Goal: Information Seeking & Learning: Compare options

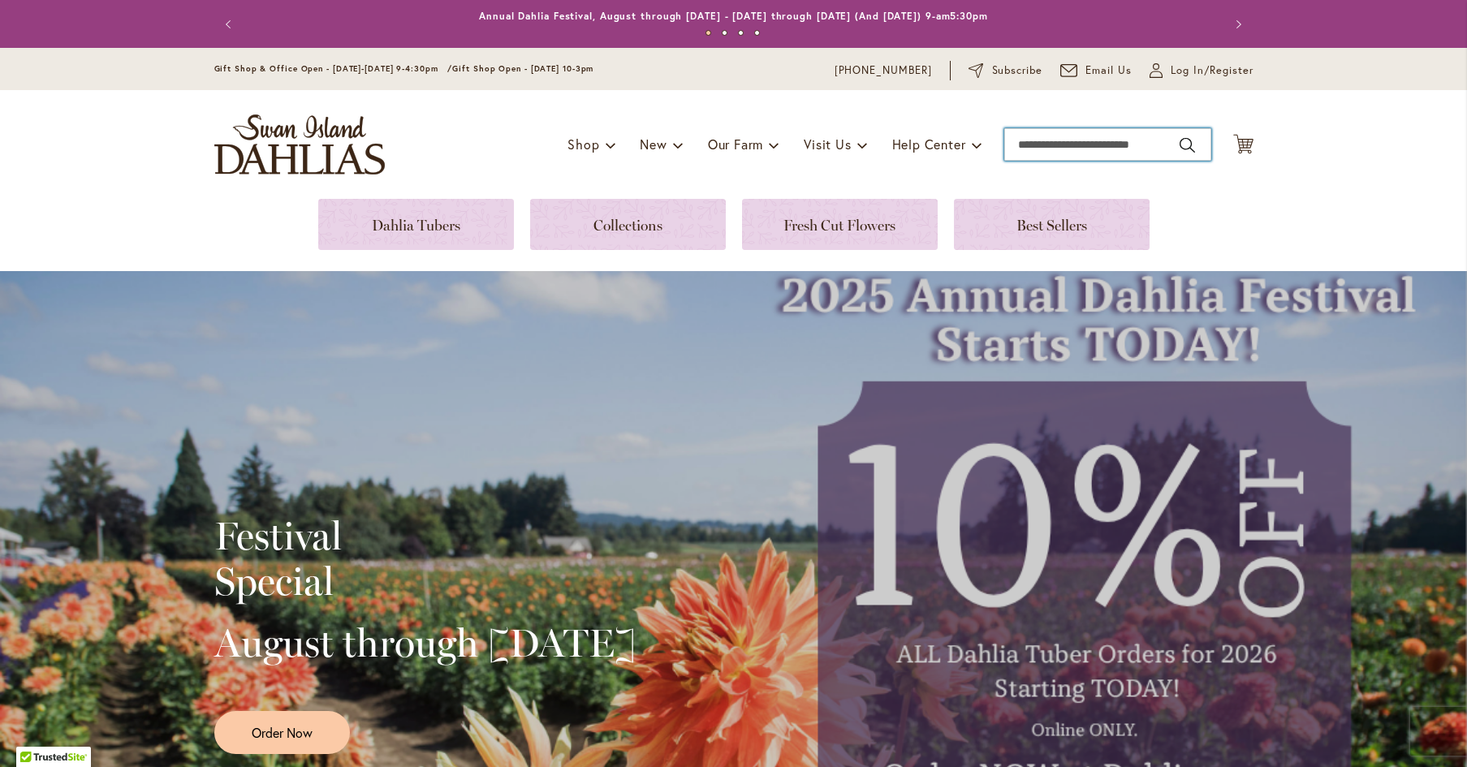
click at [1035, 143] on input "Search" at bounding box center [1107, 144] width 207 height 32
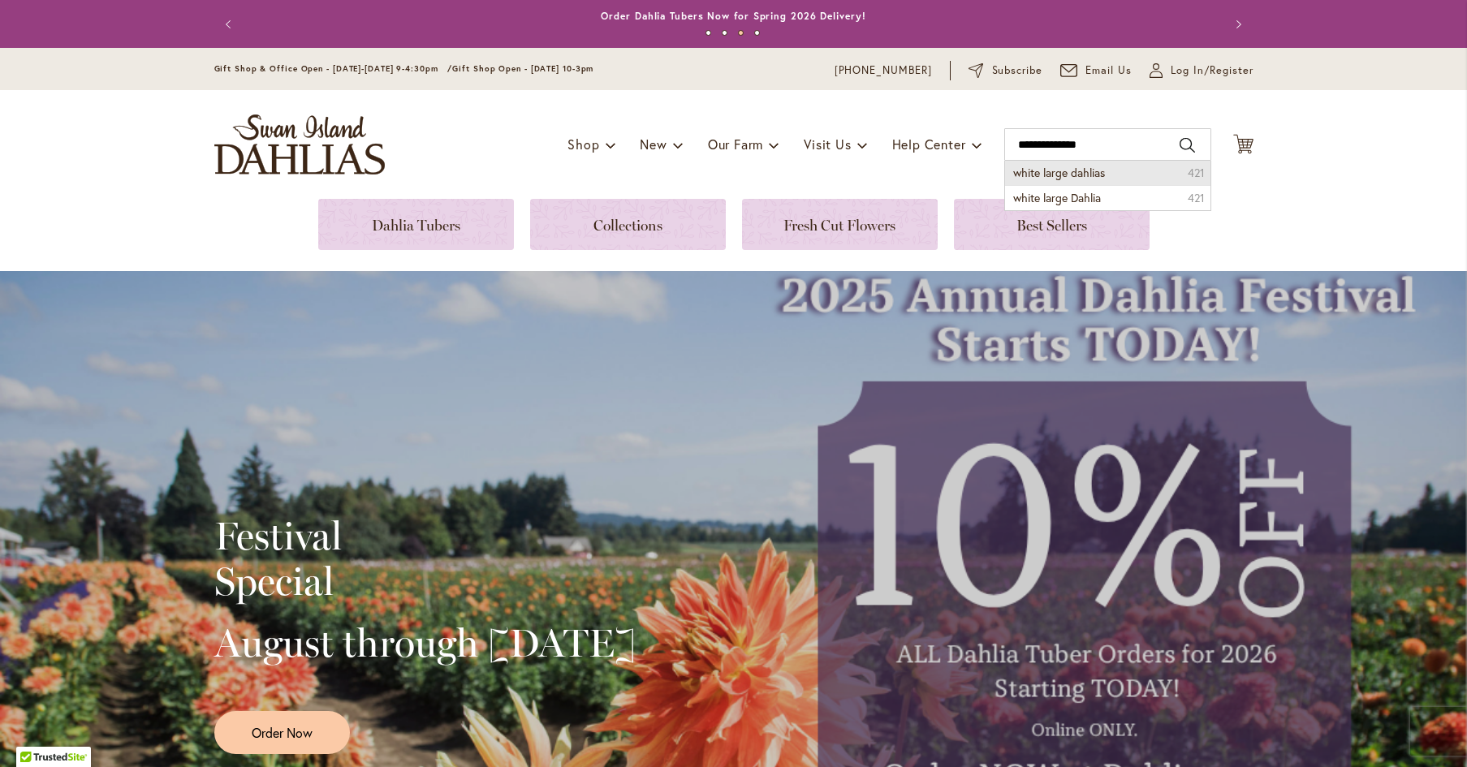
click at [1043, 172] on span "white large dahlias" at bounding box center [1059, 172] width 92 height 15
type input "**********"
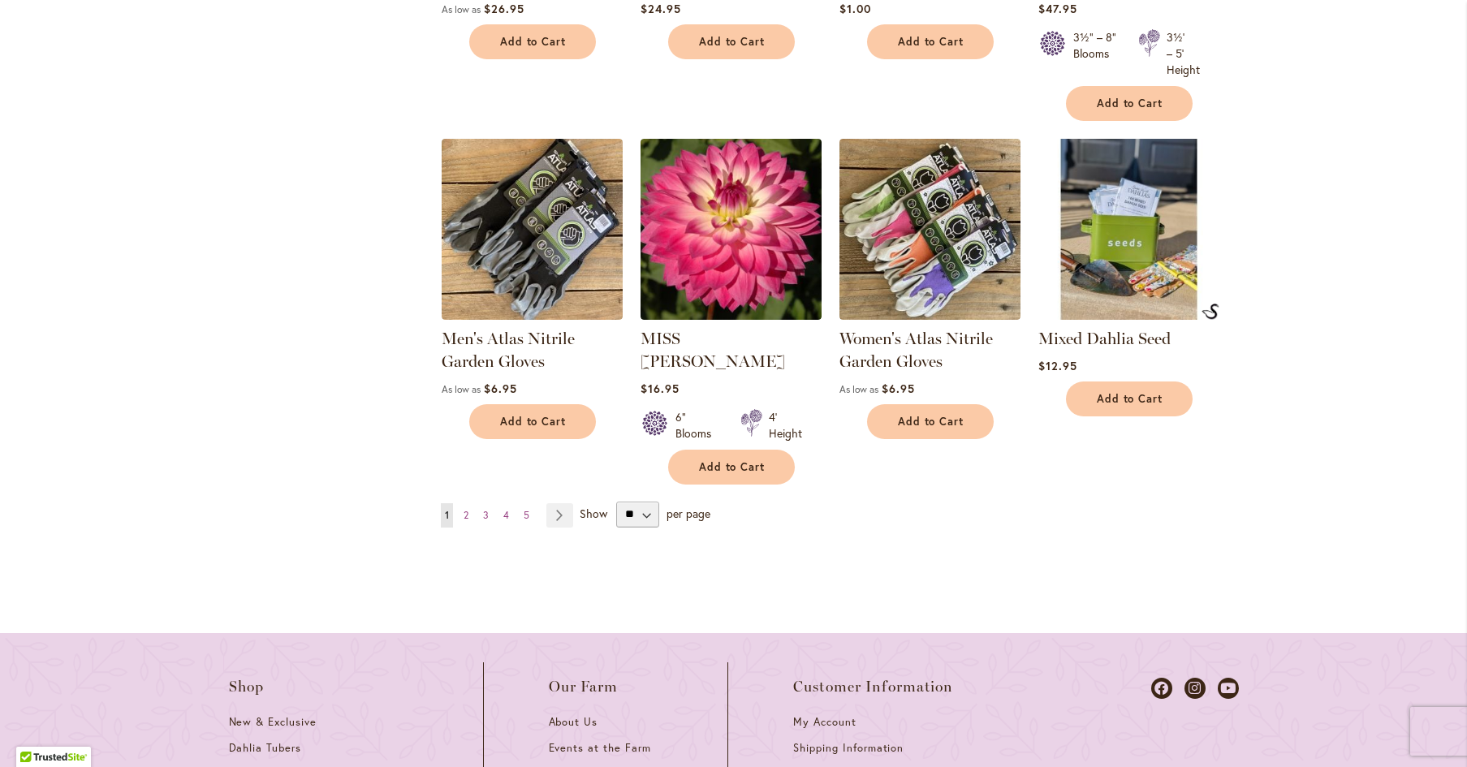
scroll to position [1536, 0]
click at [465, 508] on span "2" at bounding box center [465, 514] width 5 height 12
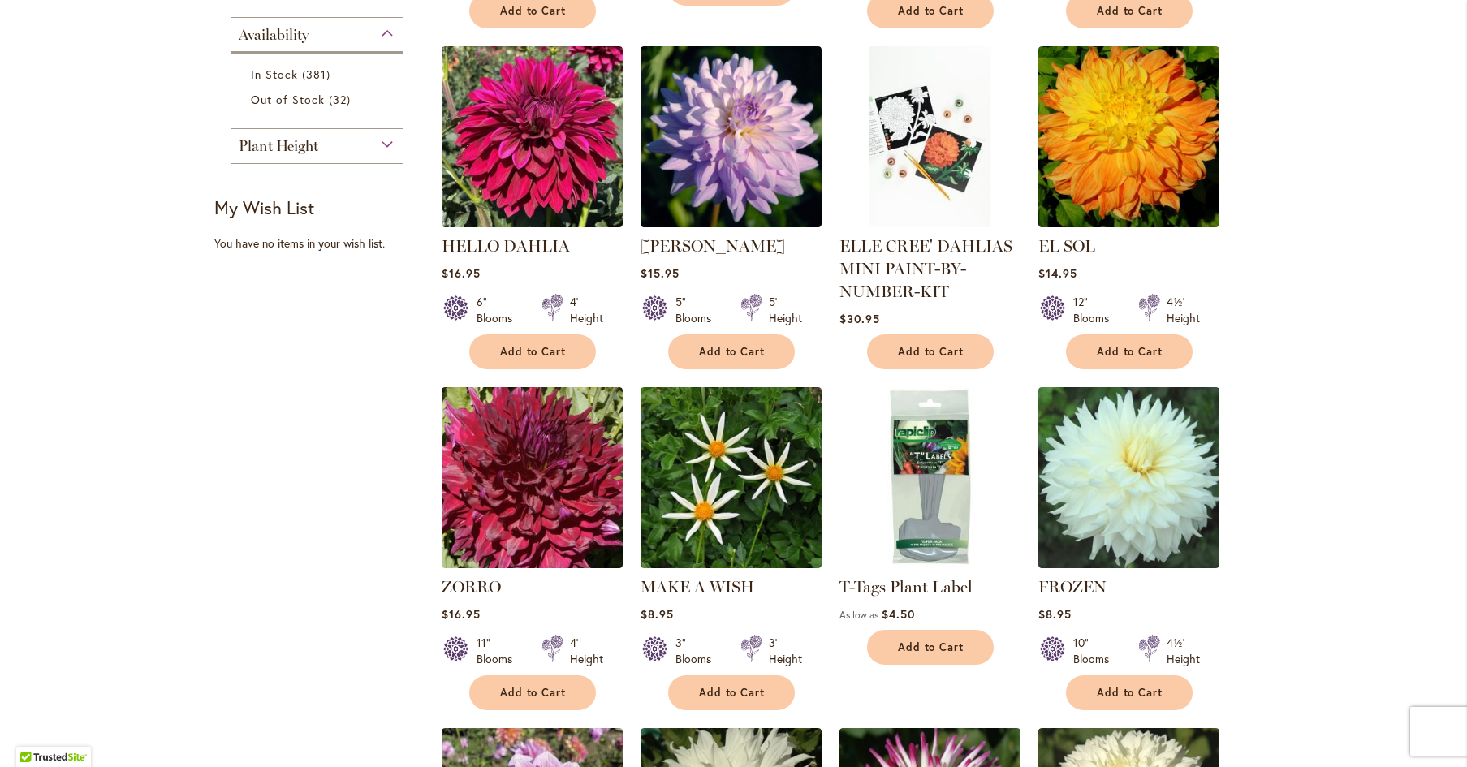
scroll to position [952, 0]
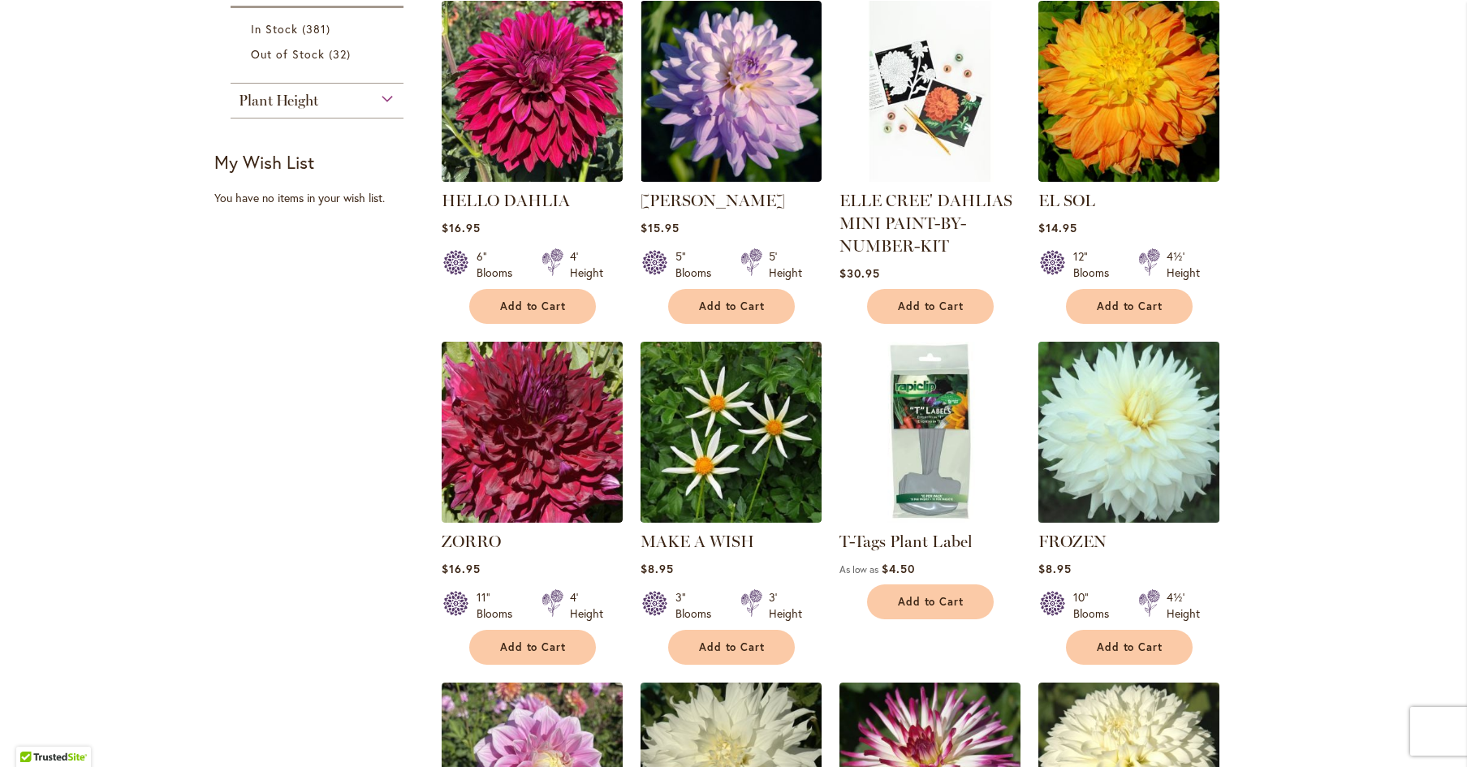
click at [1121, 449] on img at bounding box center [1128, 432] width 190 height 190
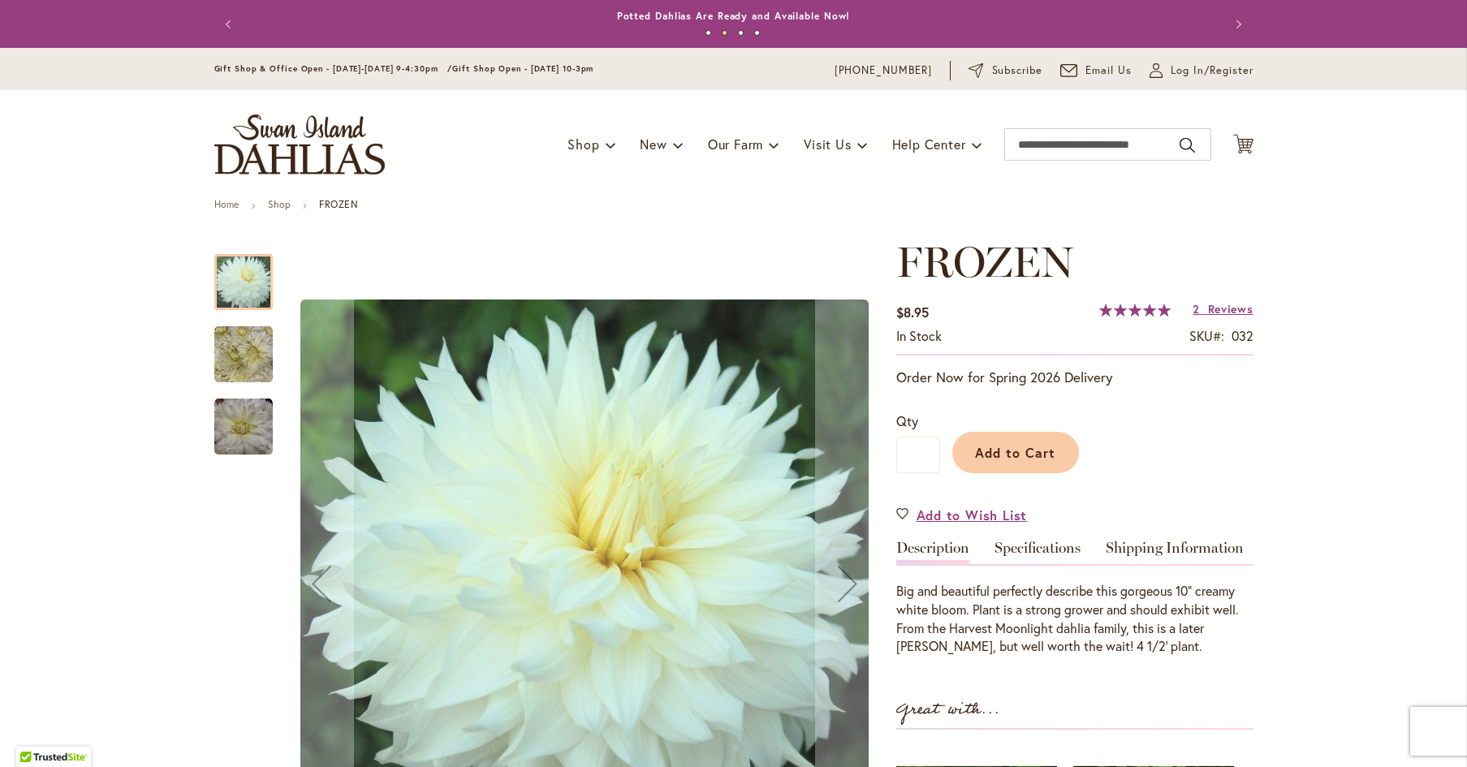
click at [234, 429] on img "Frozen" at bounding box center [243, 427] width 58 height 58
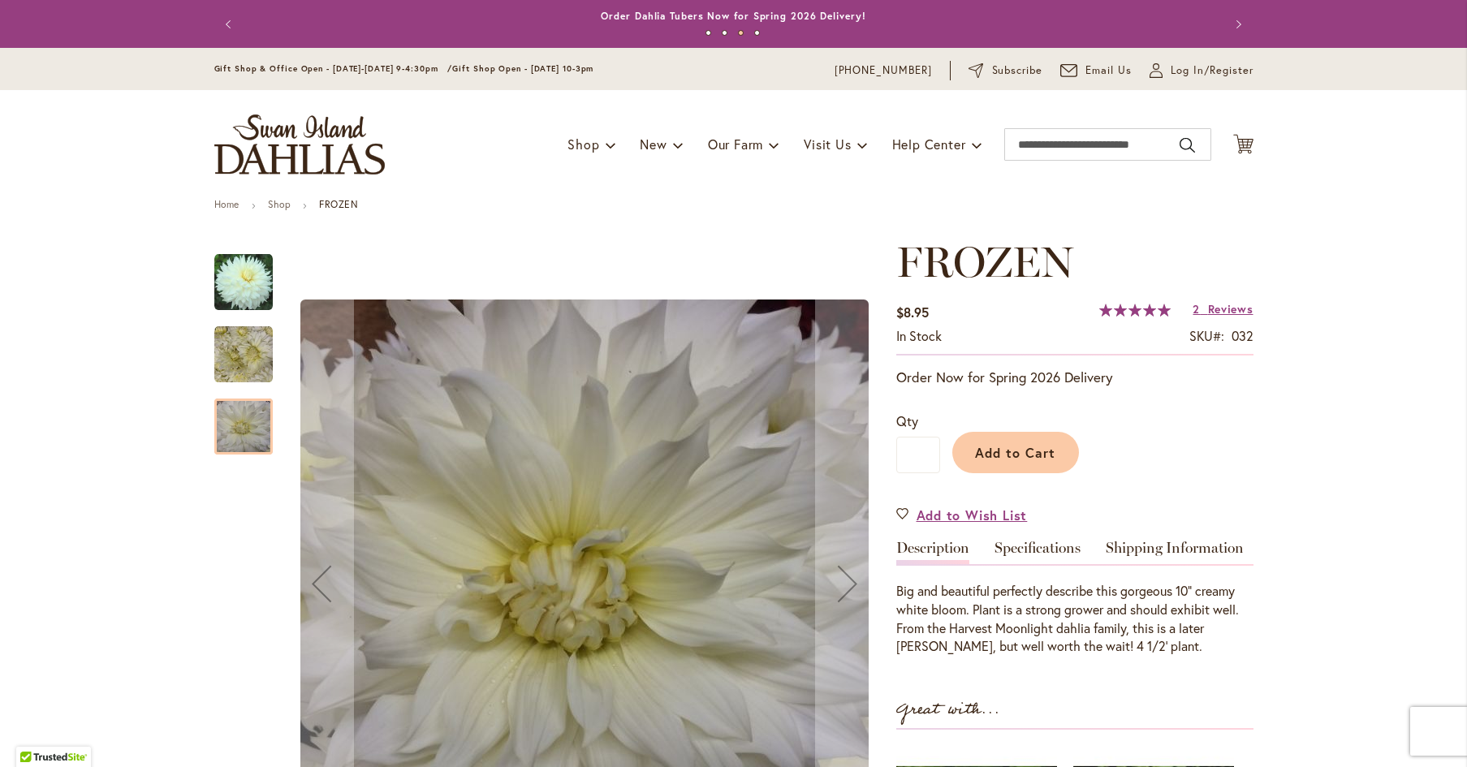
click at [240, 362] on img "Frozen" at bounding box center [243, 354] width 58 height 58
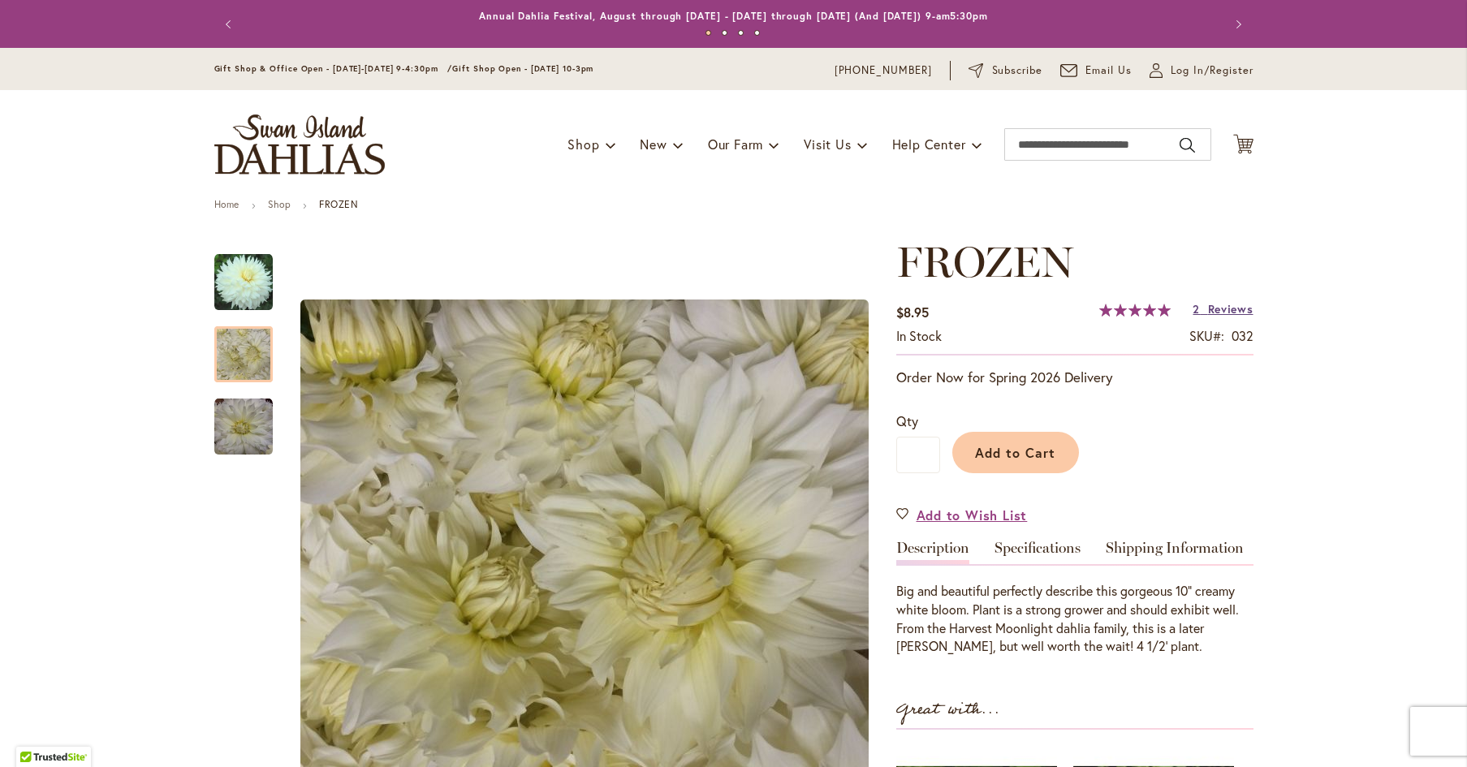
click at [1217, 308] on span "Reviews" at bounding box center [1230, 308] width 45 height 15
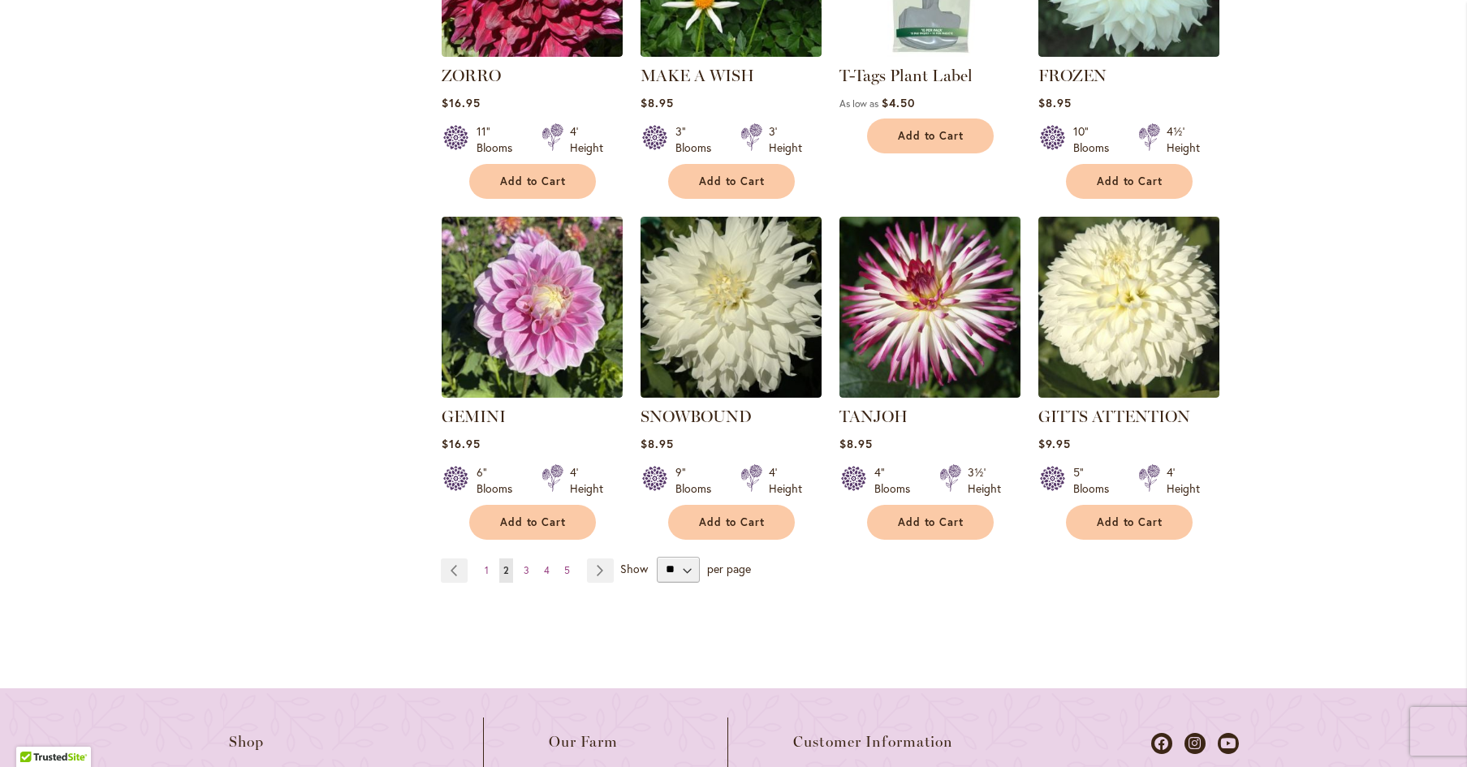
scroll to position [1419, 0]
select select "**"
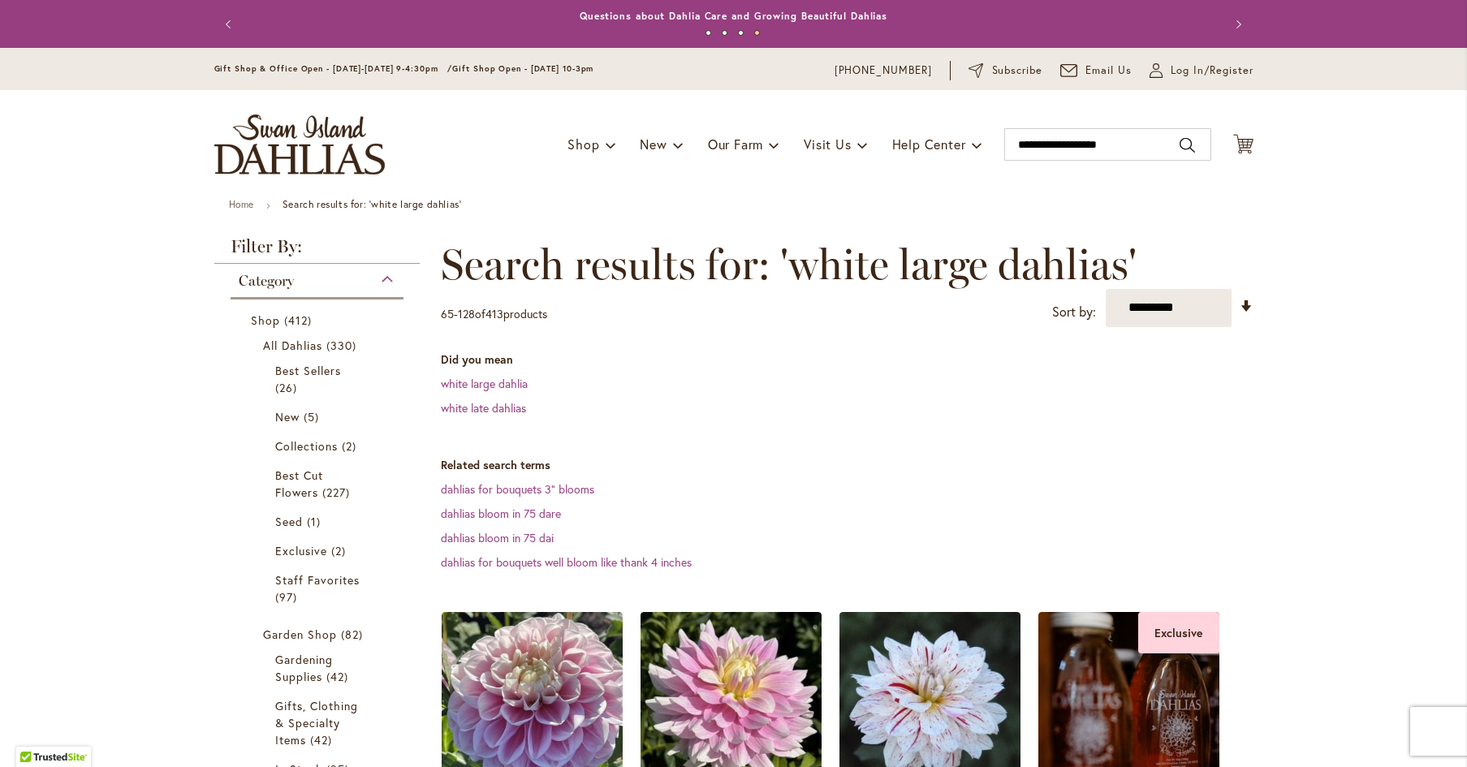
drag, startPoint x: 1295, startPoint y: 196, endPoint x: 1242, endPoint y: 171, distance: 58.4
click at [1295, 196] on header "Skip to Content Gift Shop & Office Open - Monday-Friday 9-4:30pm / Gift Shop Op…" at bounding box center [733, 123] width 1467 height 151
drag, startPoint x: 1163, startPoint y: 193, endPoint x: 1068, endPoint y: 183, distance: 95.5
click at [1153, 192] on div "Toggle Nav Shop Dahlia Tubers Collections Fresh Cut Dahlias Gardening Supplies …" at bounding box center [733, 144] width 1071 height 109
click at [679, 168] on div "Toggle Nav Shop Dahlia Tubers Collections Fresh Cut Dahlias Gardening Supplies …" at bounding box center [733, 144] width 1071 height 109
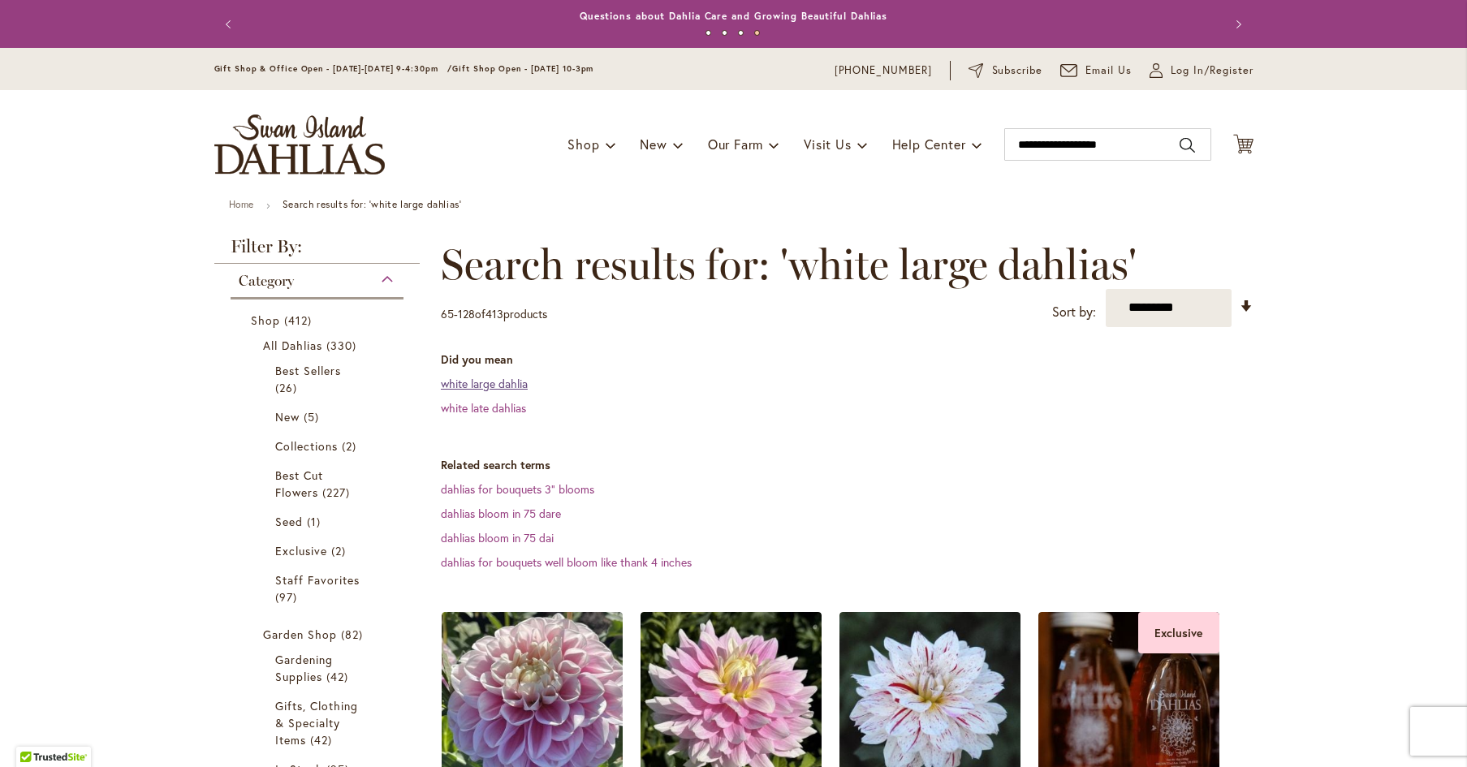
click at [502, 386] on link "white large dahlia" at bounding box center [484, 383] width 87 height 15
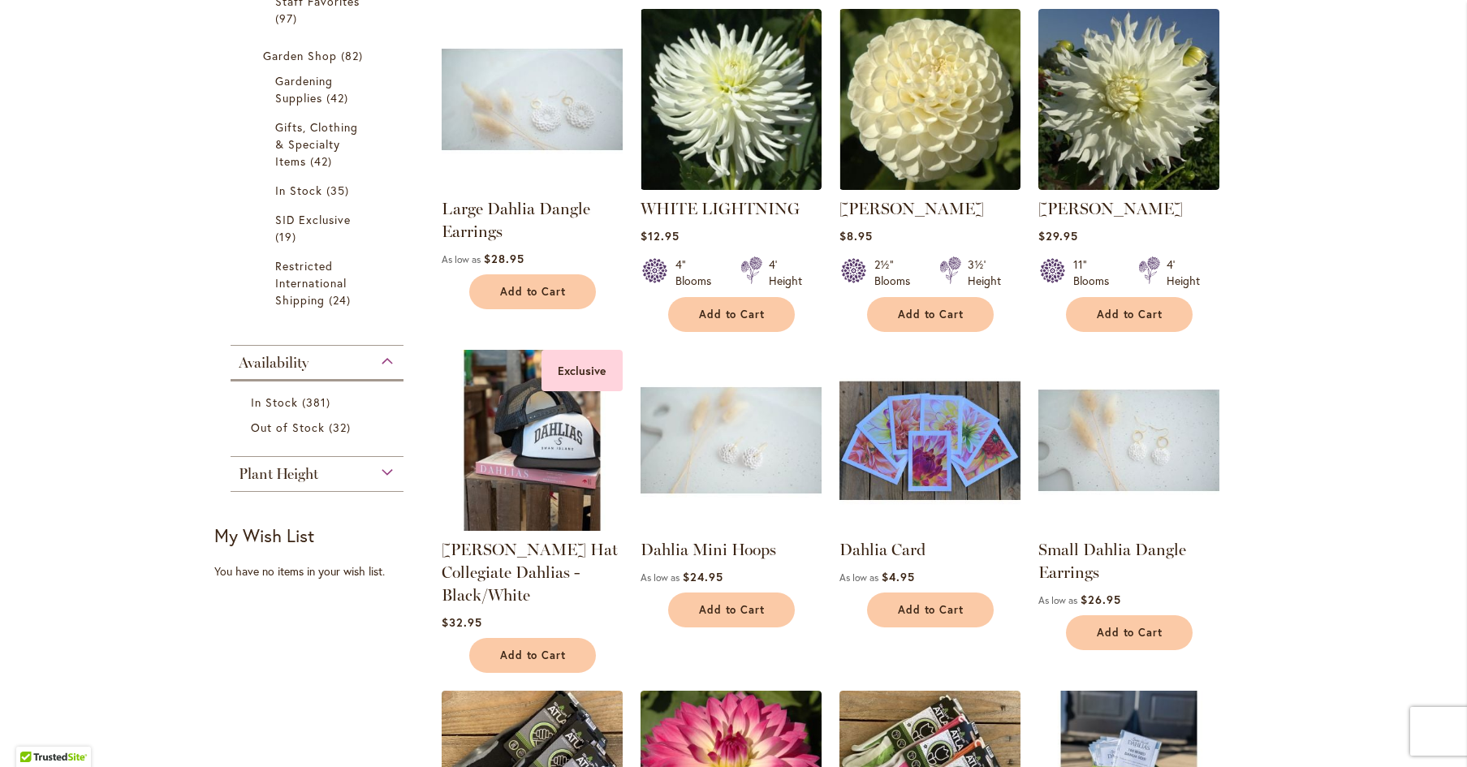
scroll to position [583, 0]
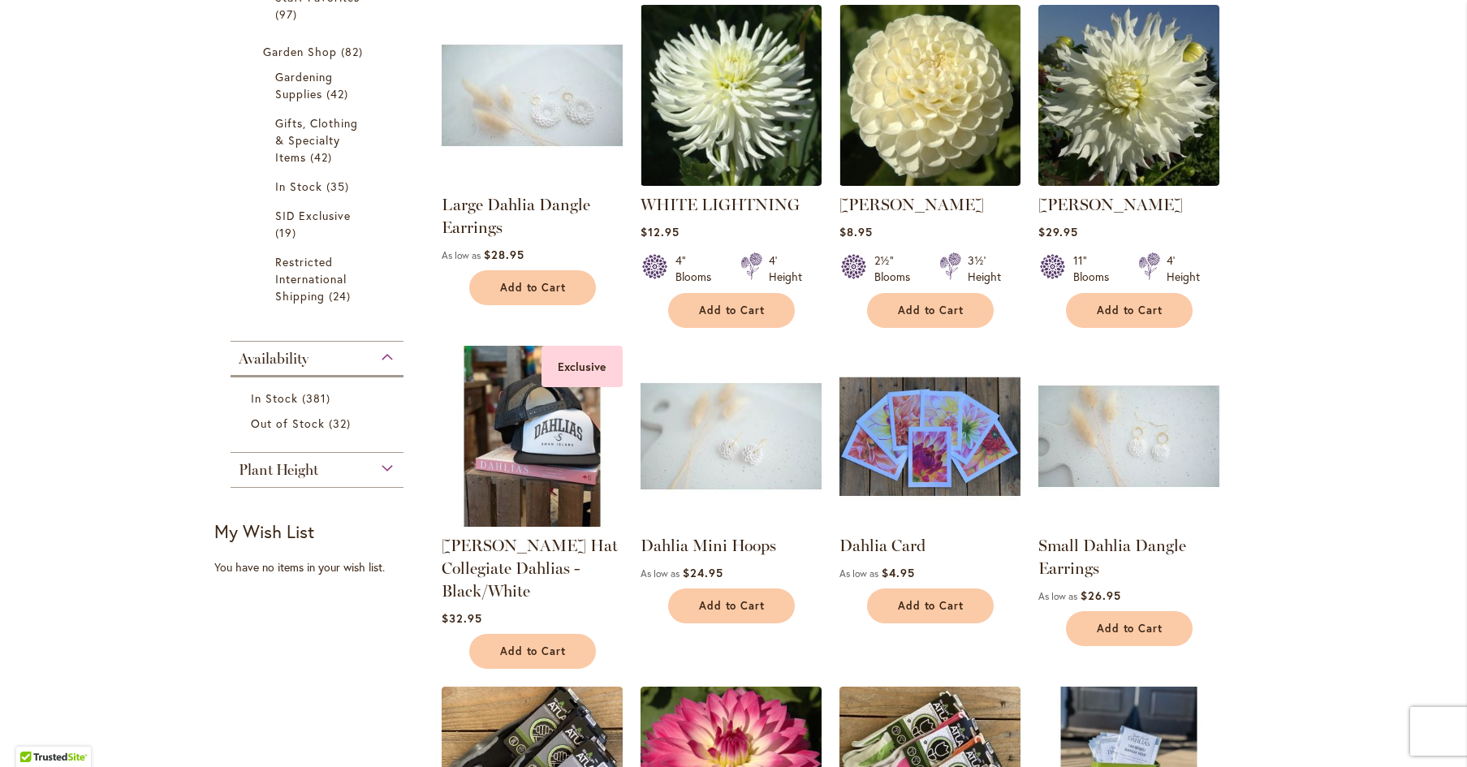
click at [791, 454] on img at bounding box center [731, 436] width 190 height 190
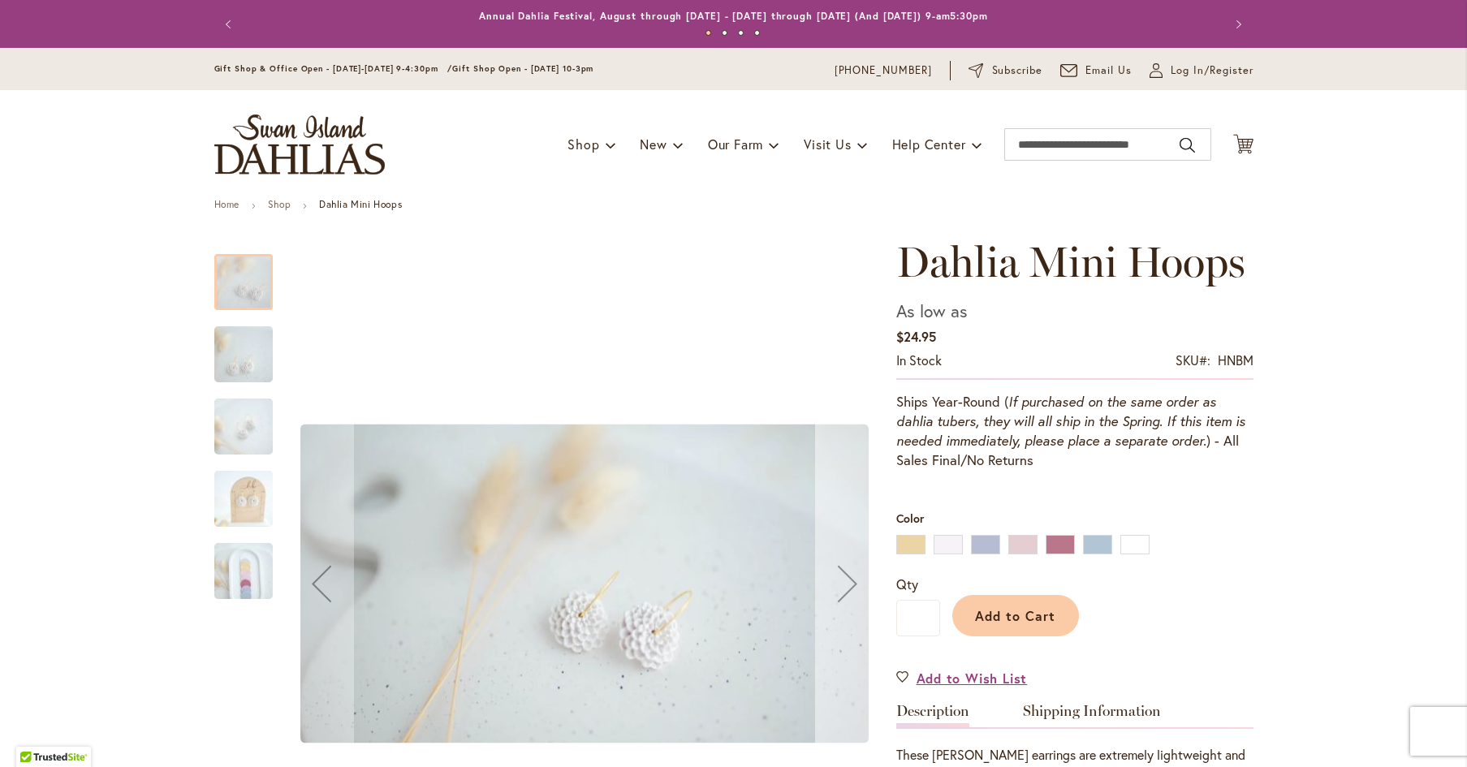
click at [845, 590] on div "Next" at bounding box center [847, 583] width 65 height 65
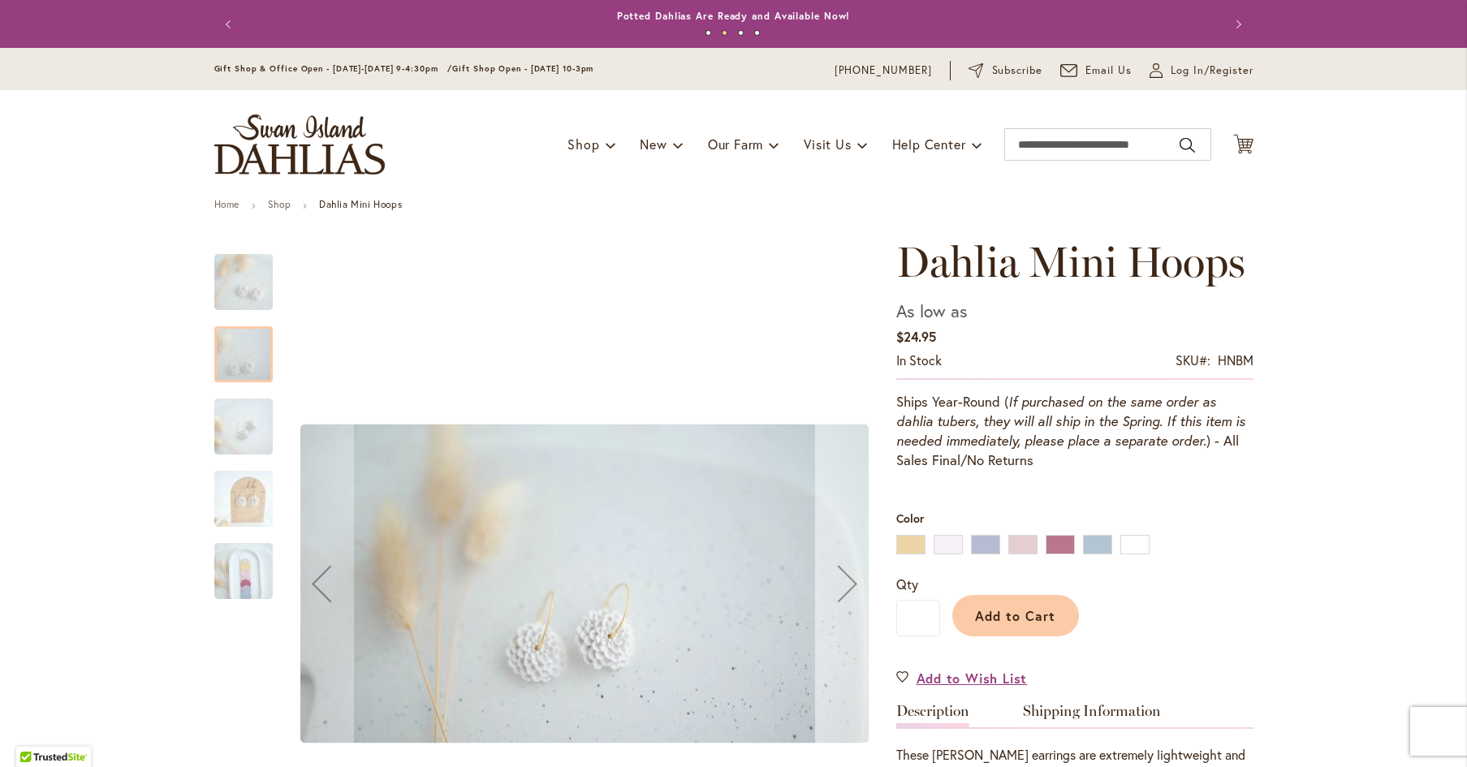
click at [845, 590] on div "Next" at bounding box center [847, 583] width 65 height 65
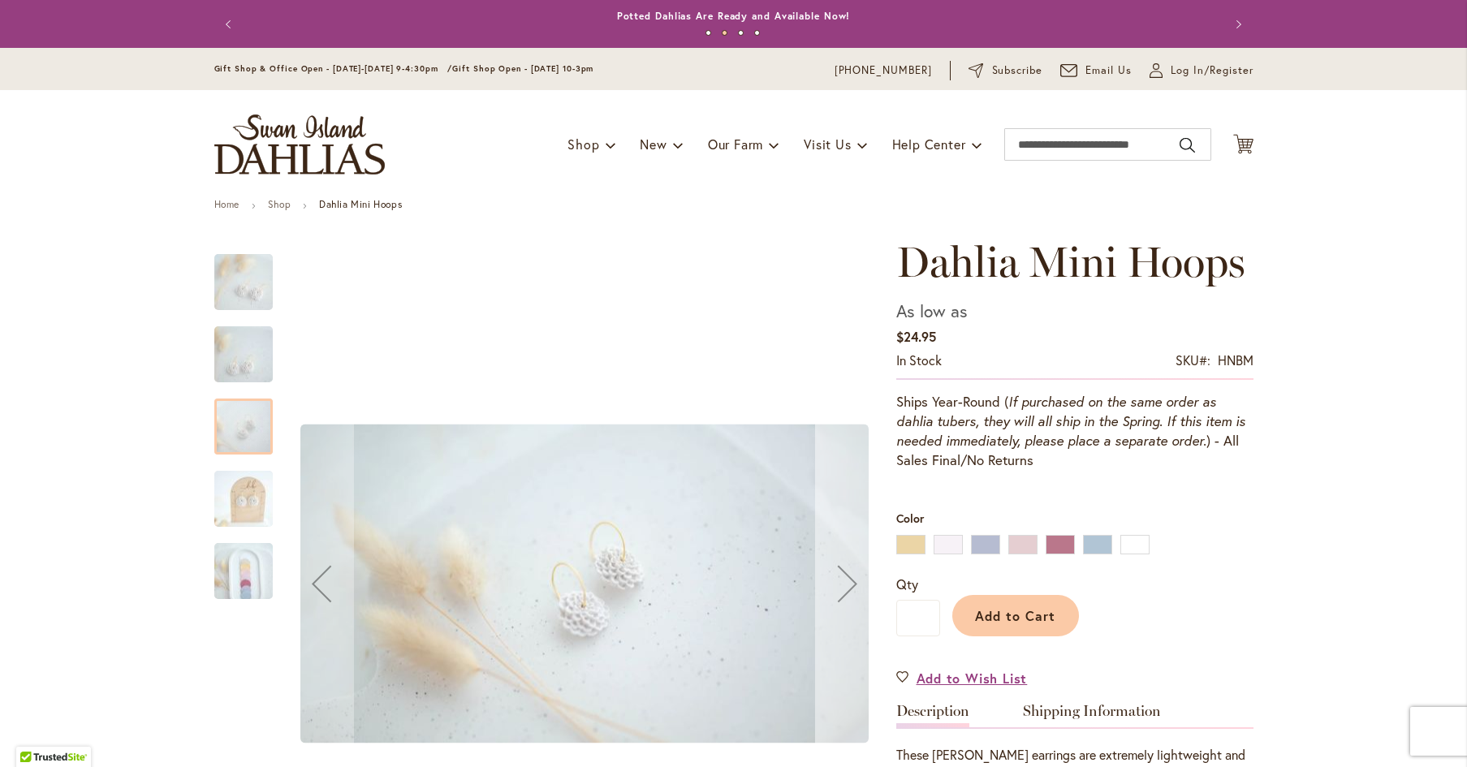
click at [845, 590] on div "Next" at bounding box center [847, 583] width 65 height 65
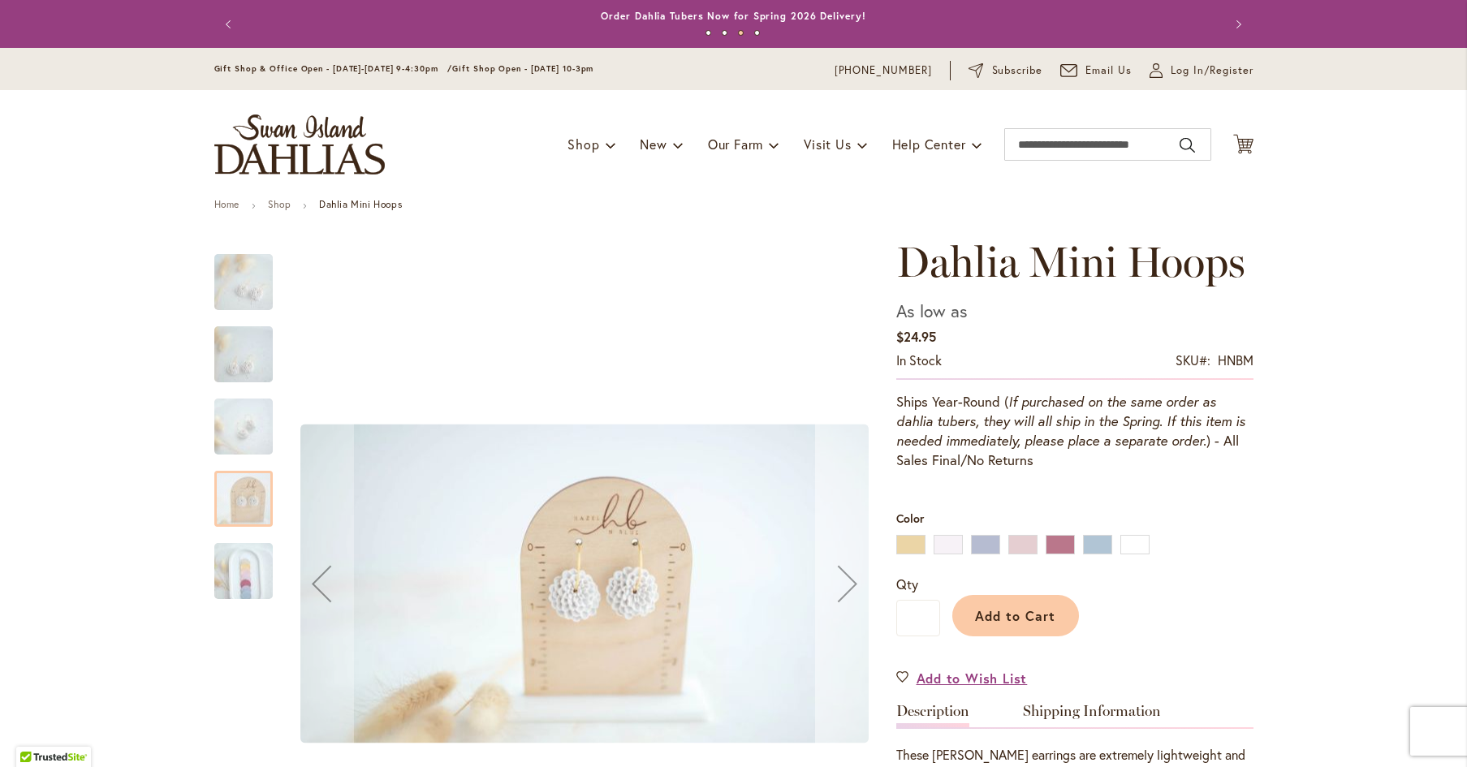
click at [845, 590] on div "Next" at bounding box center [847, 583] width 65 height 65
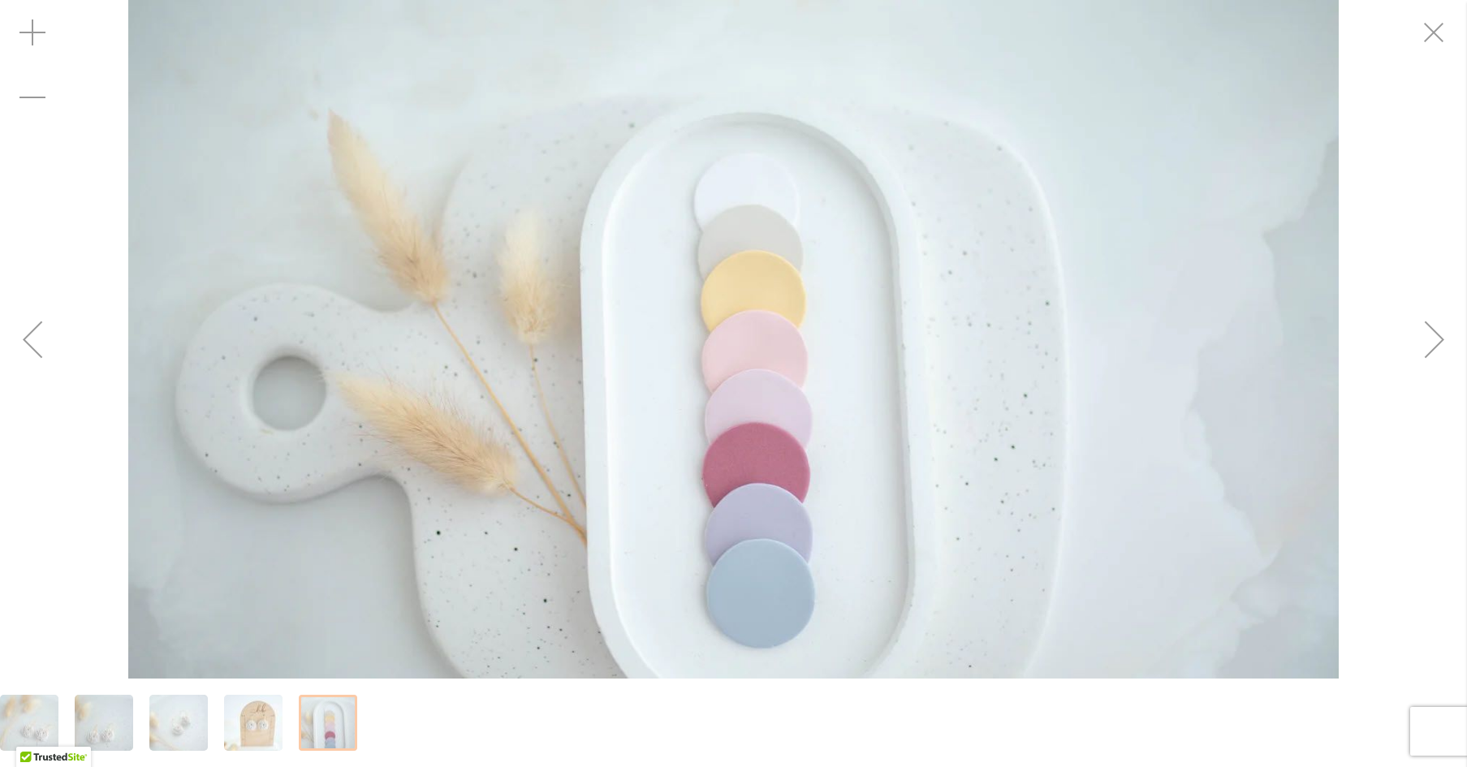
click at [783, 470] on img "Dahlia Mini Hoops" at bounding box center [733, 339] width 1210 height 679
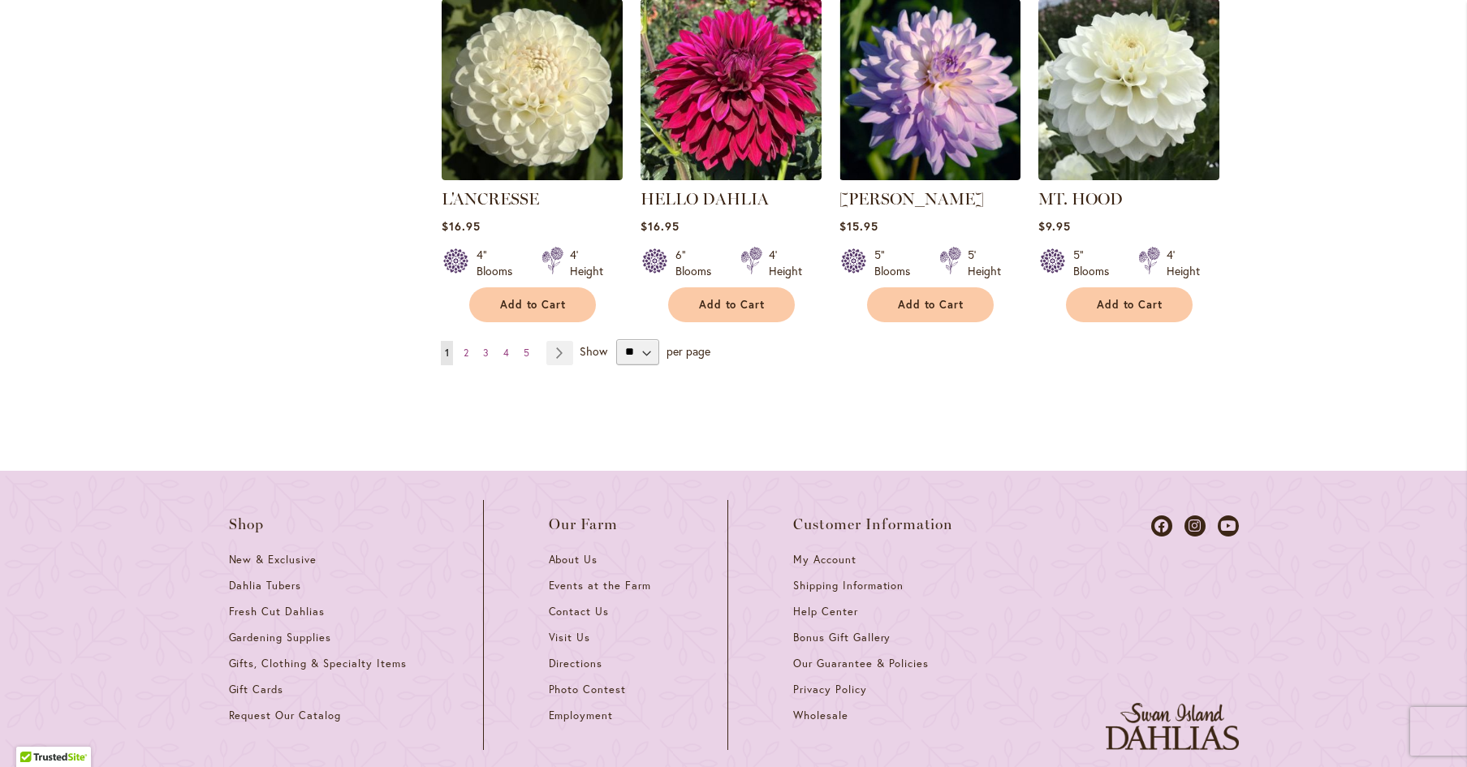
scroll to position [1689, 0]
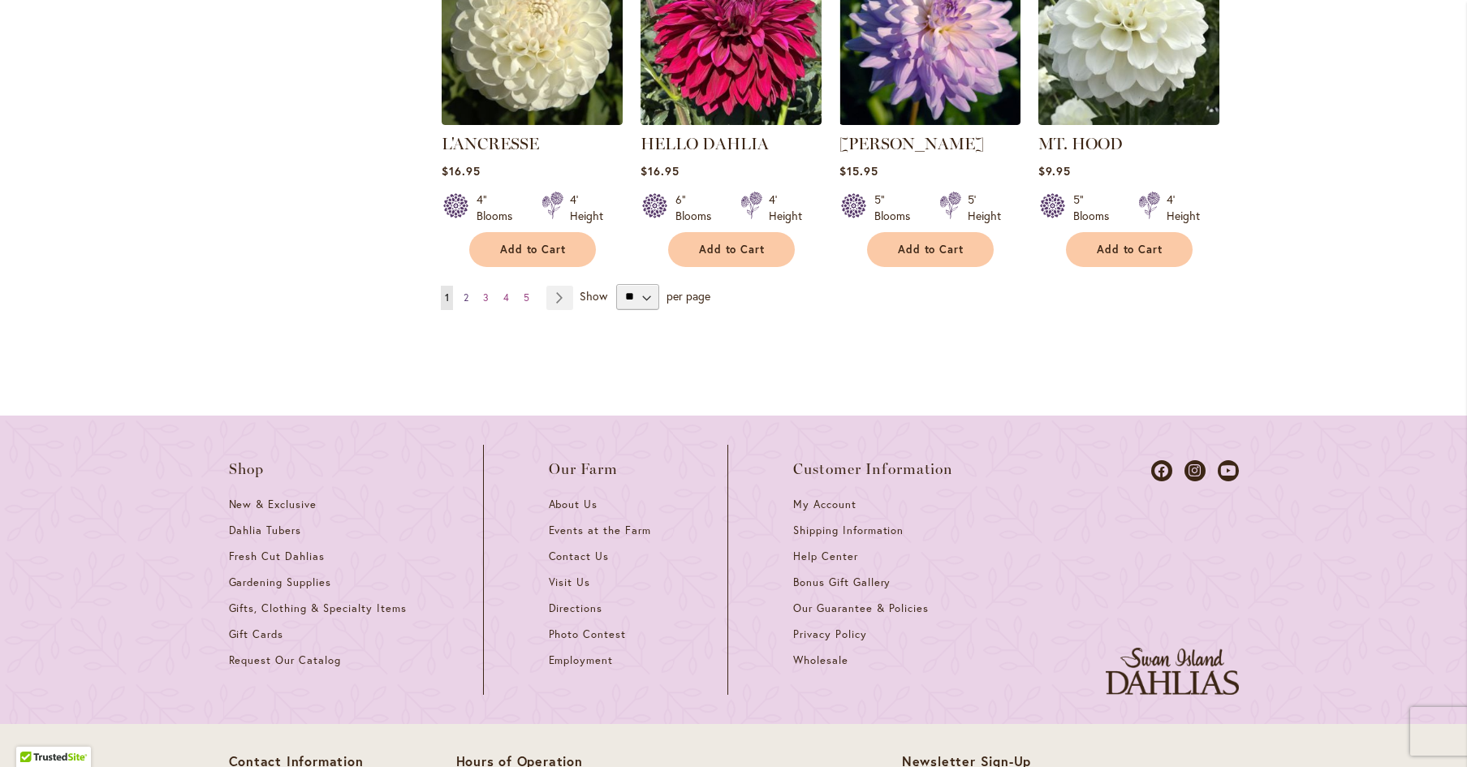
click at [466, 291] on span "2" at bounding box center [465, 297] width 5 height 12
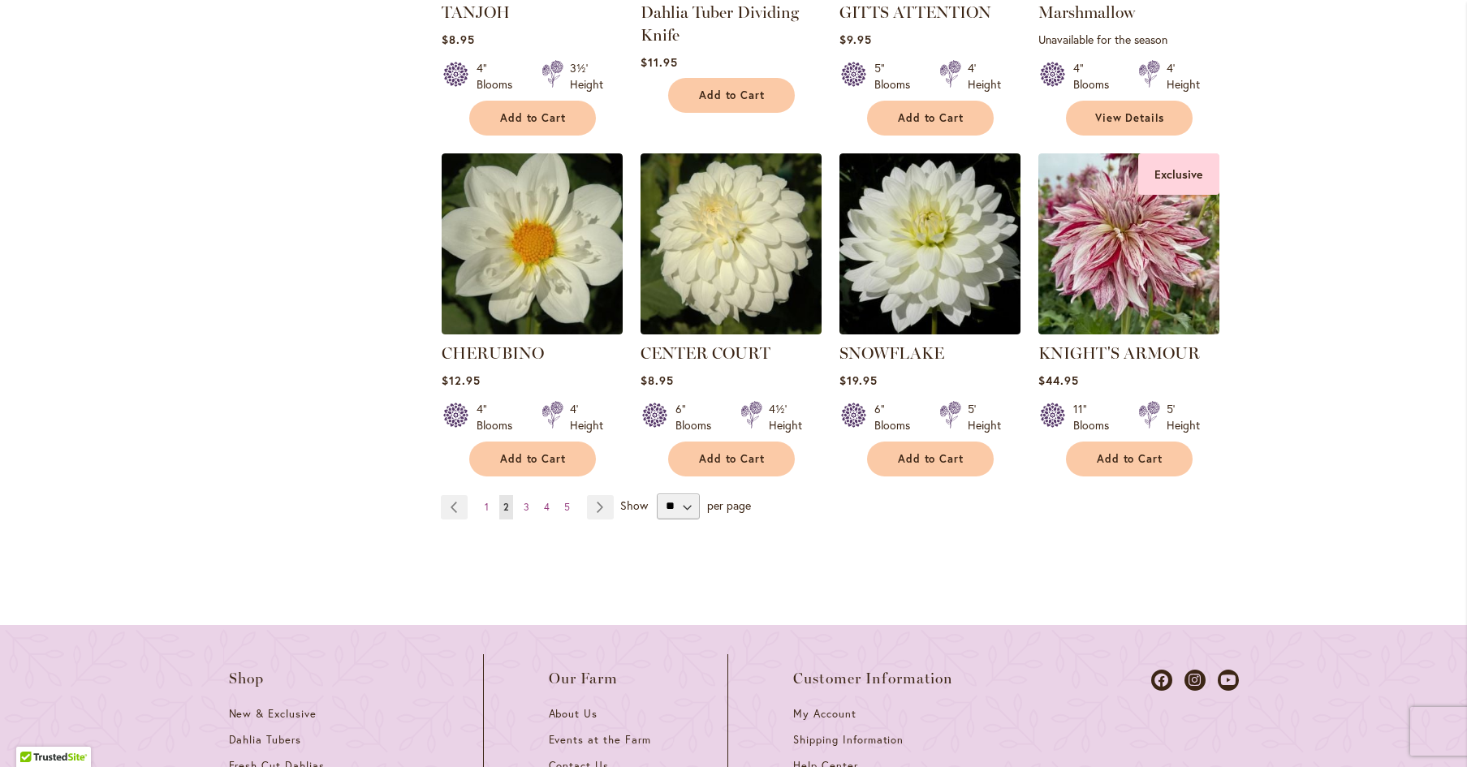
scroll to position [1476, 0]
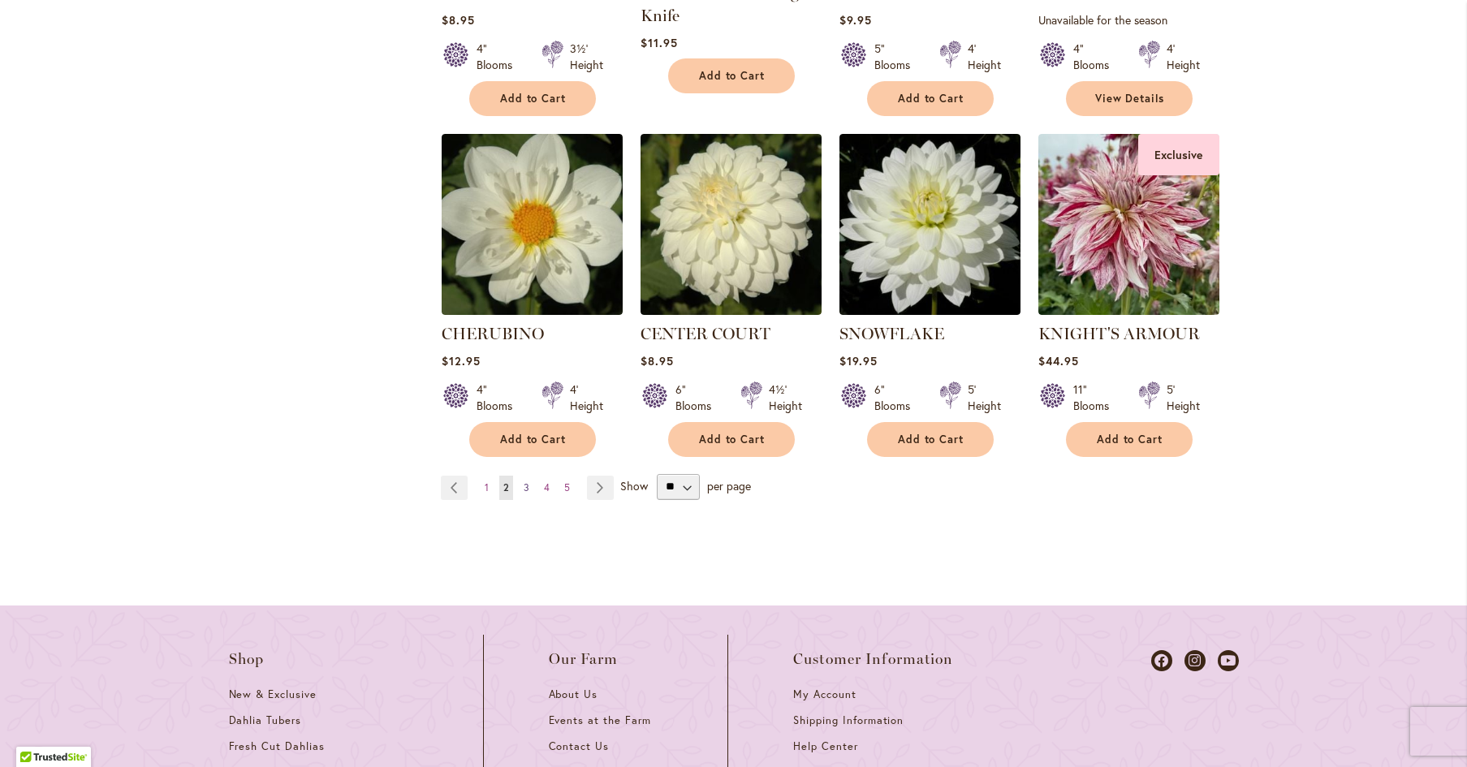
click at [530, 487] on link "Page 3" at bounding box center [526, 488] width 14 height 24
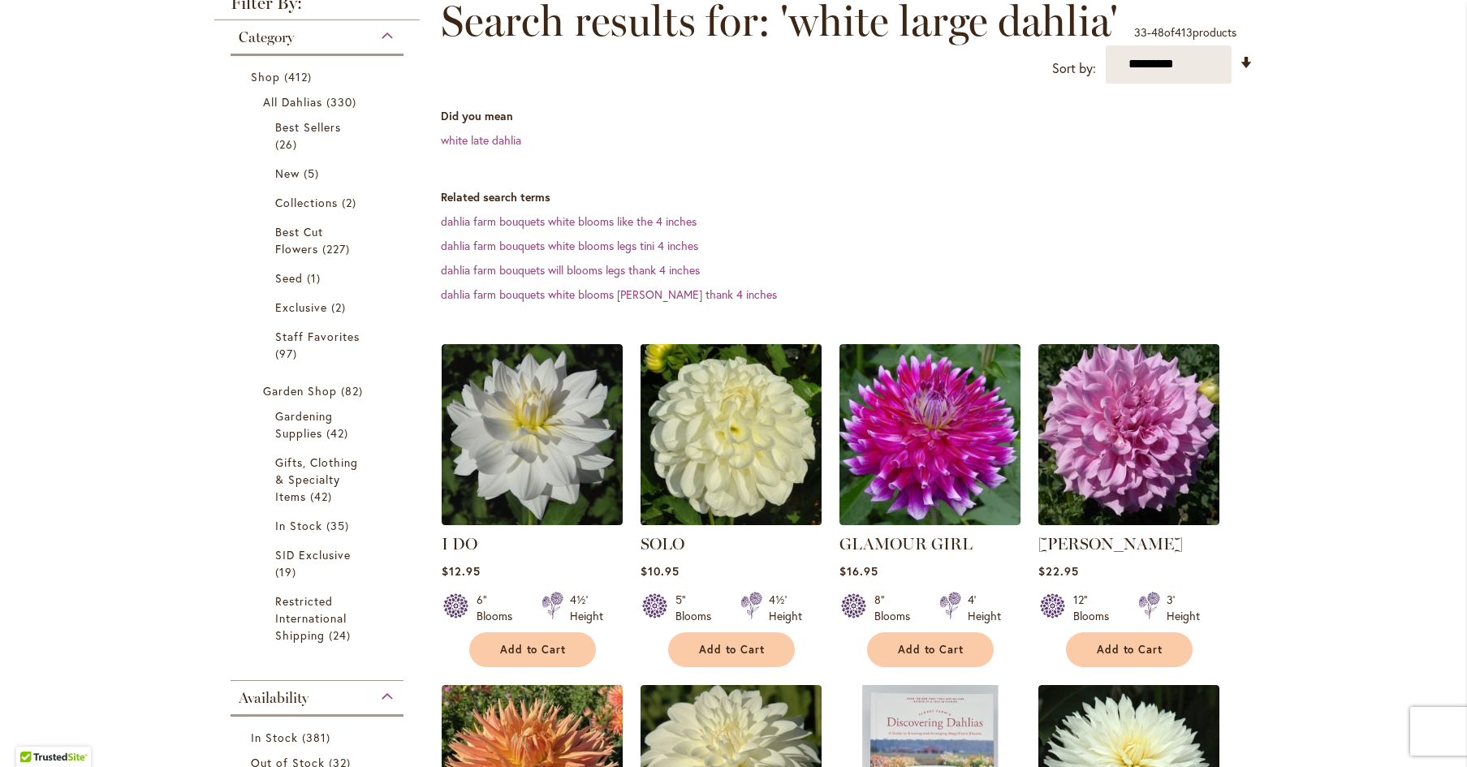
scroll to position [242, 0]
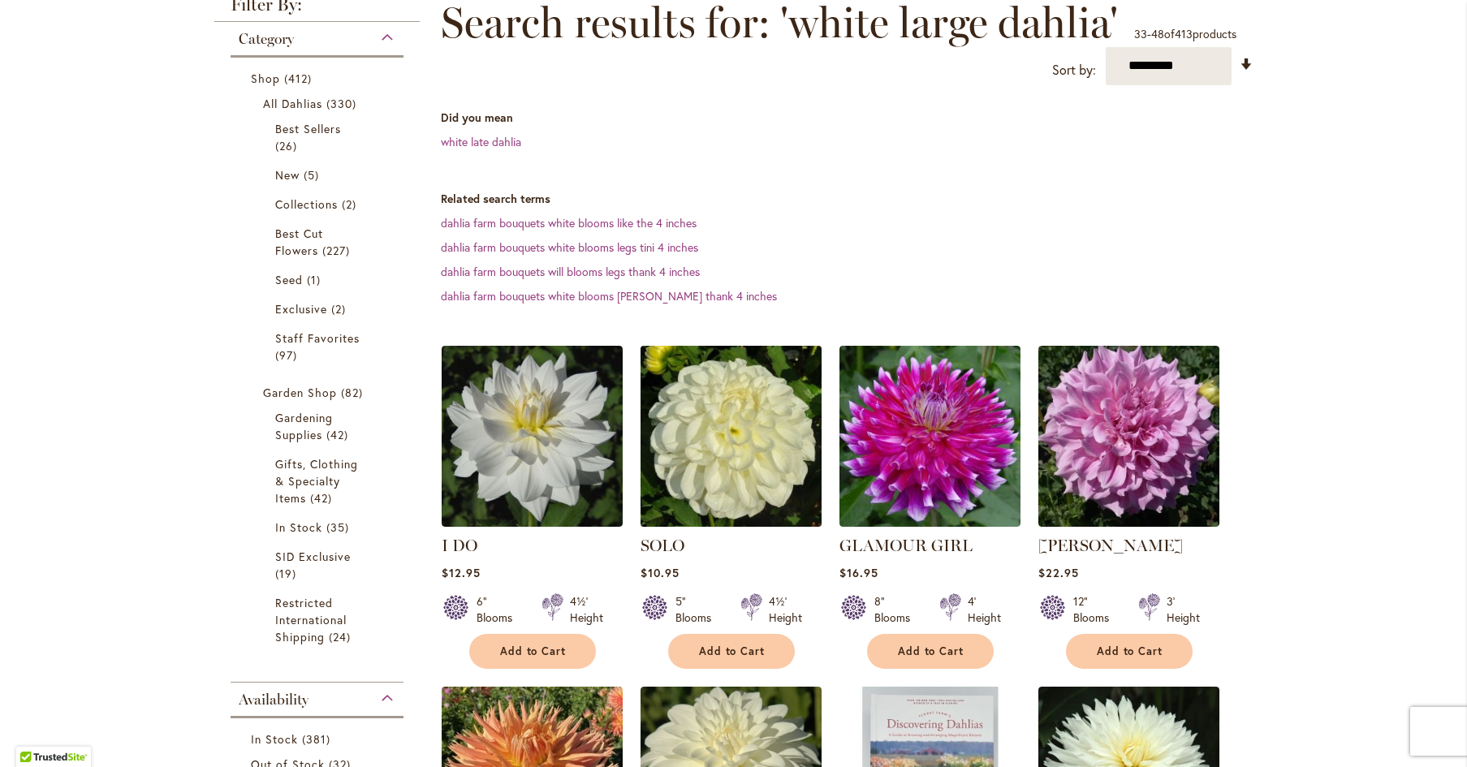
click at [740, 458] on img at bounding box center [731, 436] width 190 height 190
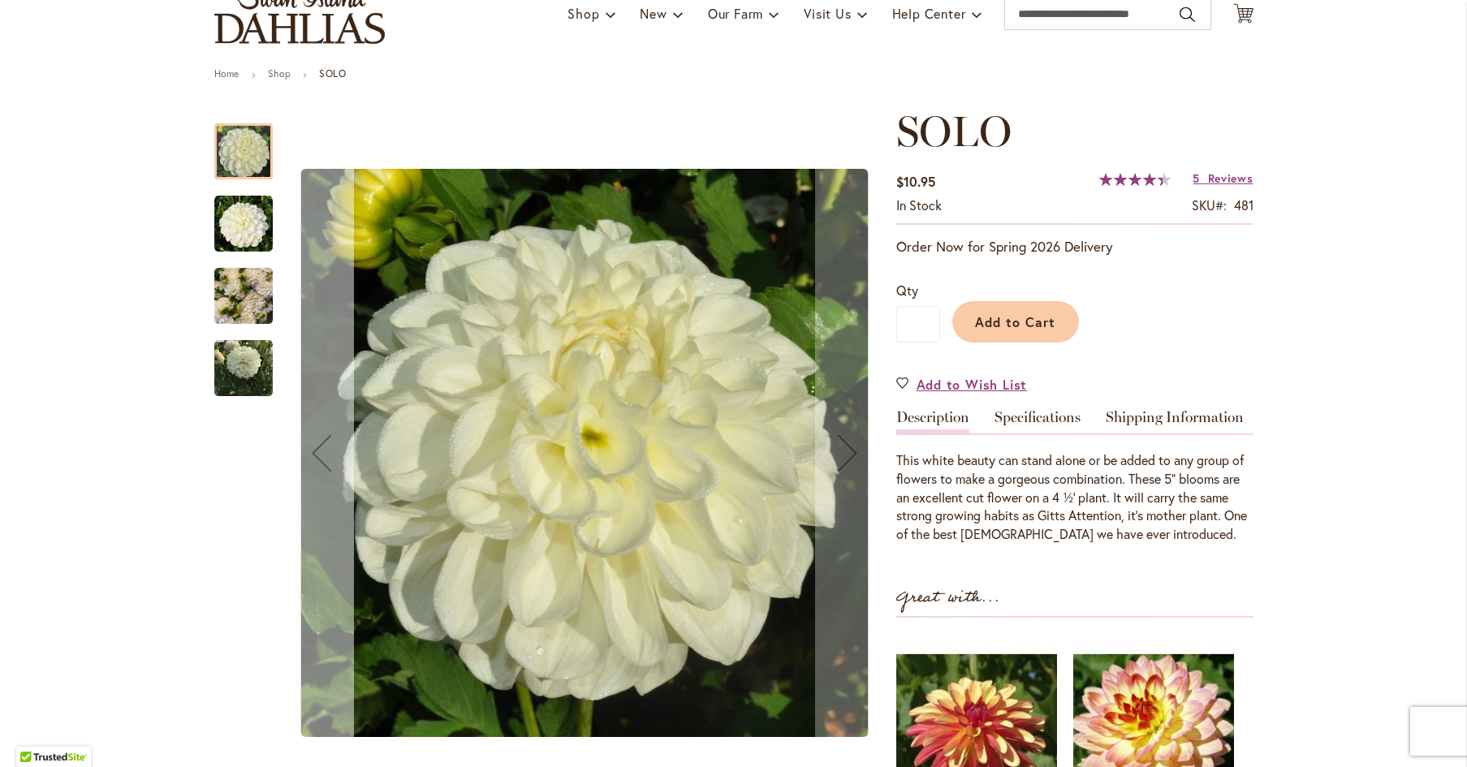
scroll to position [134, 0]
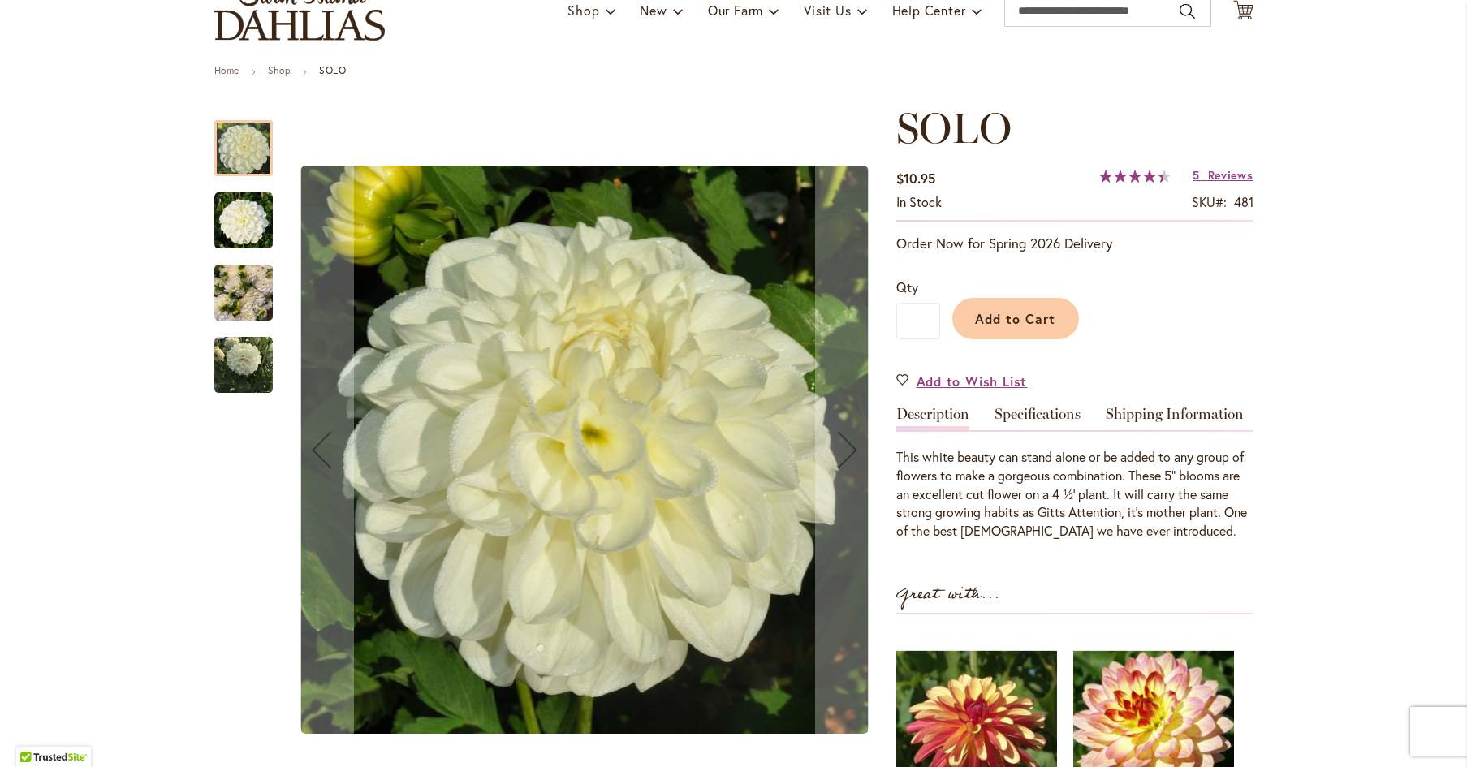
click at [235, 226] on img "SOLO" at bounding box center [243, 221] width 58 height 58
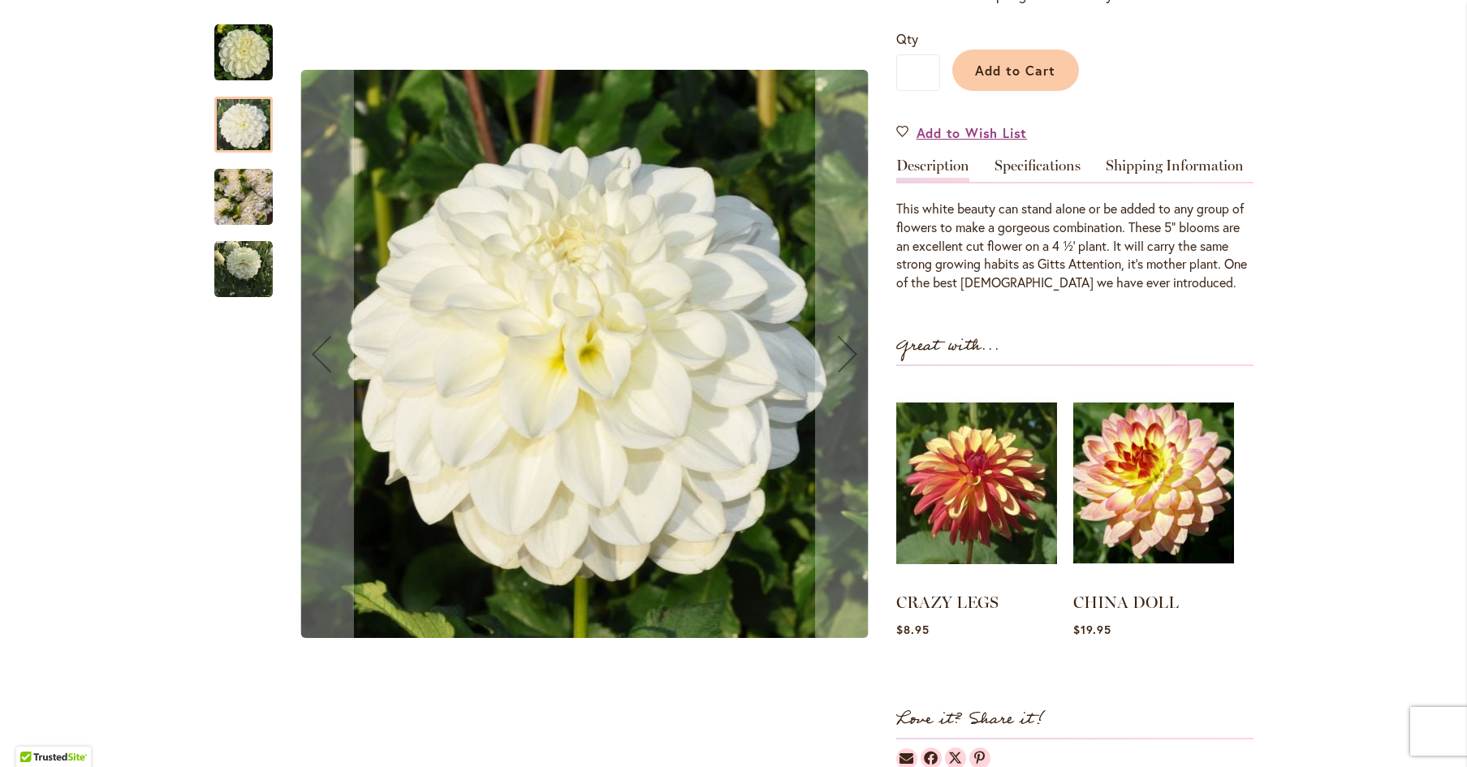
scroll to position [381, 0]
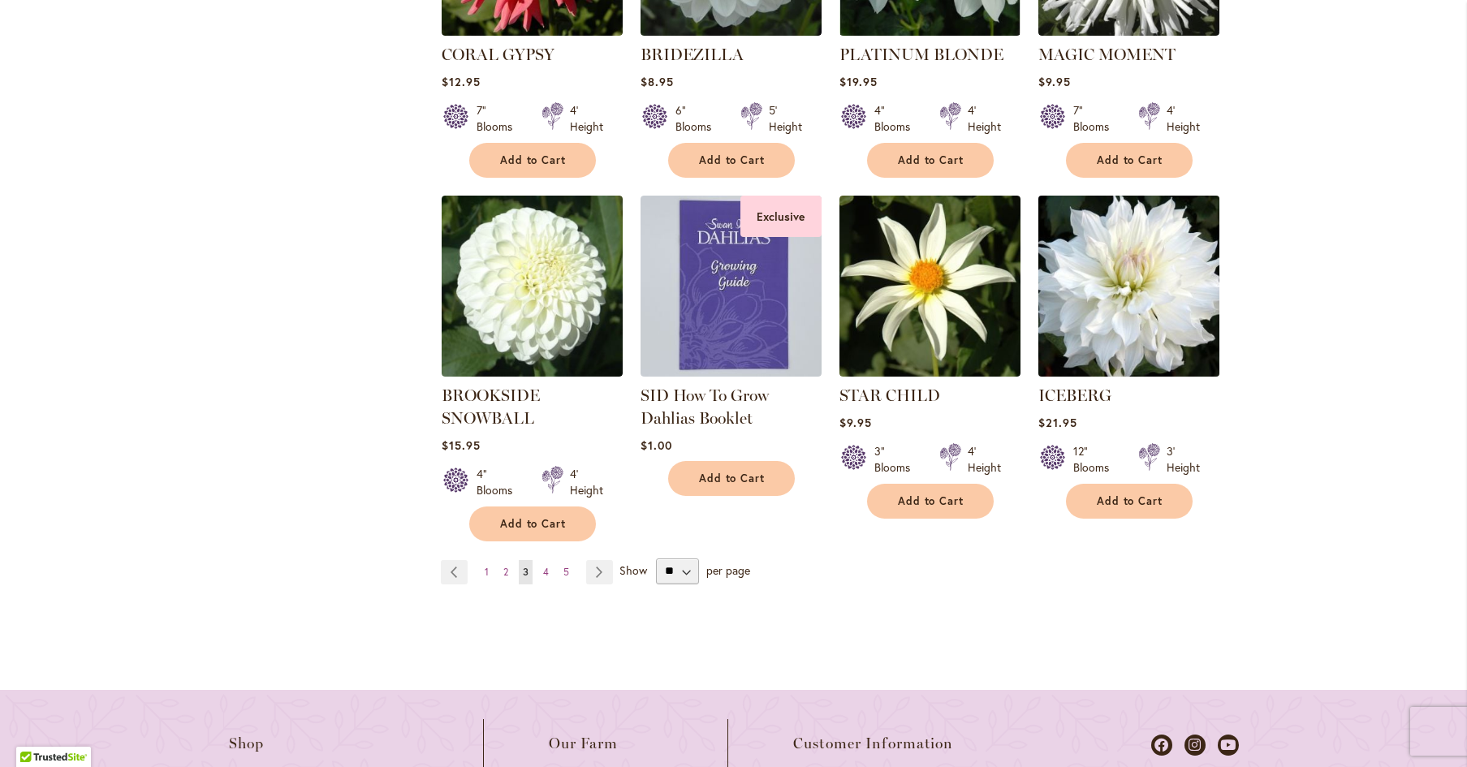
scroll to position [1461, 0]
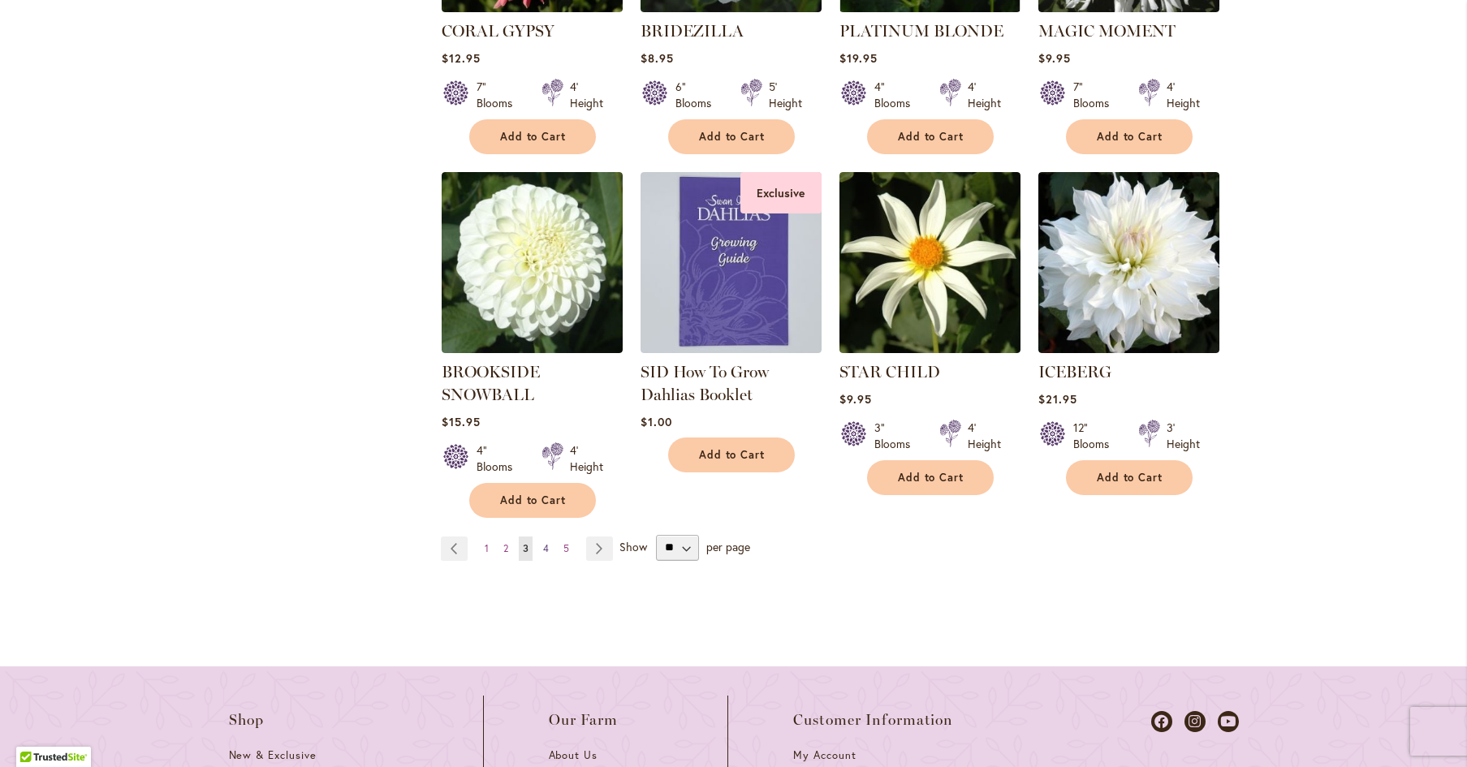
click at [547, 542] on span "4" at bounding box center [546, 548] width 6 height 12
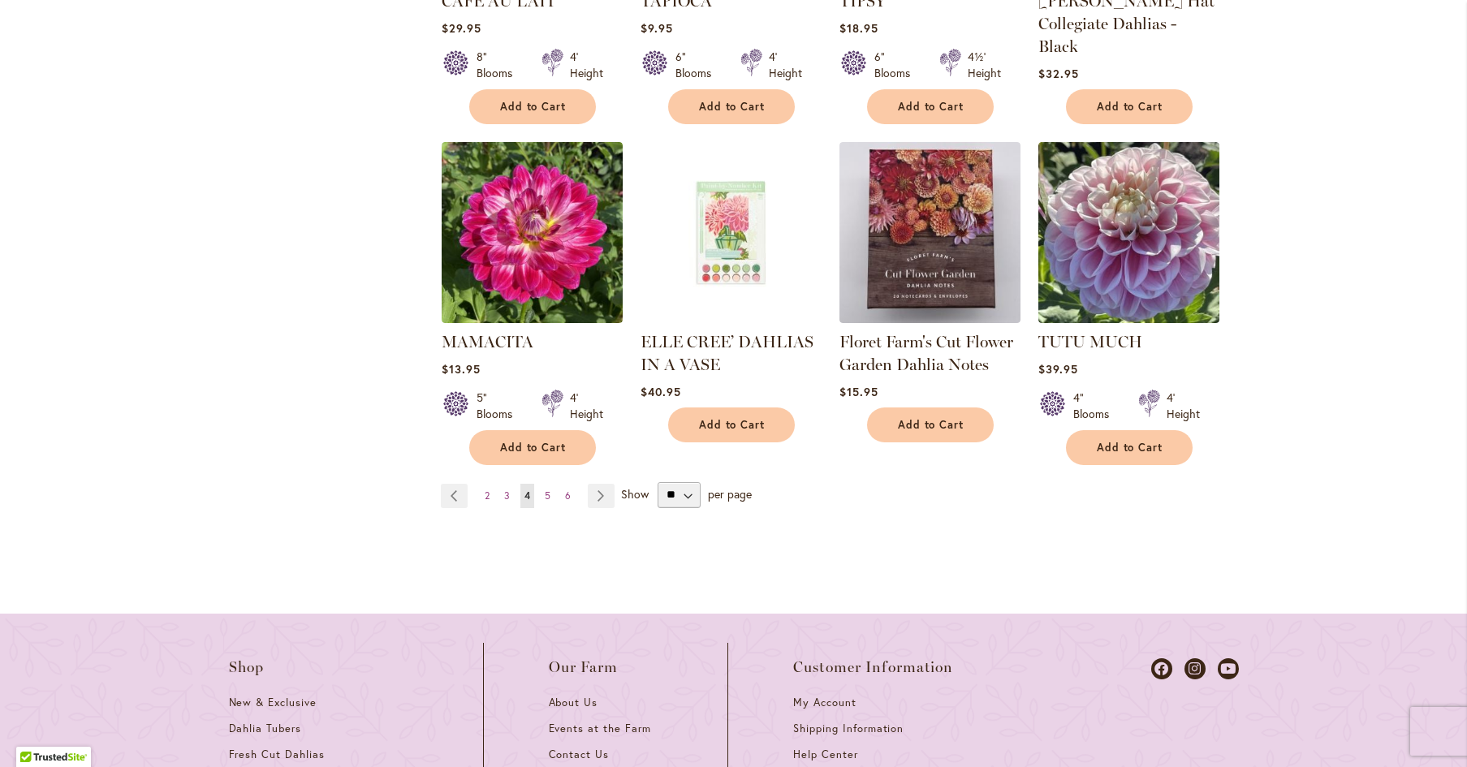
scroll to position [1512, 0]
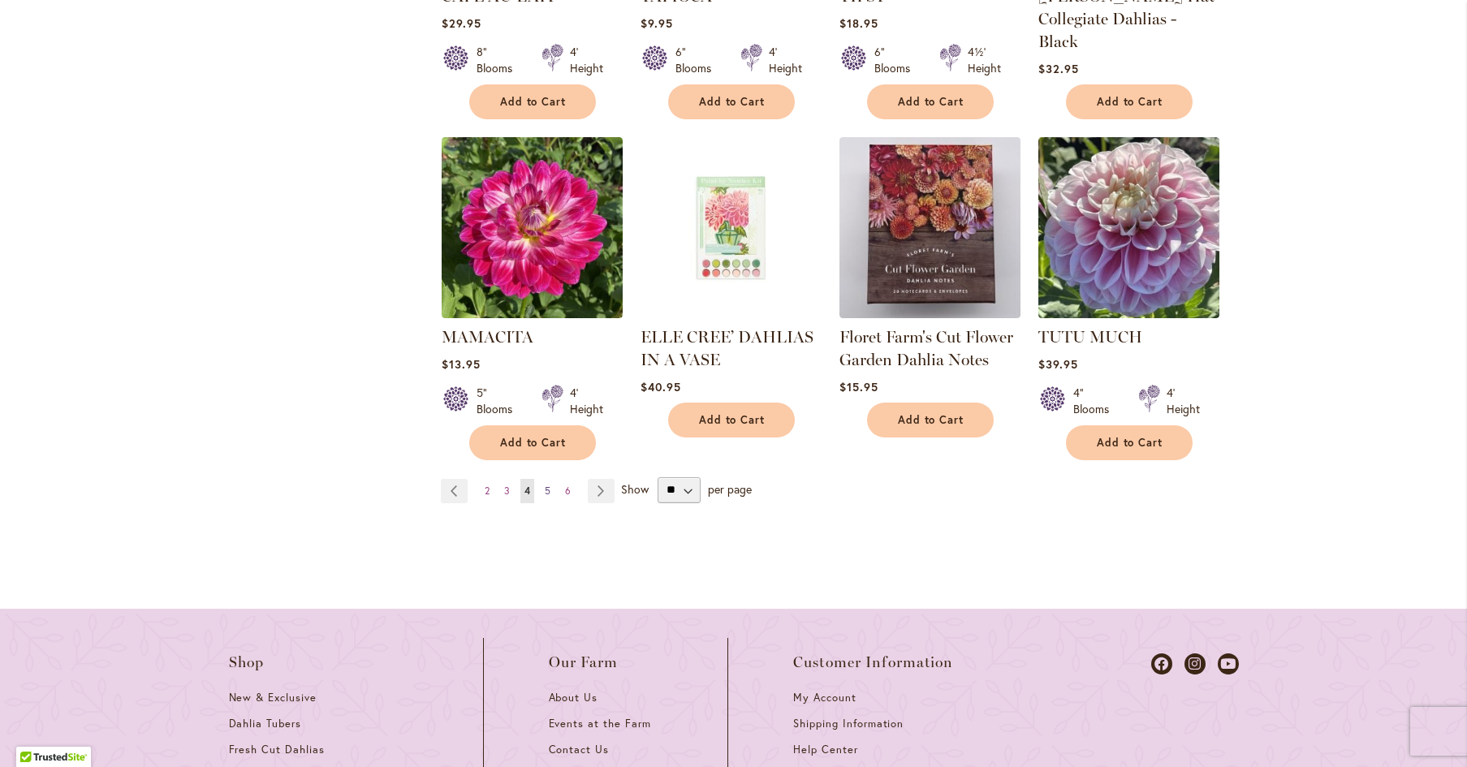
click at [549, 493] on span "5" at bounding box center [548, 491] width 6 height 12
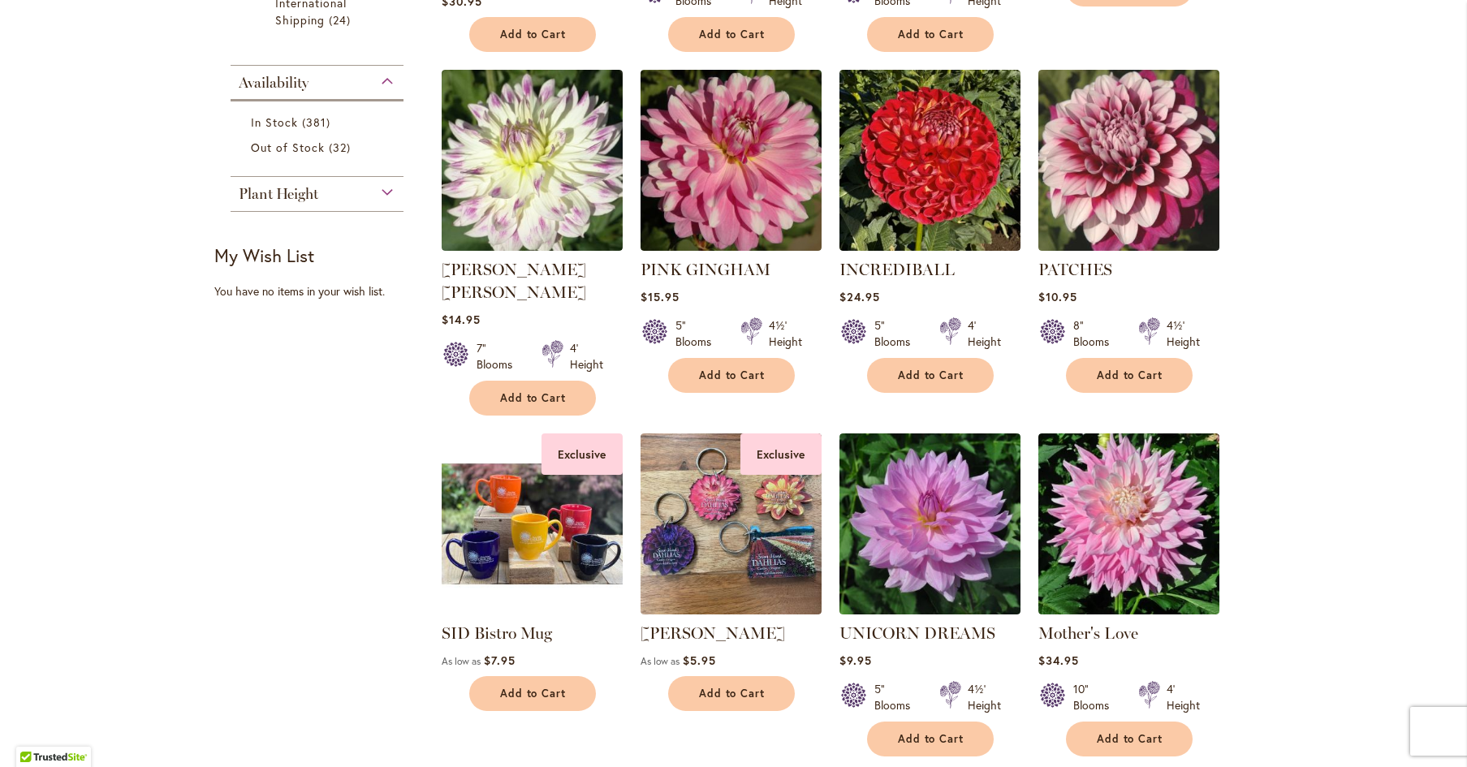
scroll to position [858, 0]
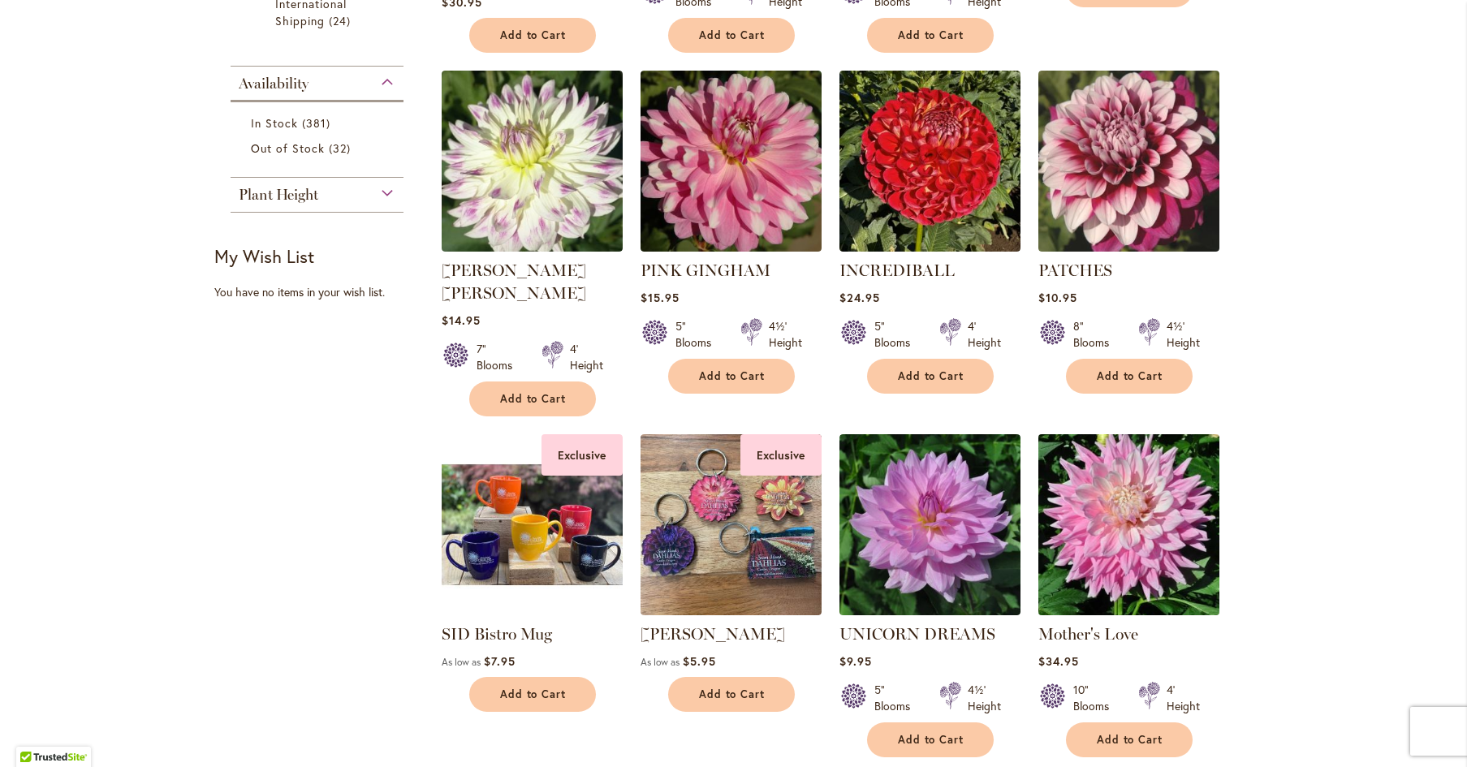
click at [1120, 505] on img at bounding box center [1128, 524] width 190 height 190
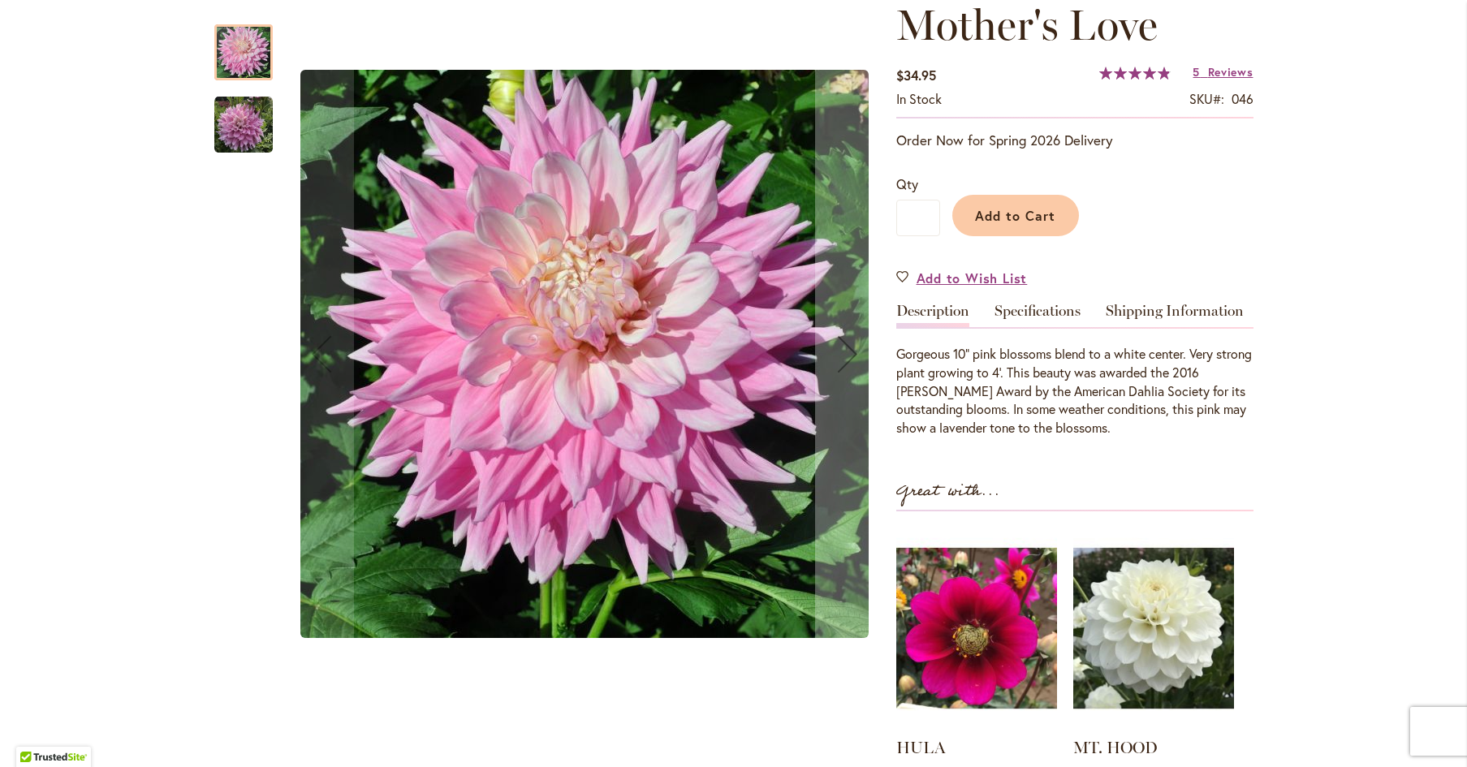
scroll to position [246, 0]
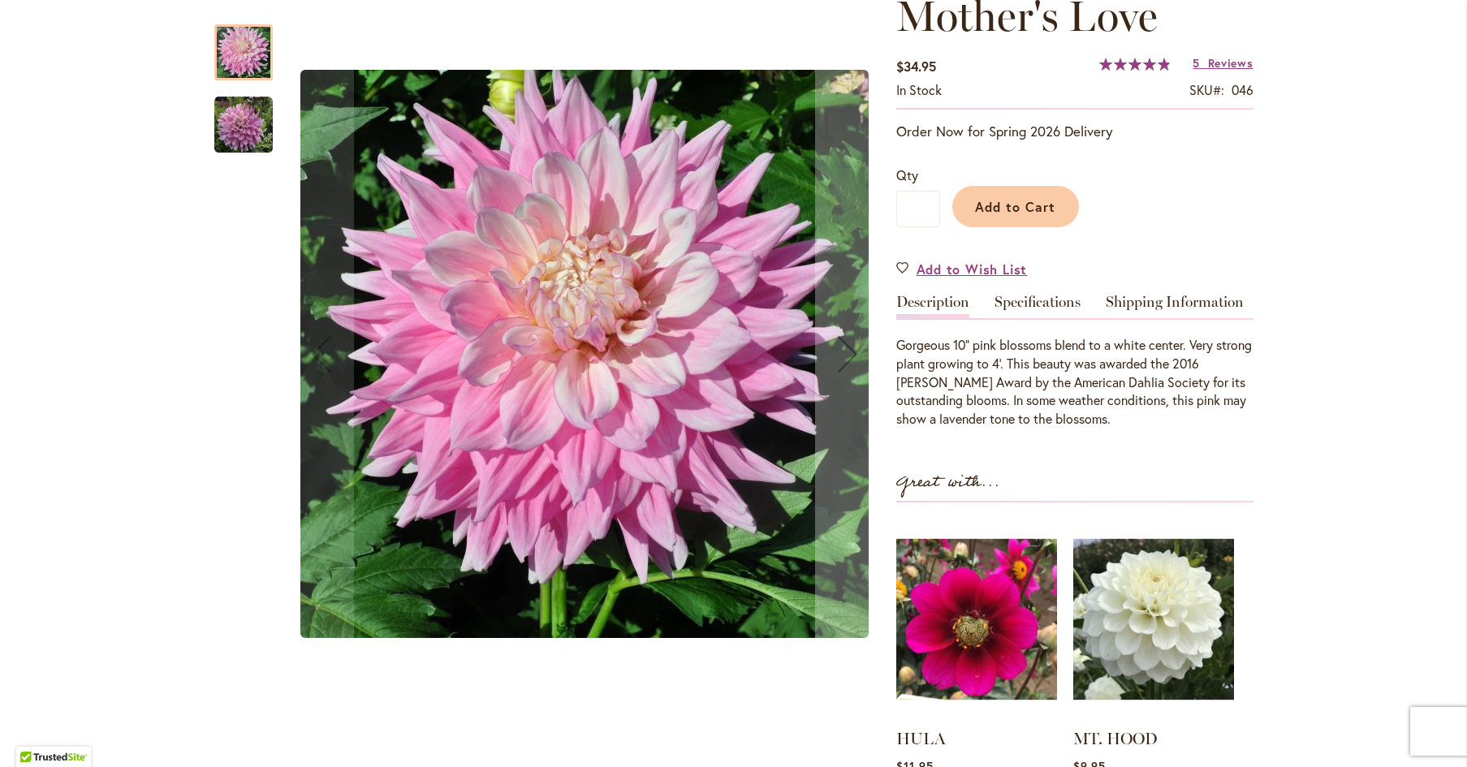
click at [244, 119] on img "Mother's Love" at bounding box center [243, 125] width 58 height 58
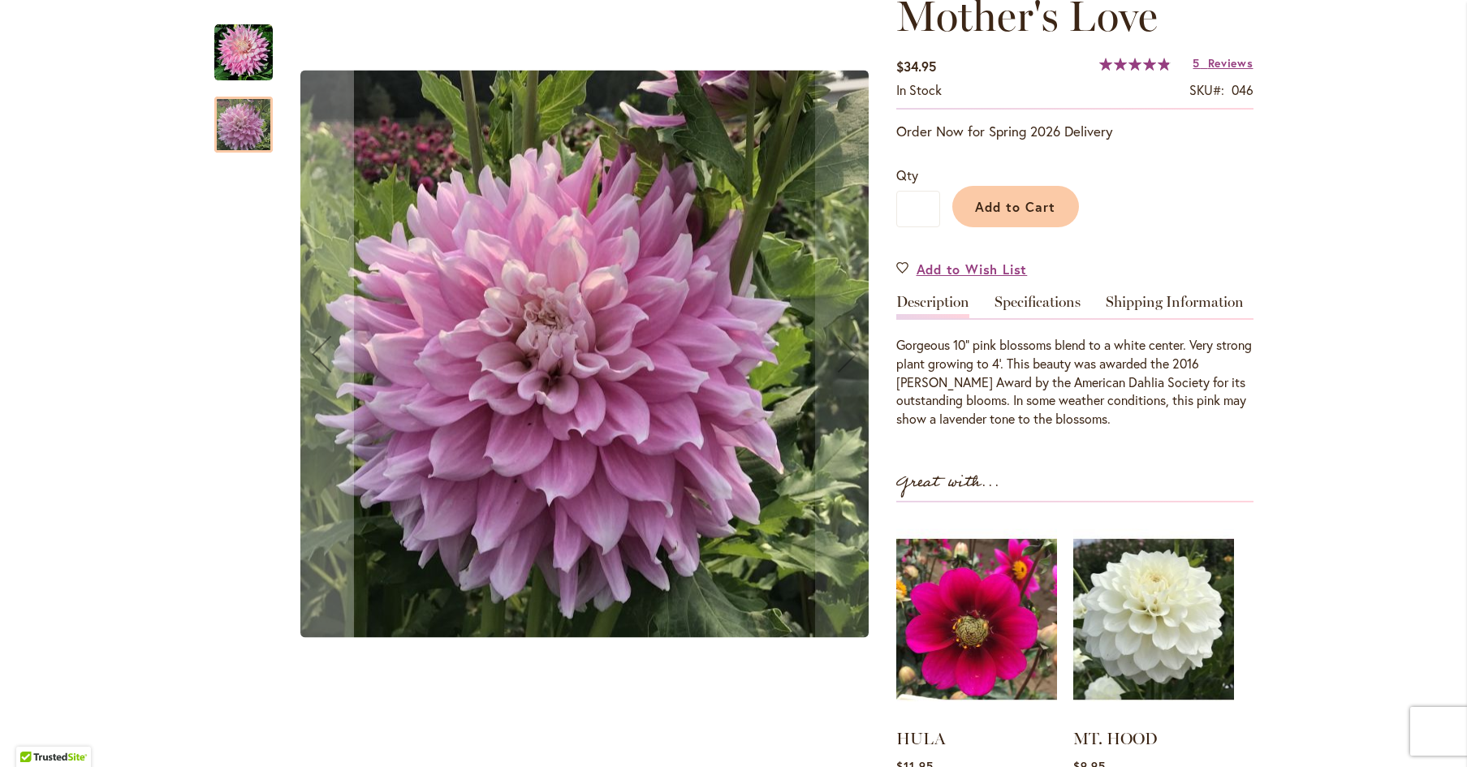
click at [244, 66] on img "Mother's Love" at bounding box center [243, 53] width 58 height 58
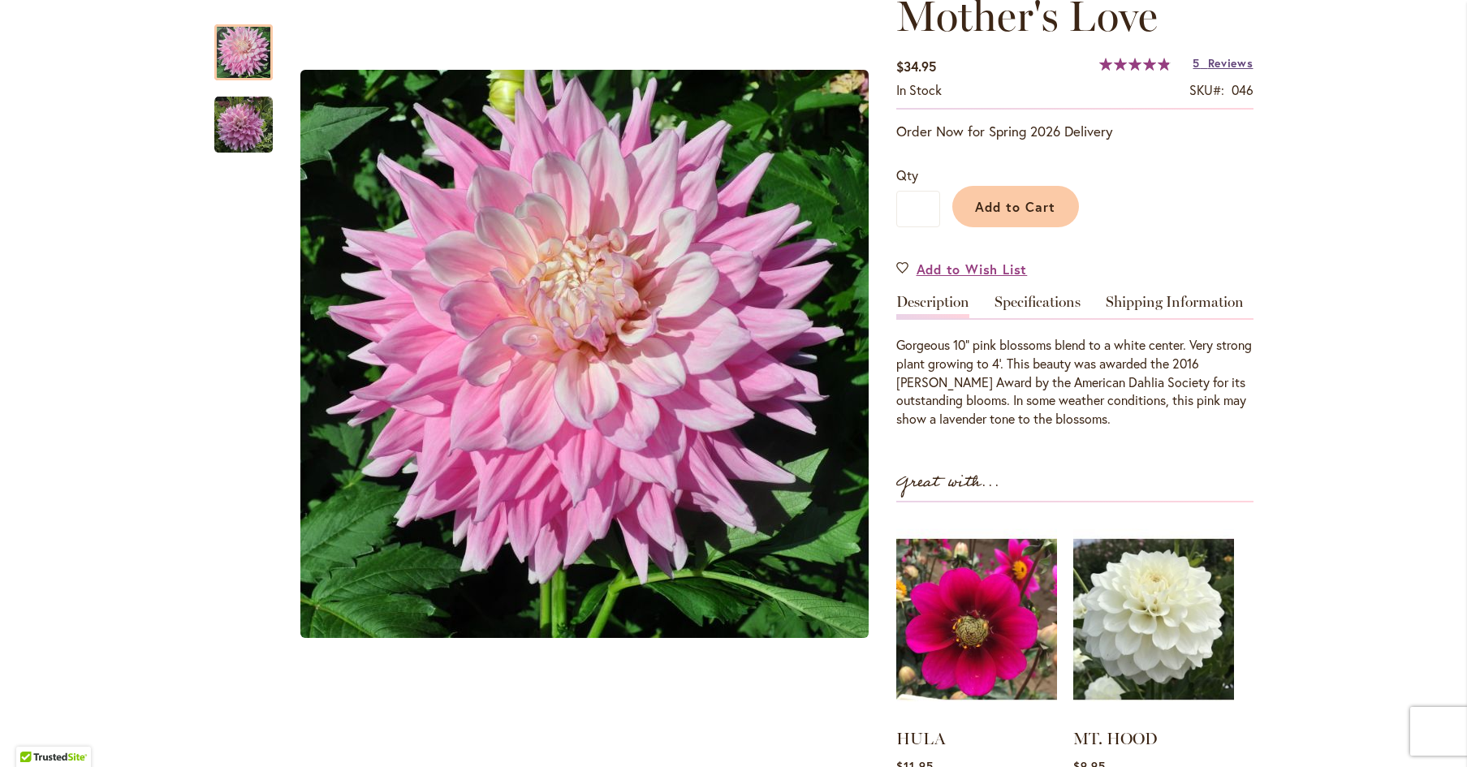
click at [1217, 66] on span "Reviews" at bounding box center [1230, 62] width 45 height 15
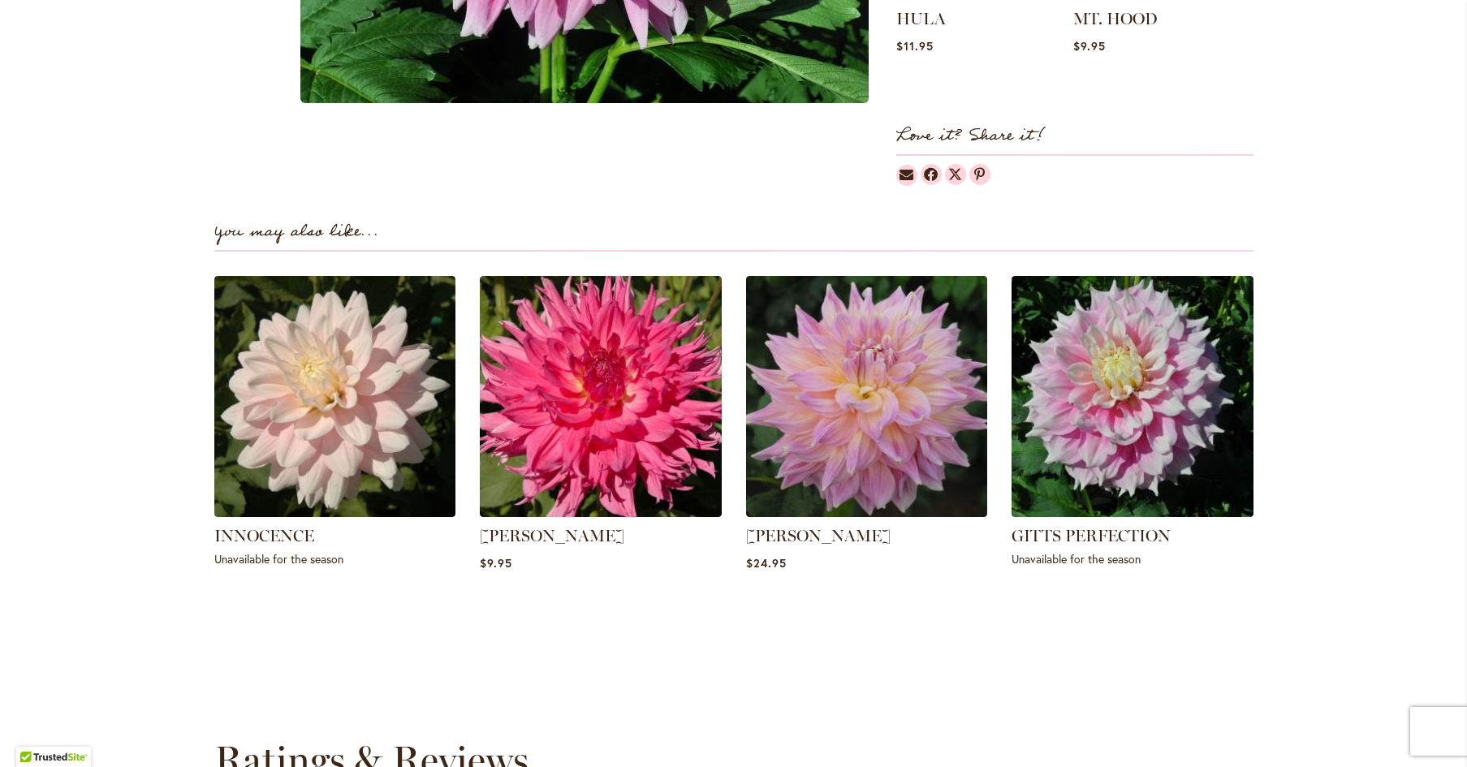
scroll to position [967, 0]
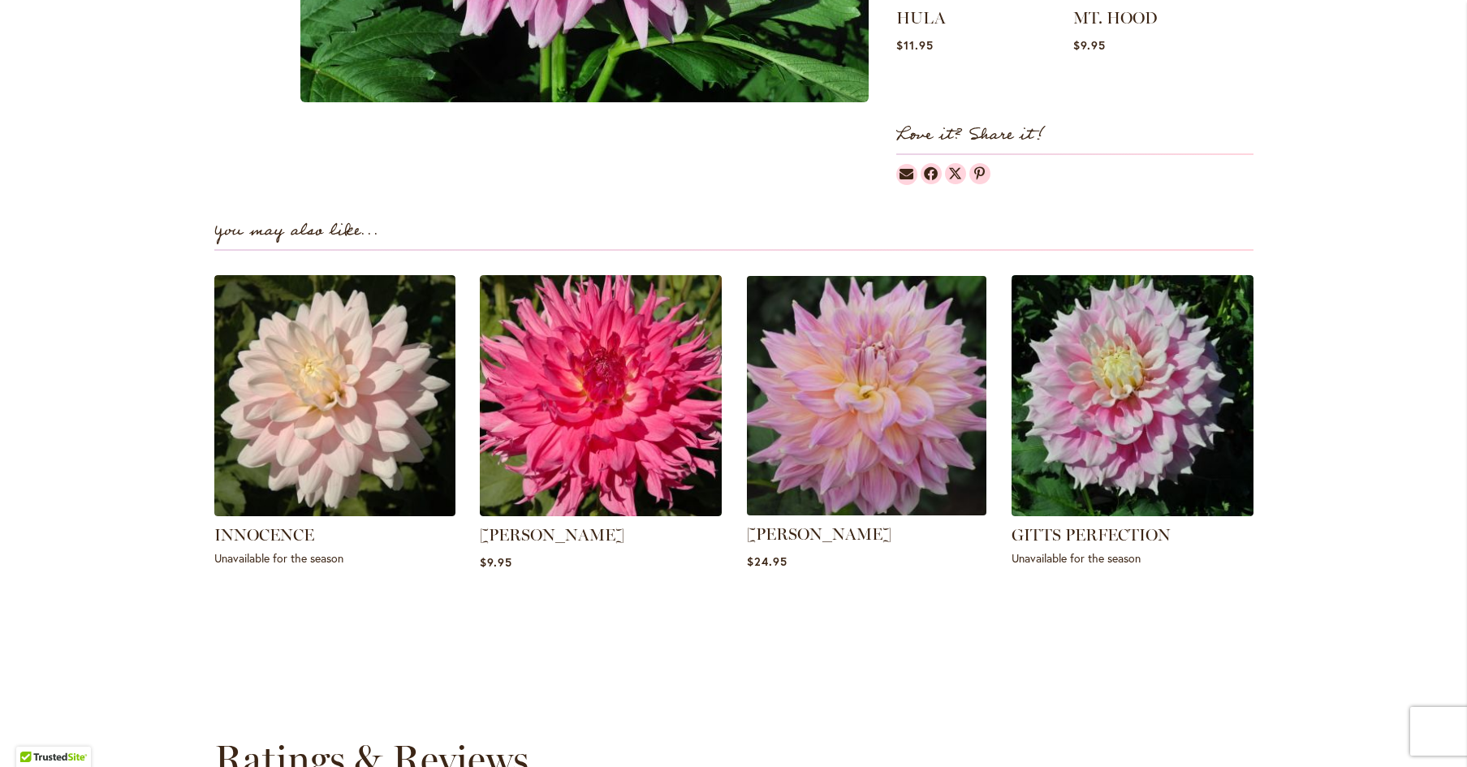
click at [858, 426] on img at bounding box center [866, 395] width 252 height 252
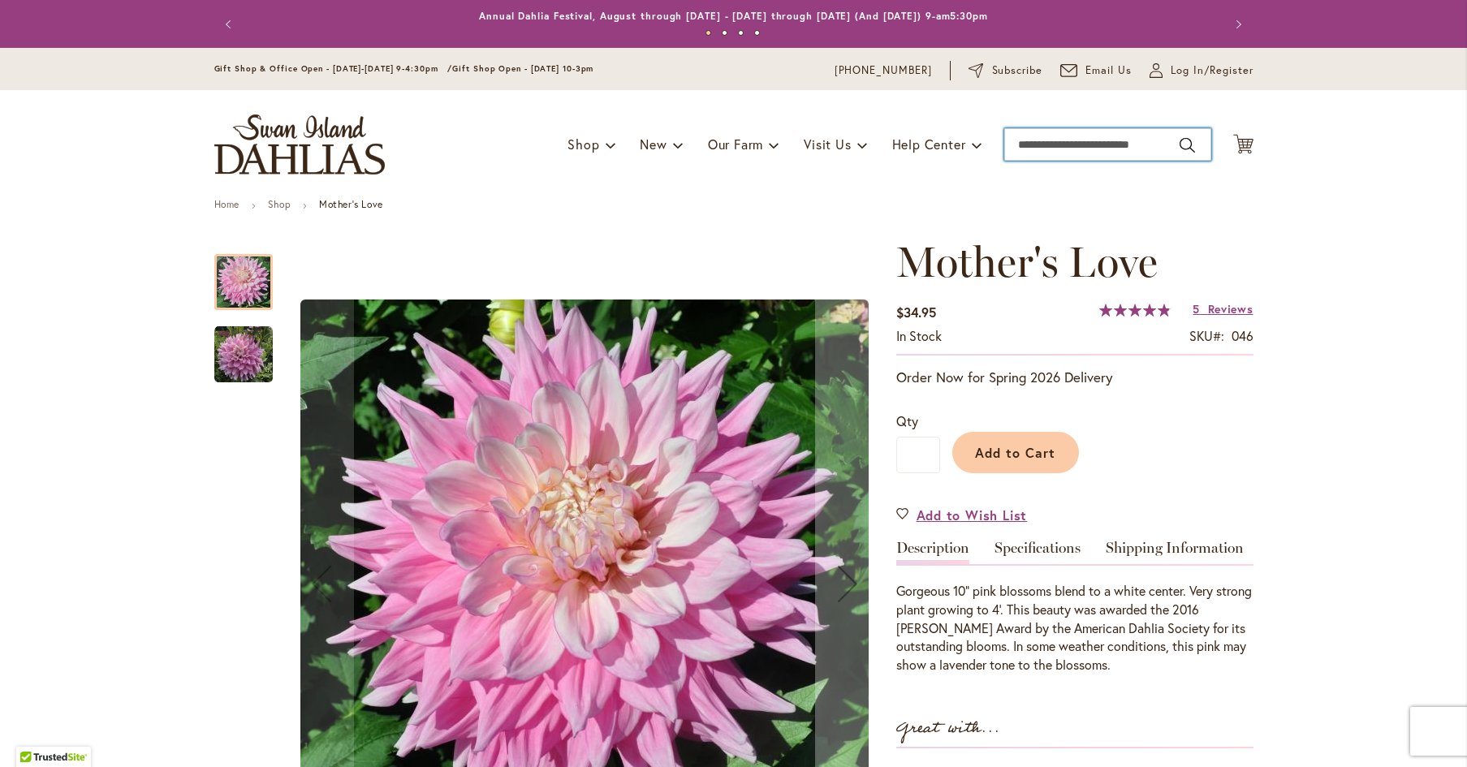
click at [1015, 143] on input "Search" at bounding box center [1107, 144] width 207 height 32
type input "*"
type input "**********"
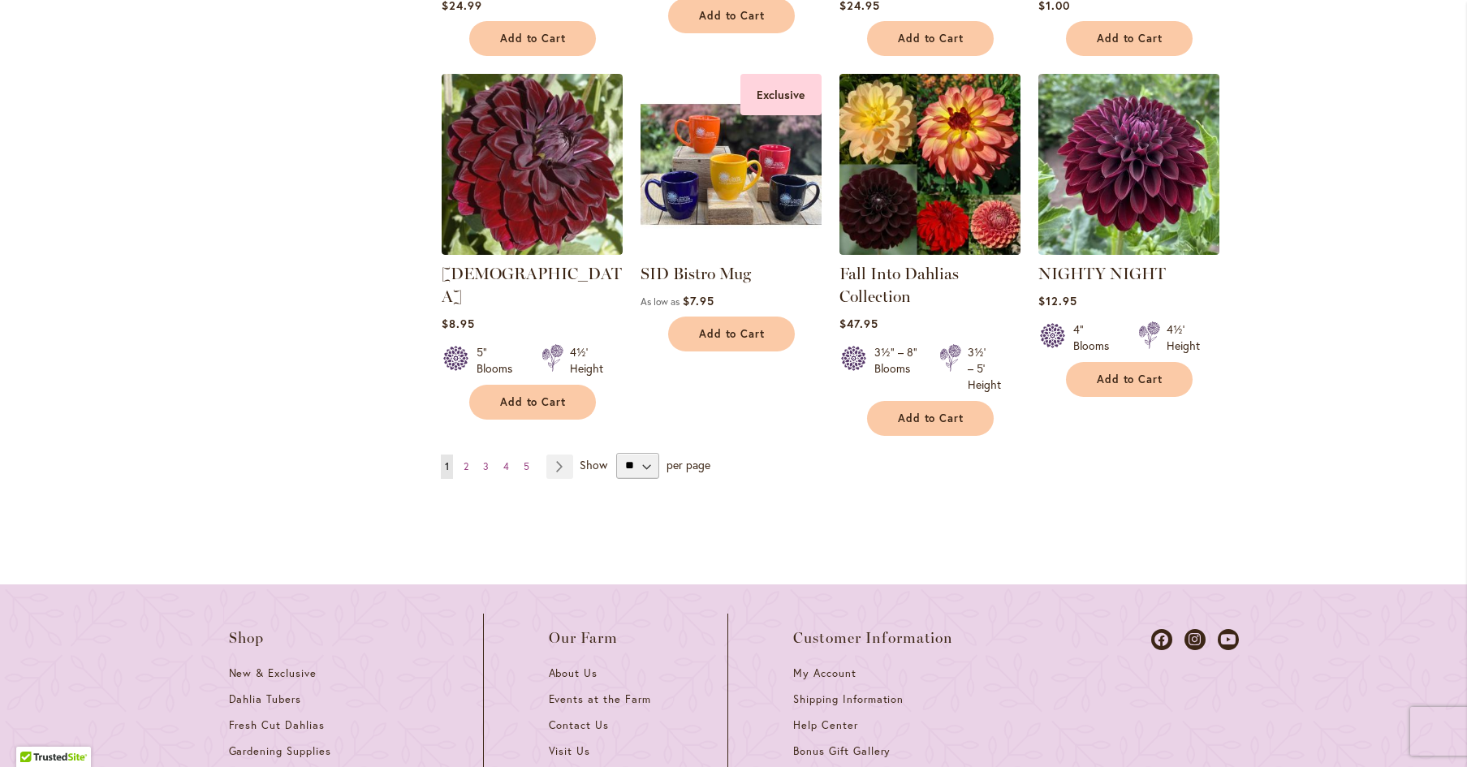
scroll to position [1622, 0]
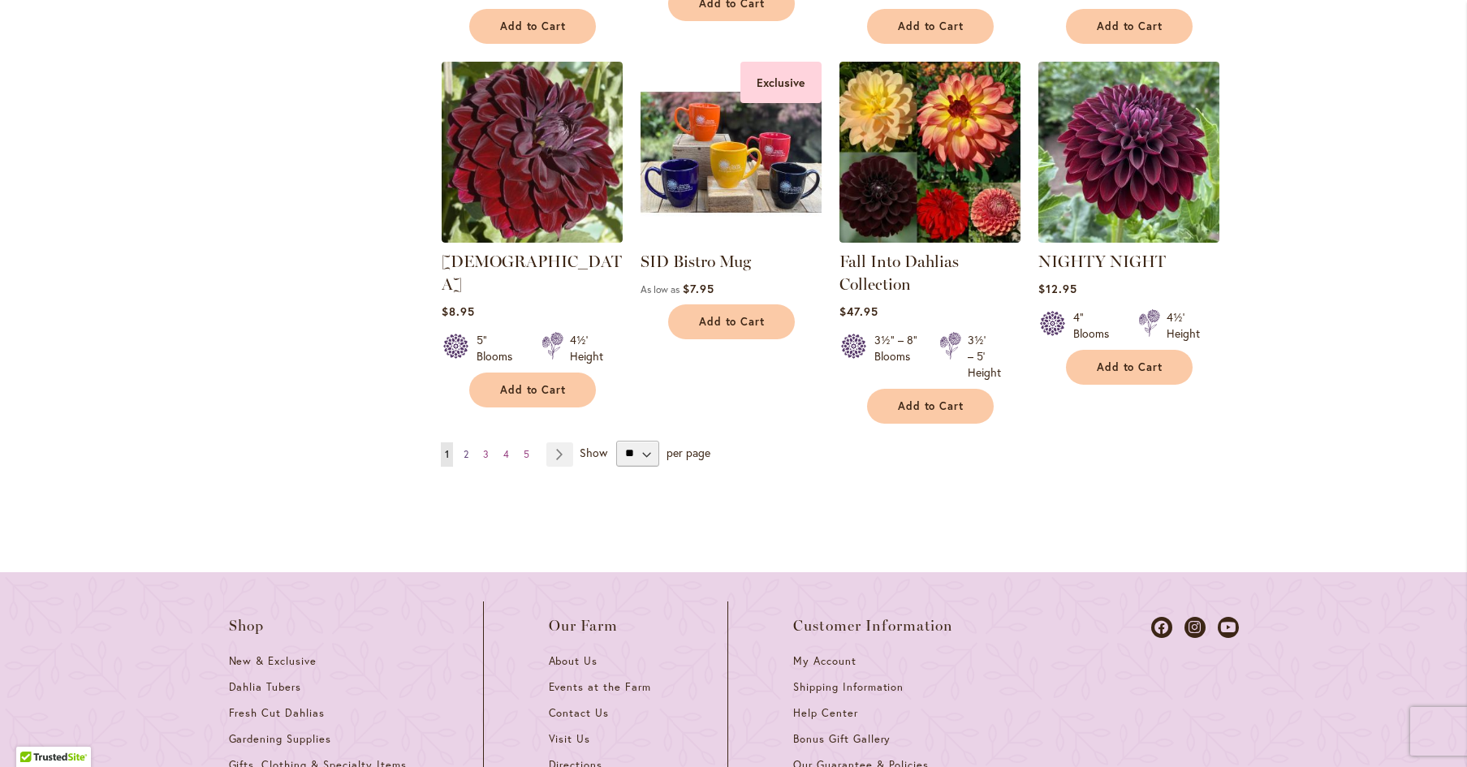
click at [464, 455] on span "2" at bounding box center [465, 454] width 5 height 12
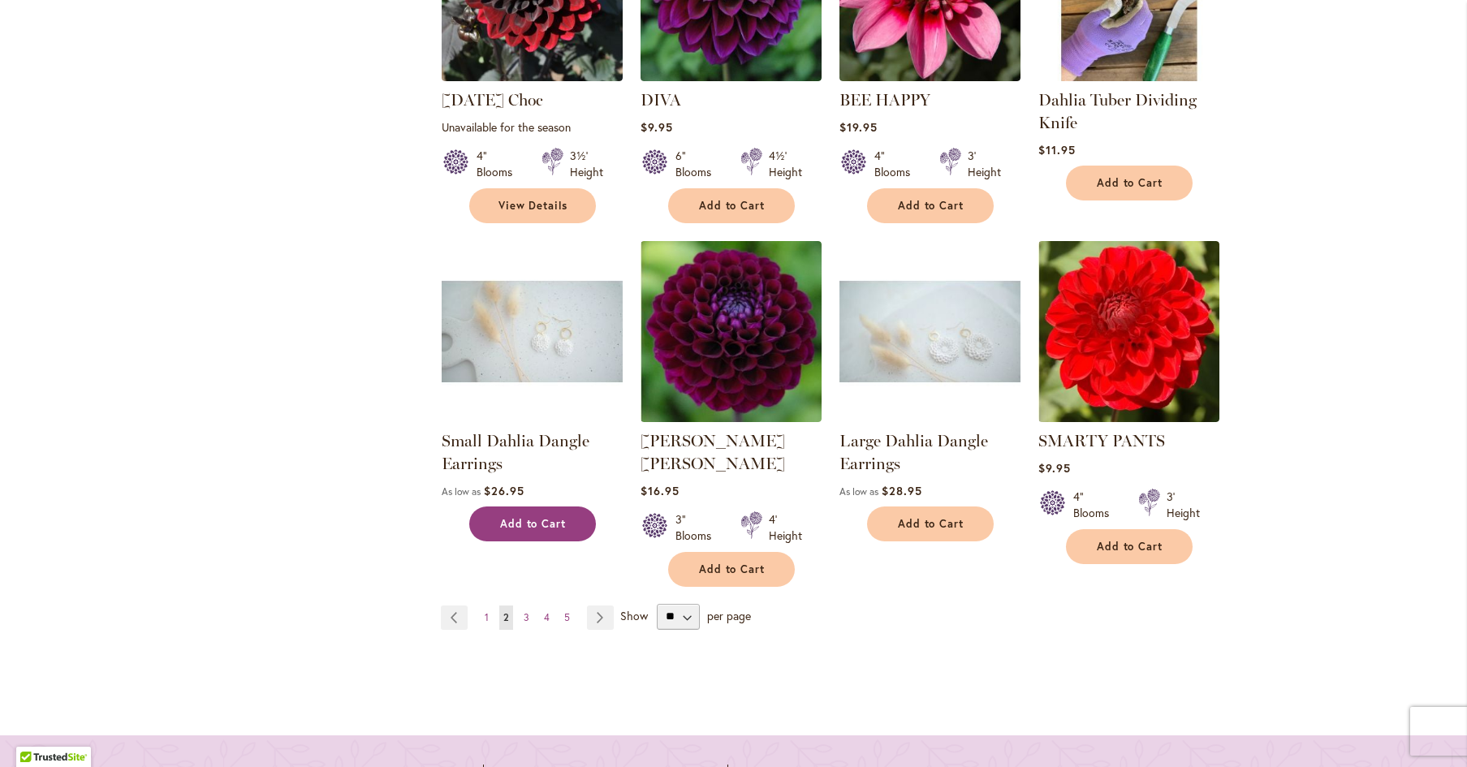
scroll to position [1445, 0]
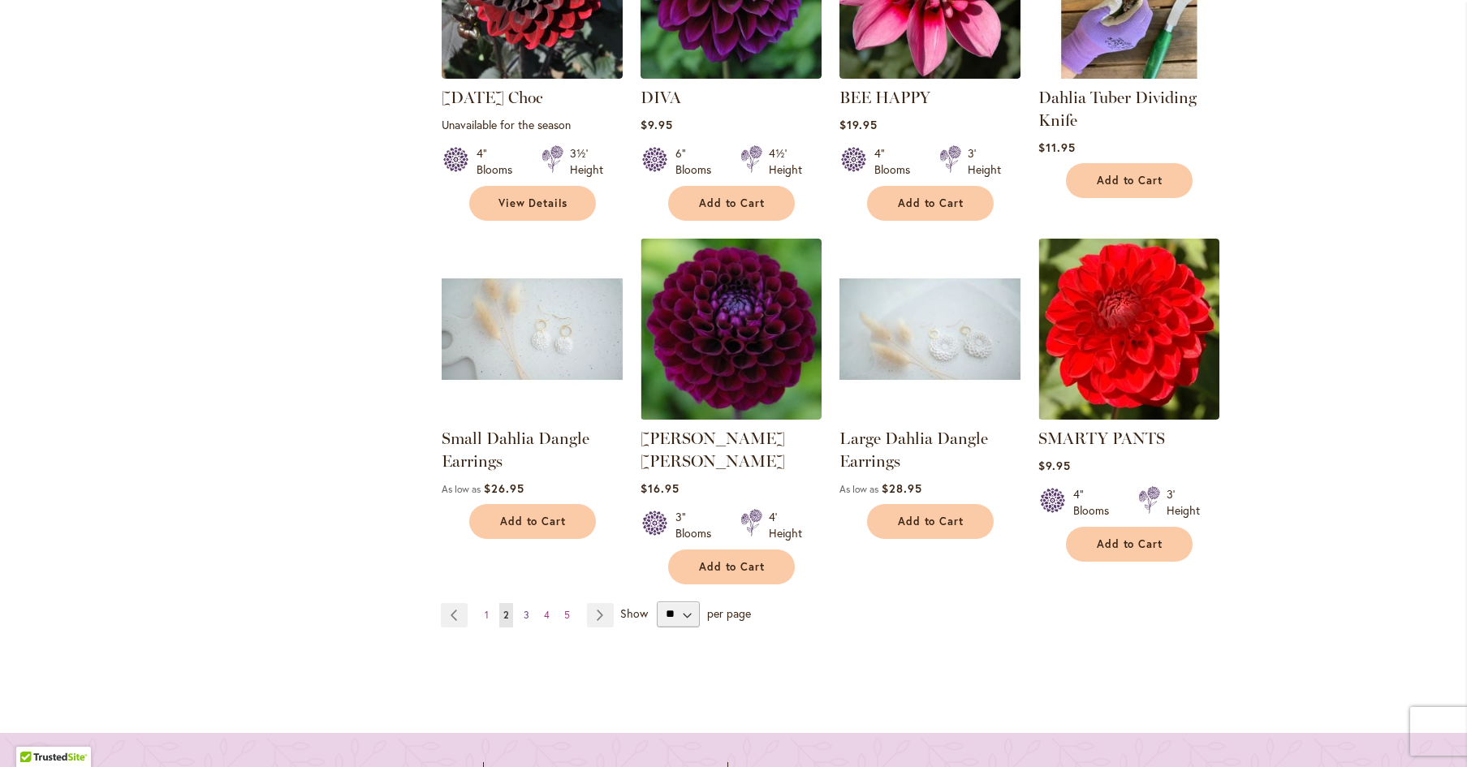
click at [527, 609] on span "3" at bounding box center [527, 615] width 6 height 12
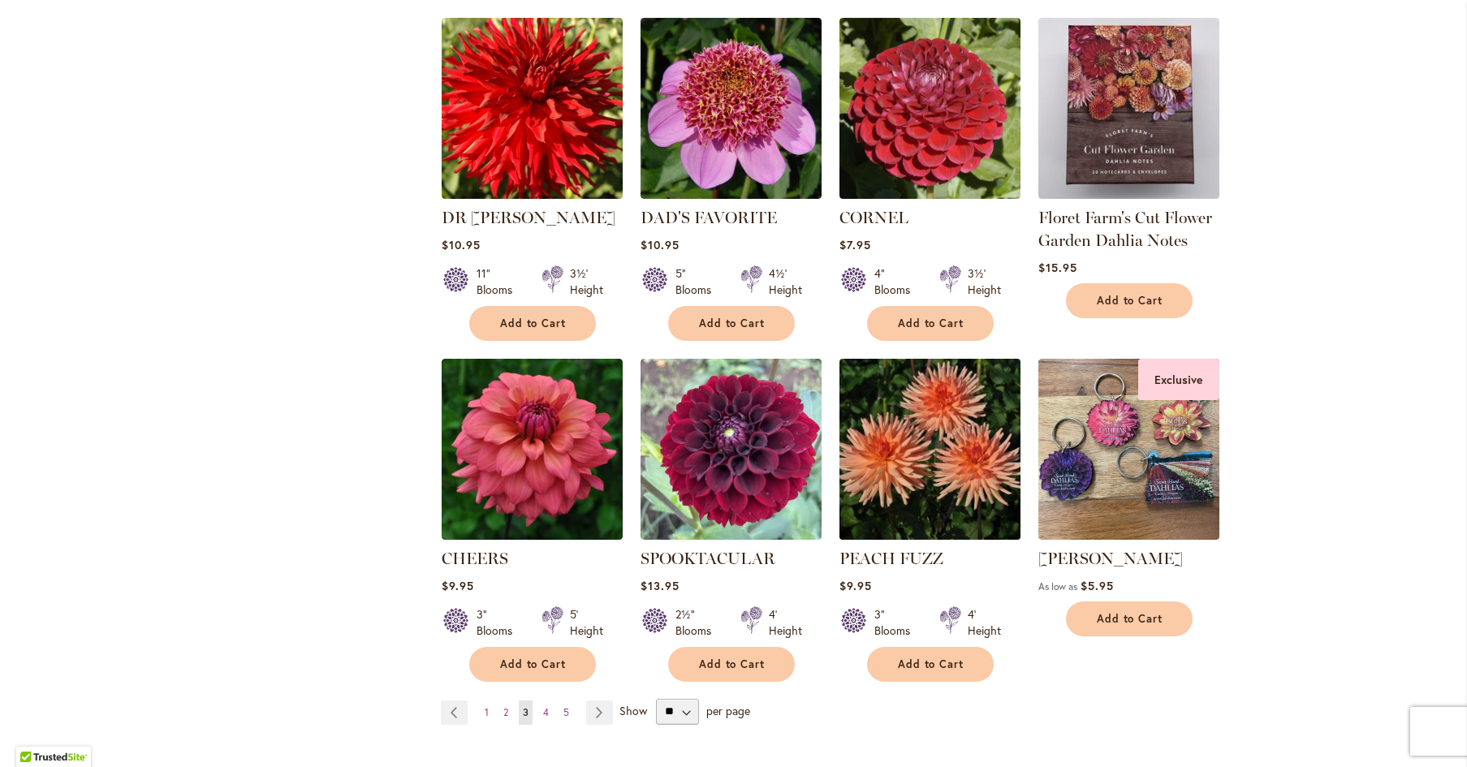
scroll to position [1334, 0]
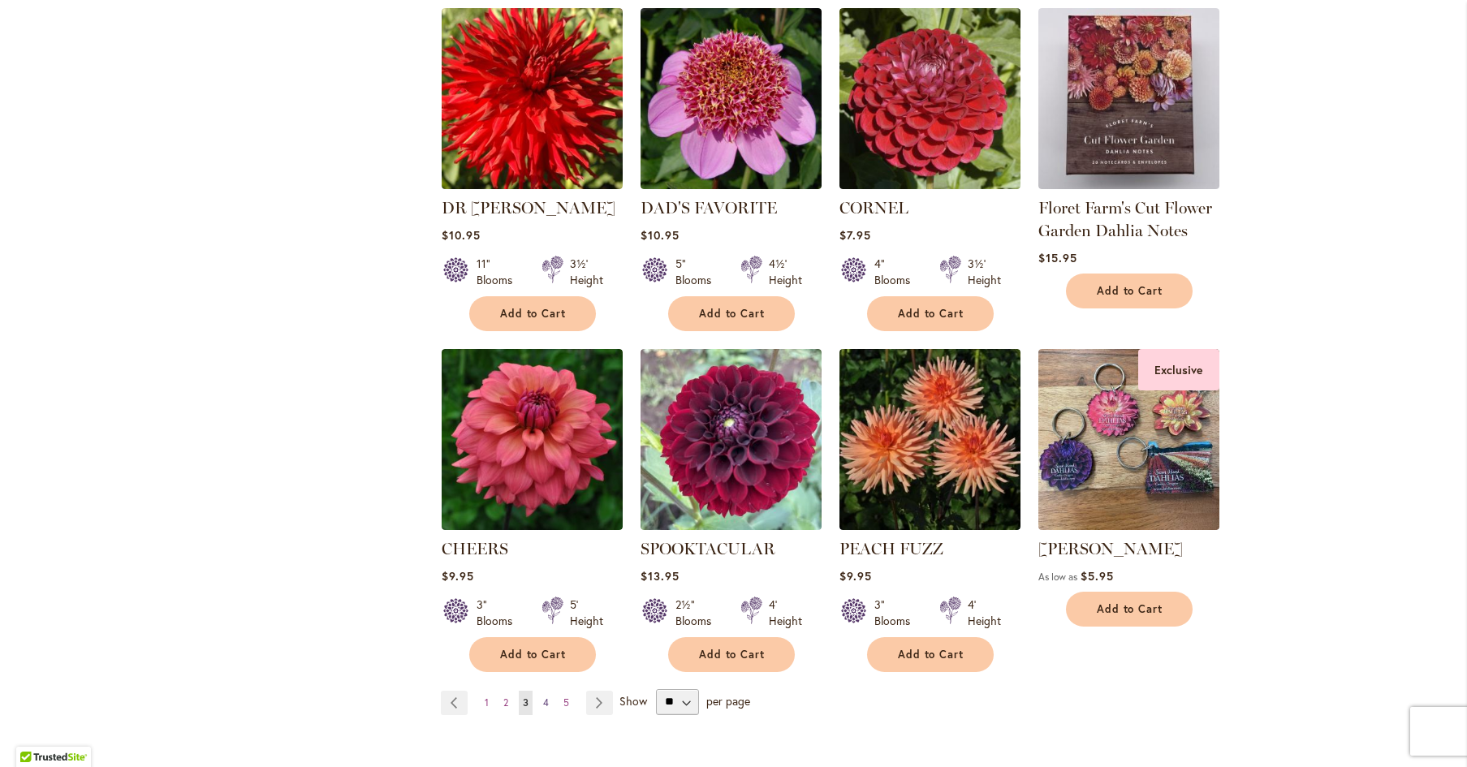
click at [545, 701] on span "4" at bounding box center [546, 702] width 6 height 12
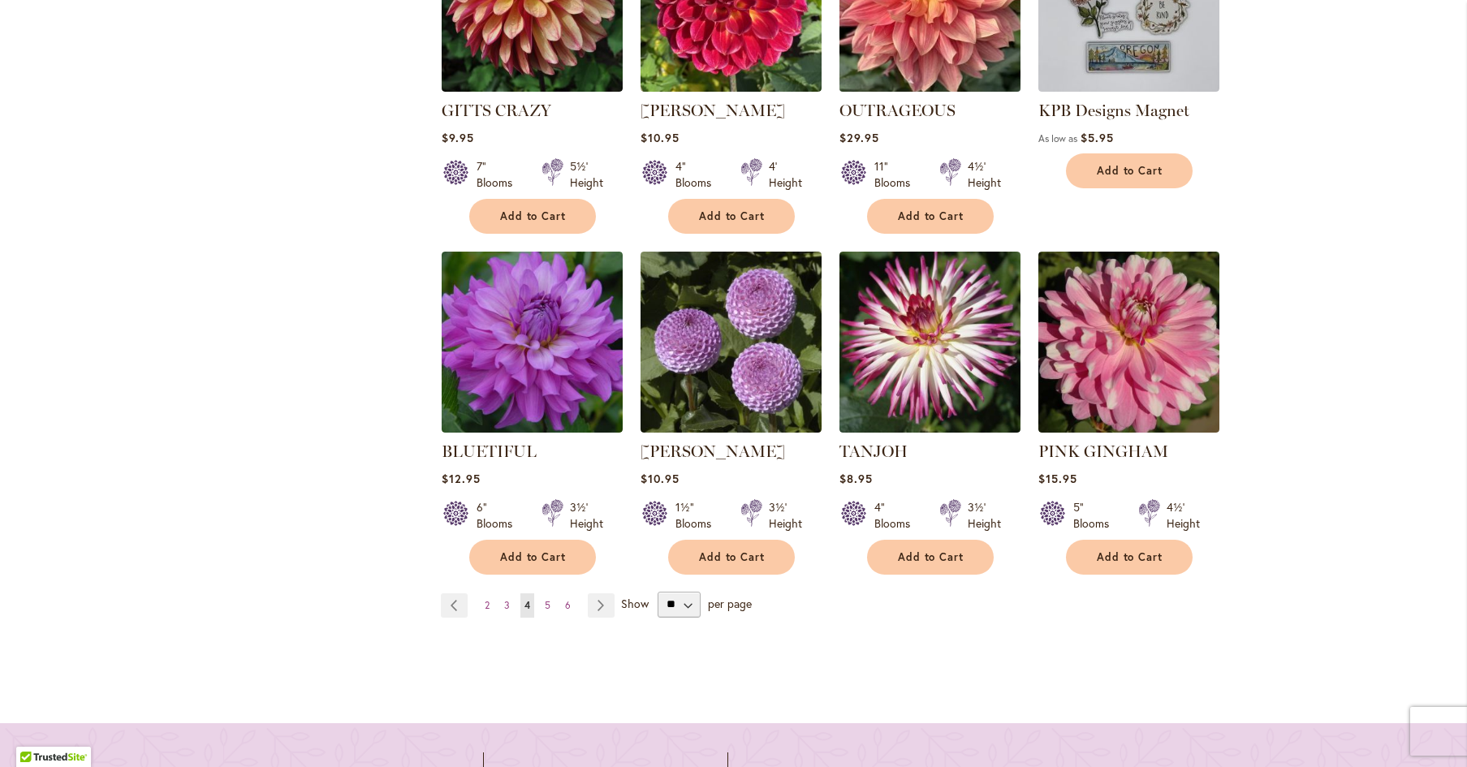
scroll to position [1433, 0]
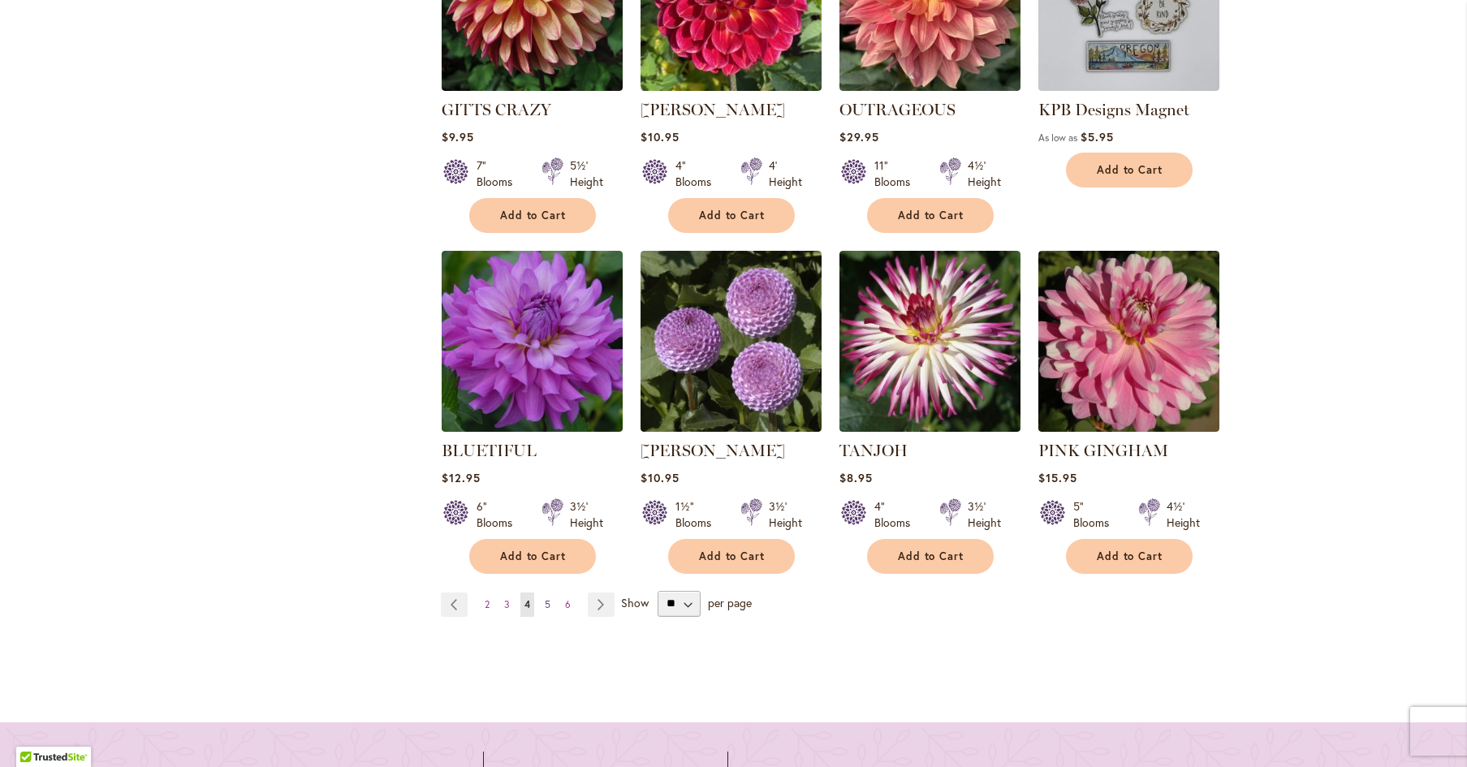
click at [549, 605] on span "5" at bounding box center [548, 604] width 6 height 12
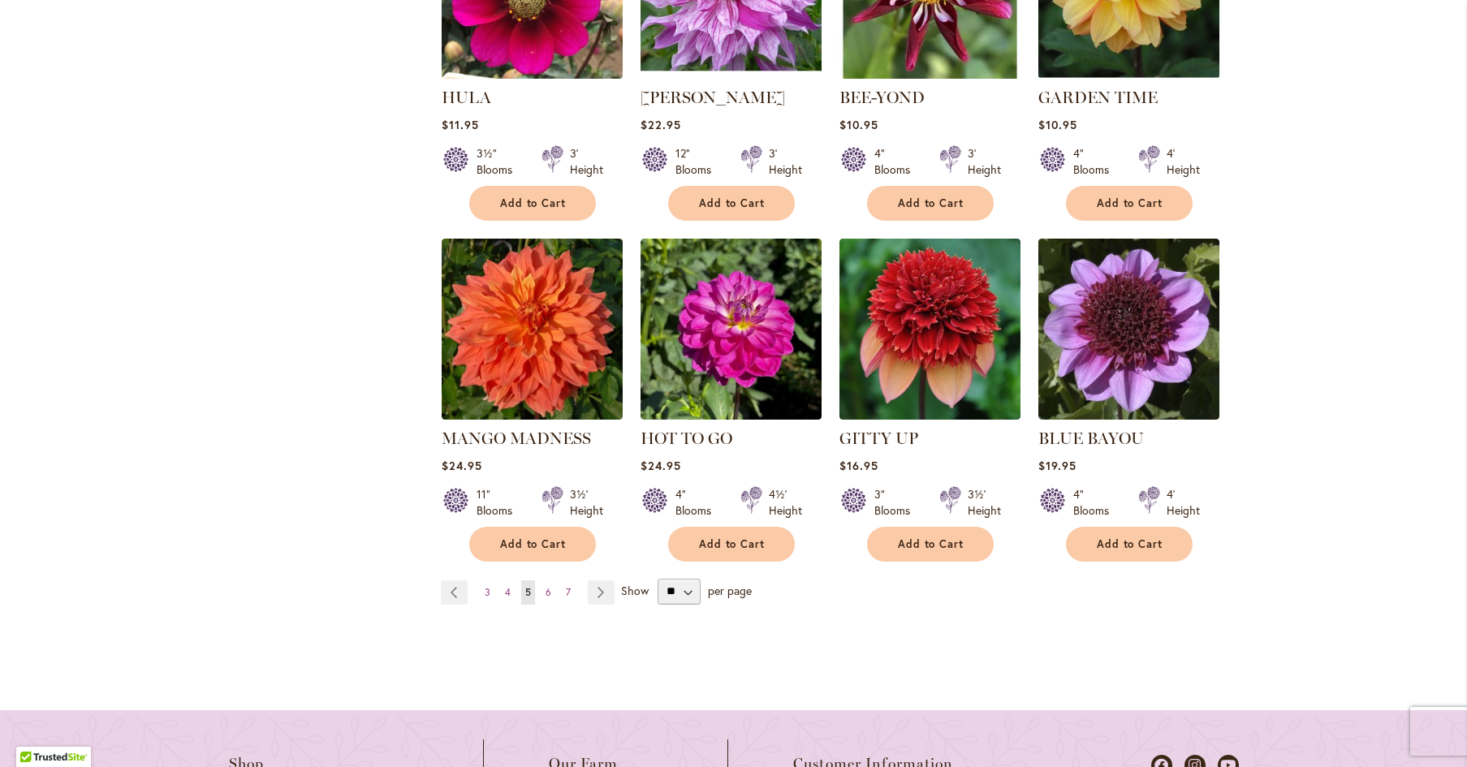
scroll to position [1450, 0]
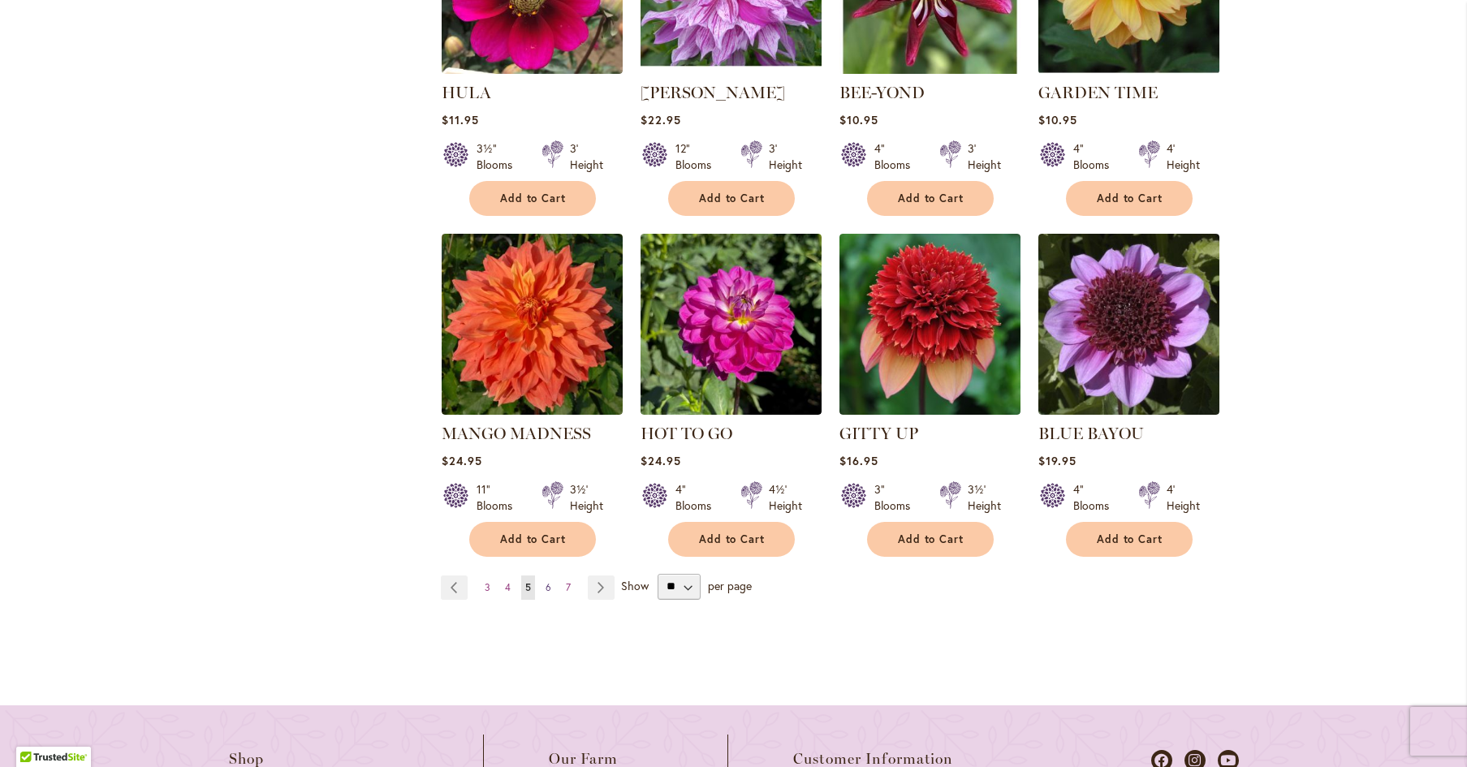
click at [549, 586] on span "6" at bounding box center [548, 587] width 6 height 12
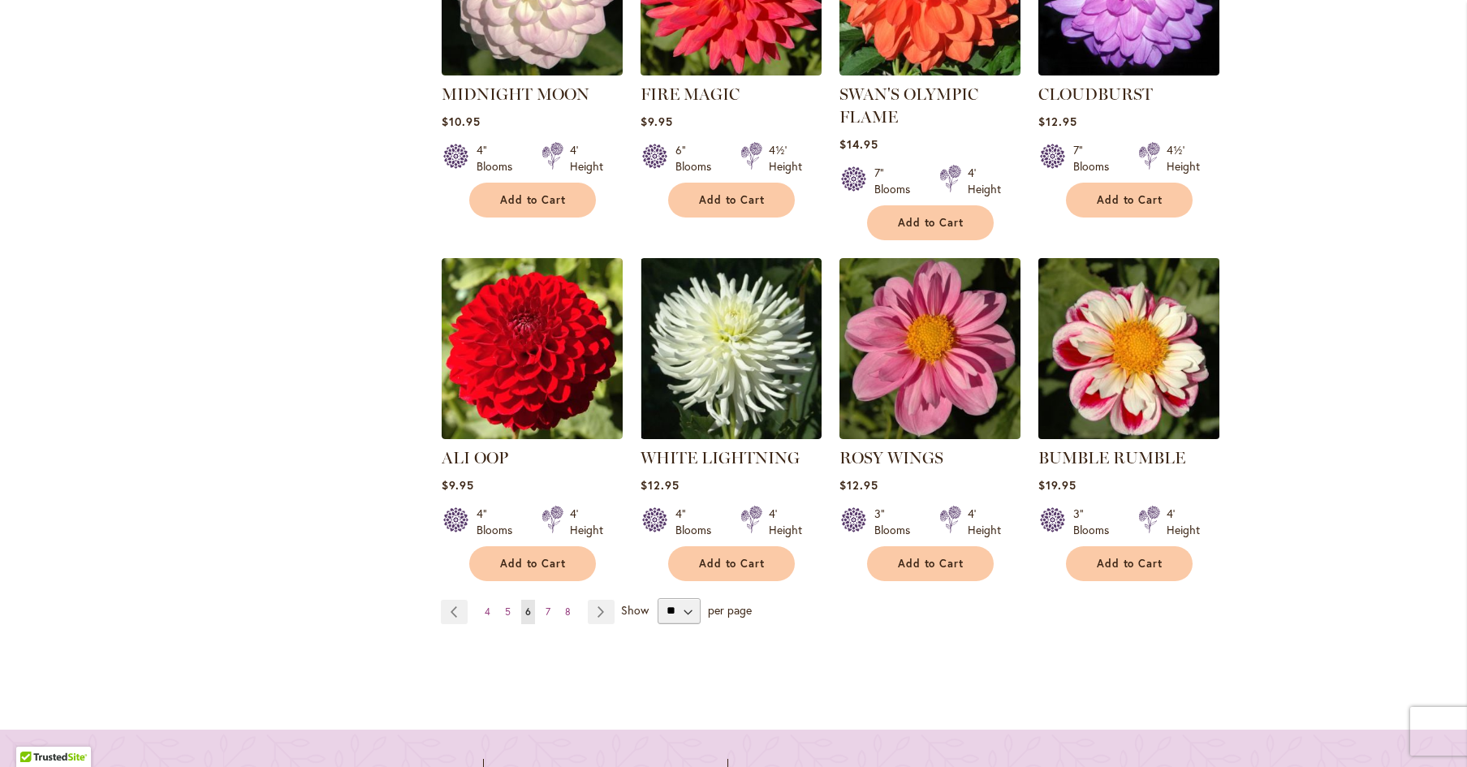
scroll to position [1450, 0]
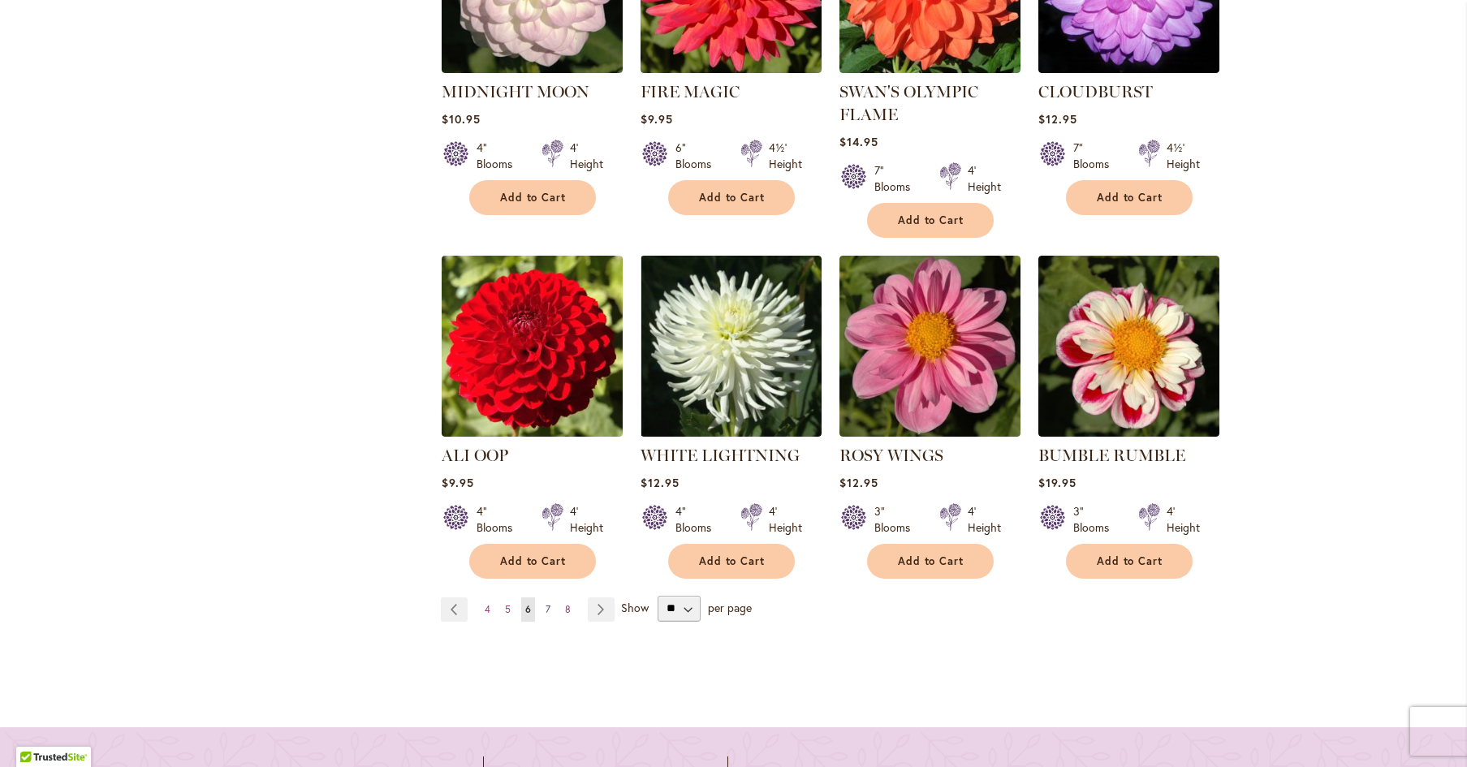
click at [547, 609] on span "7" at bounding box center [547, 609] width 5 height 12
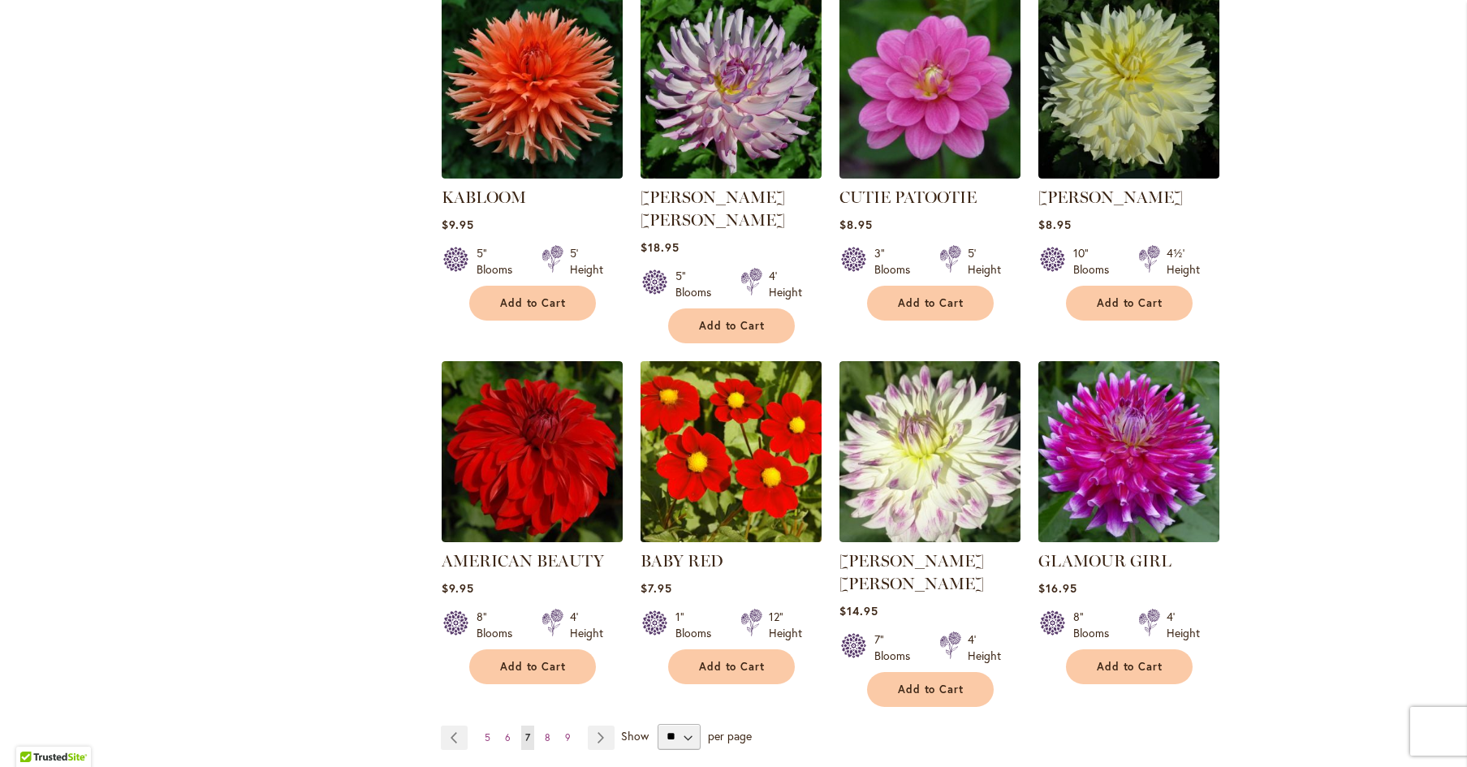
scroll to position [1370, 0]
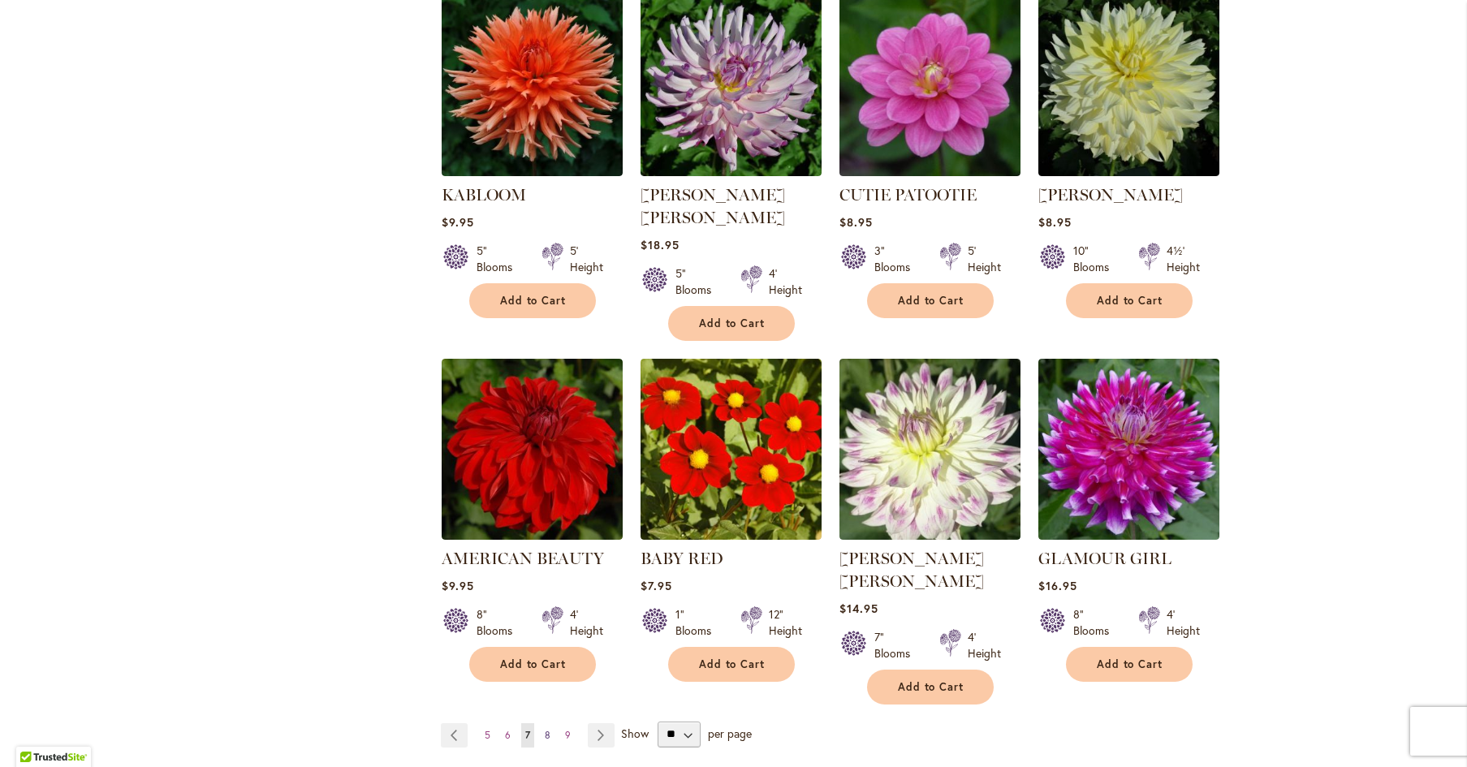
click at [549, 729] on span "8" at bounding box center [548, 735] width 6 height 12
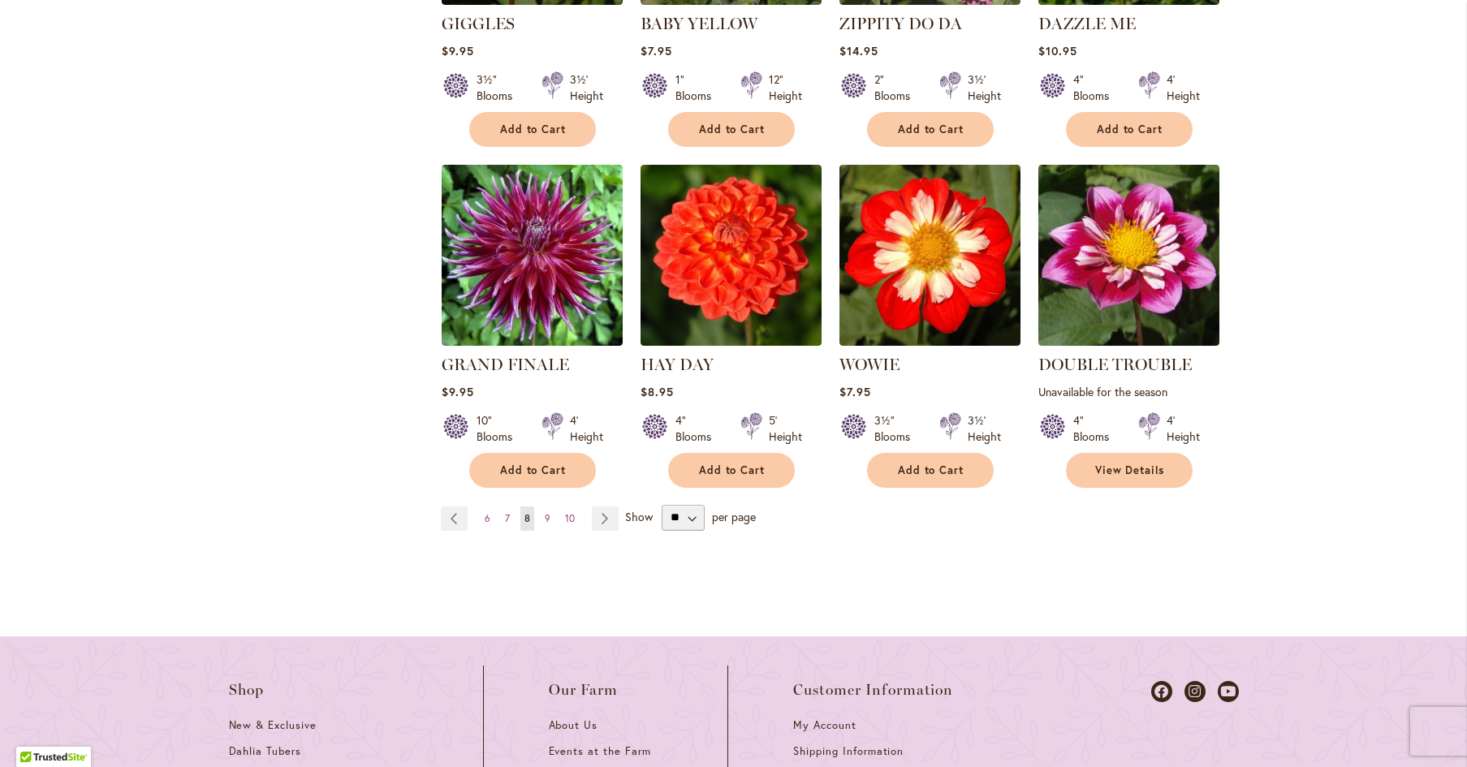
scroll to position [1521, 0]
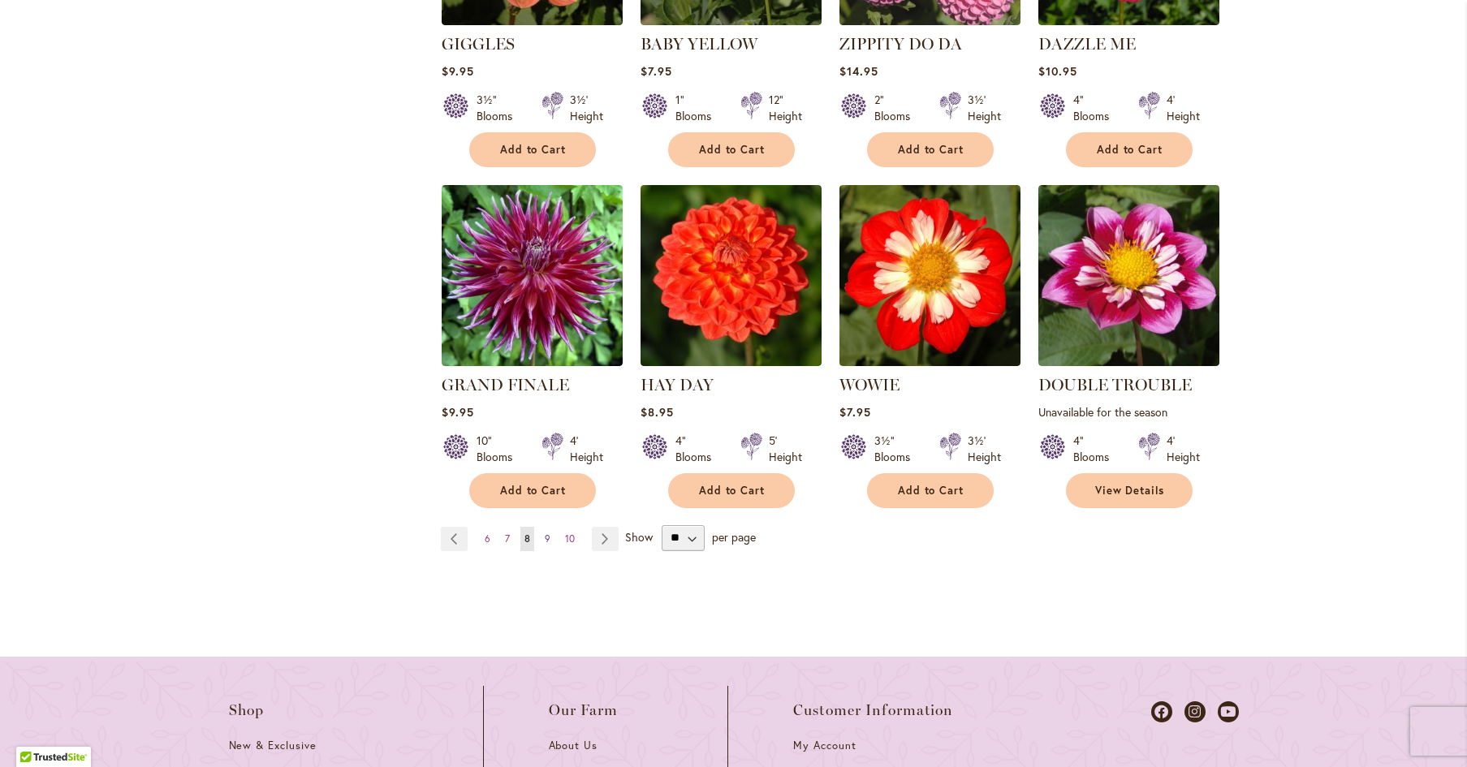
click at [548, 532] on span "9" at bounding box center [548, 538] width 6 height 12
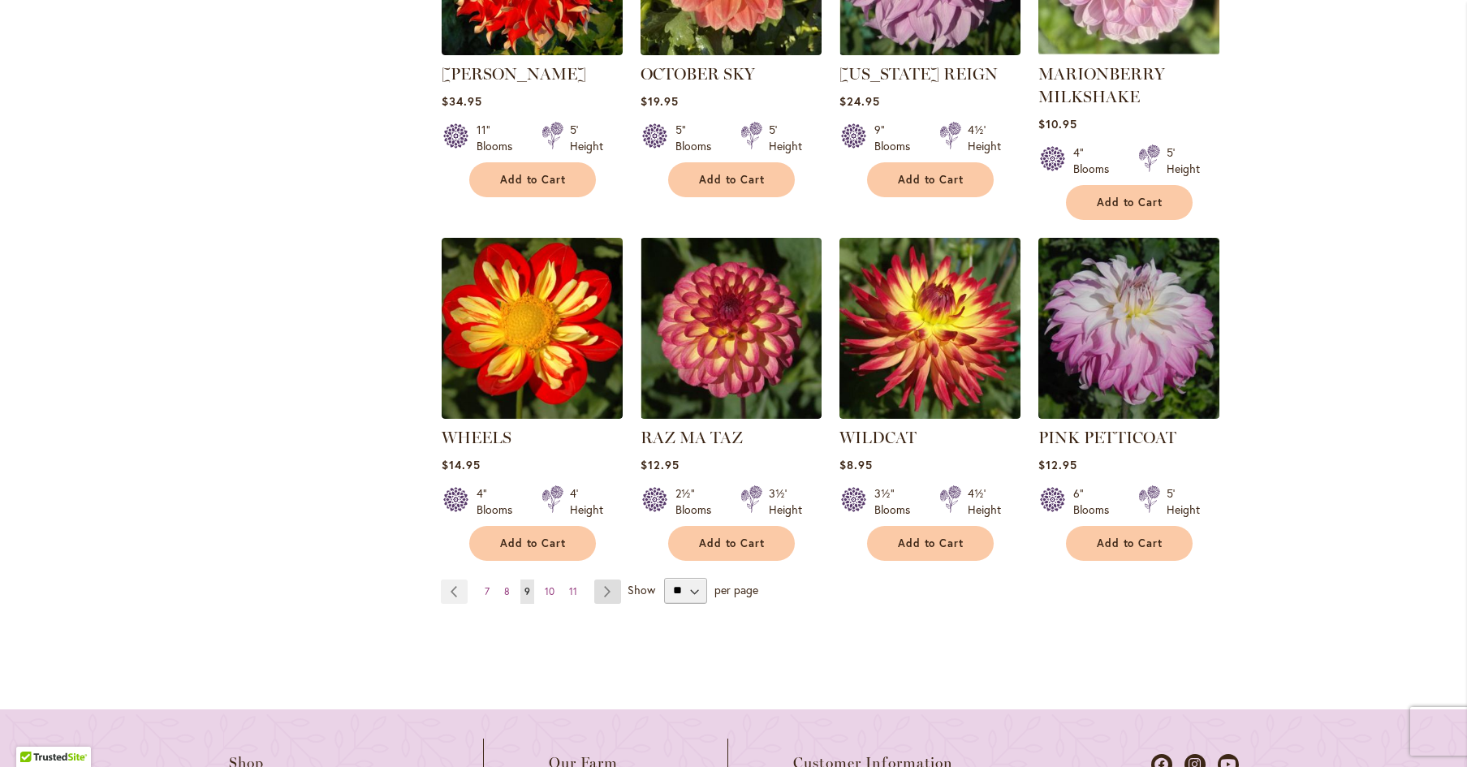
scroll to position [1473, 0]
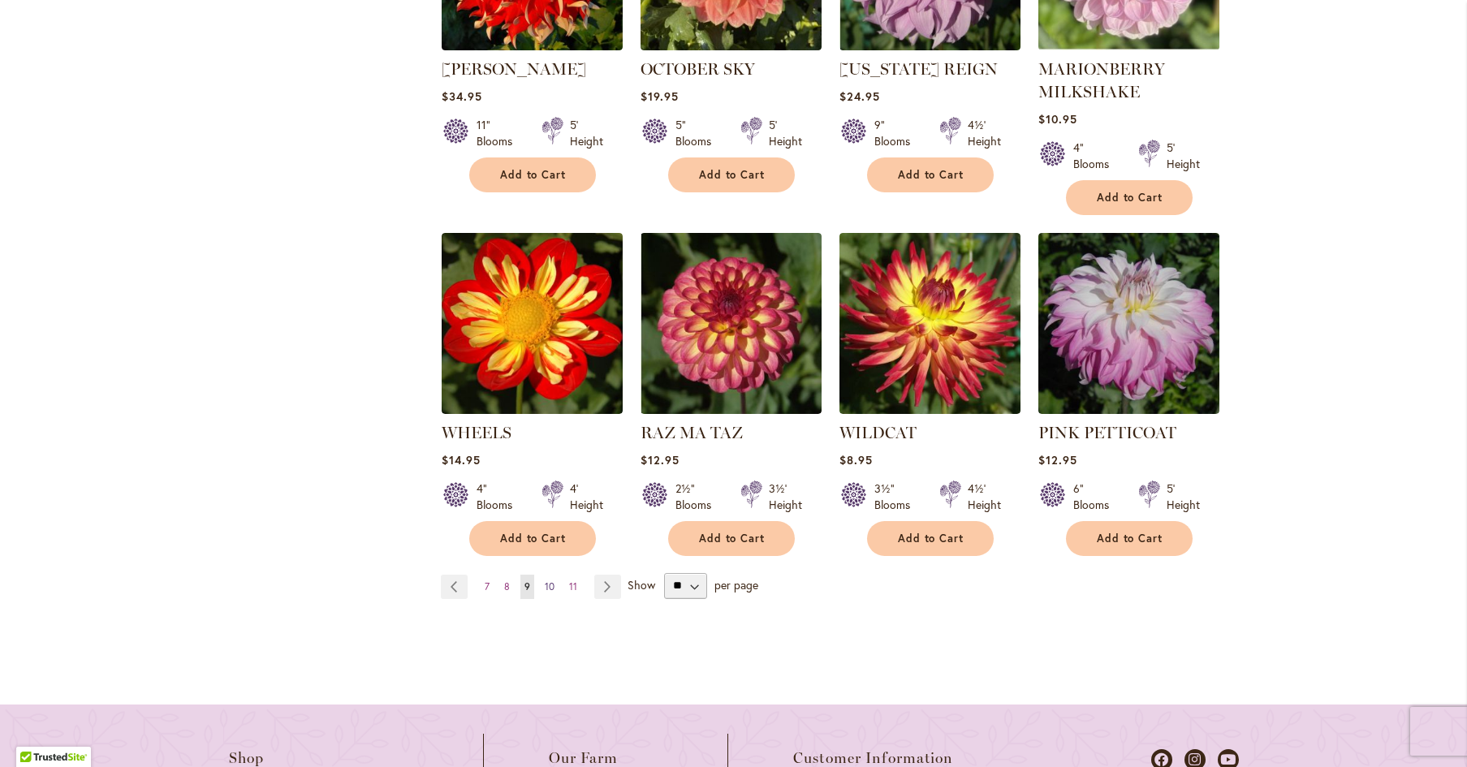
click at [552, 585] on span "10" at bounding box center [550, 586] width 10 height 12
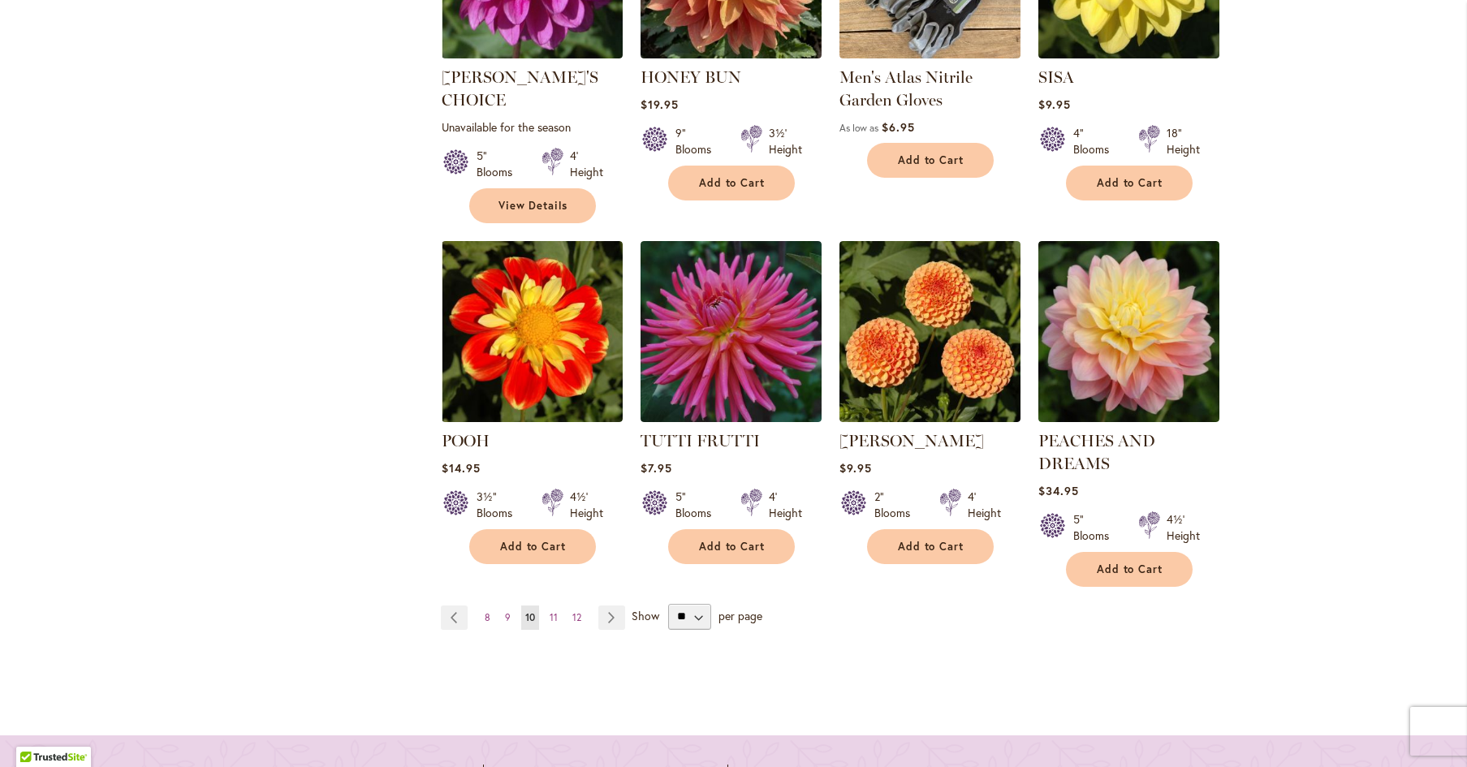
scroll to position [1514, 0]
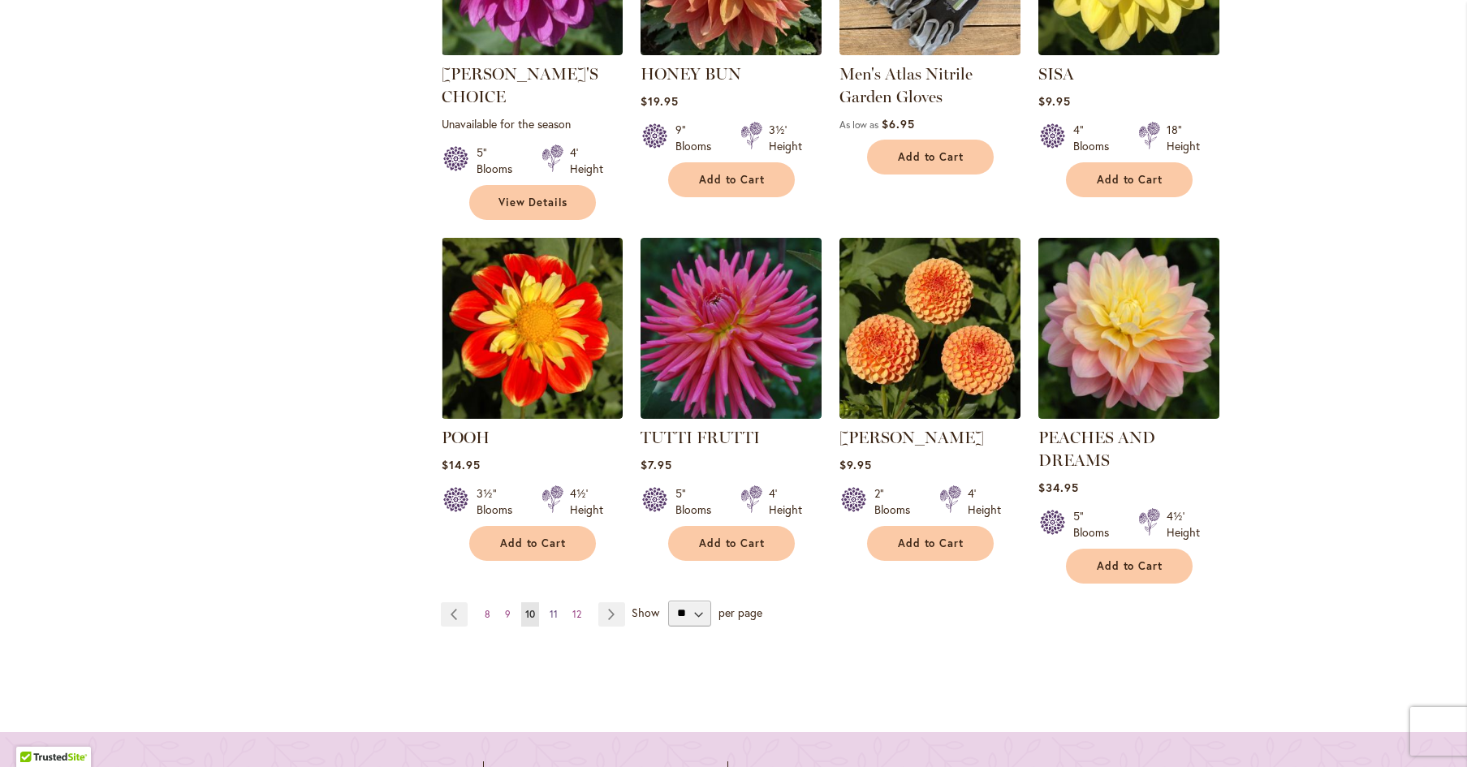
click at [554, 608] on span "11" at bounding box center [553, 614] width 8 height 12
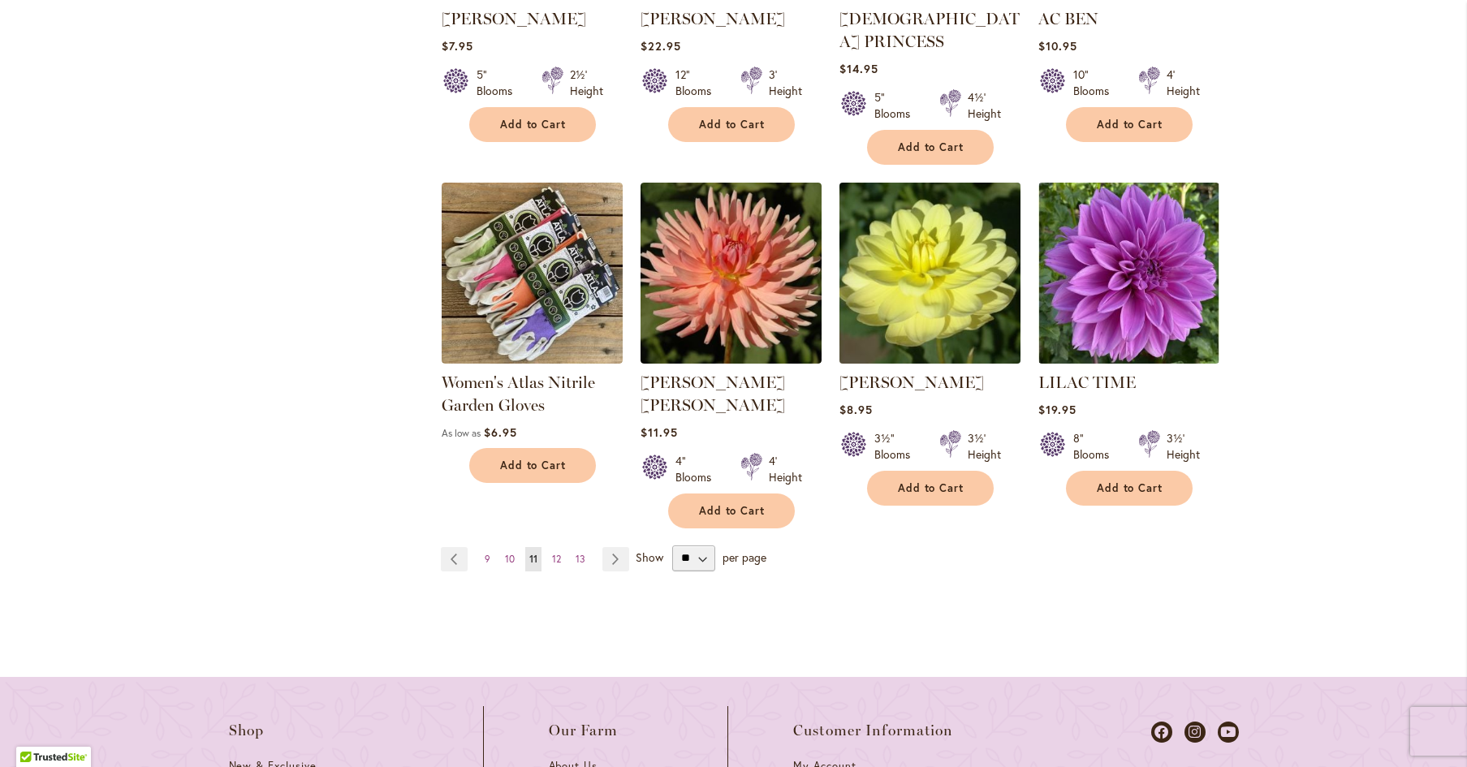
scroll to position [1575, 0]
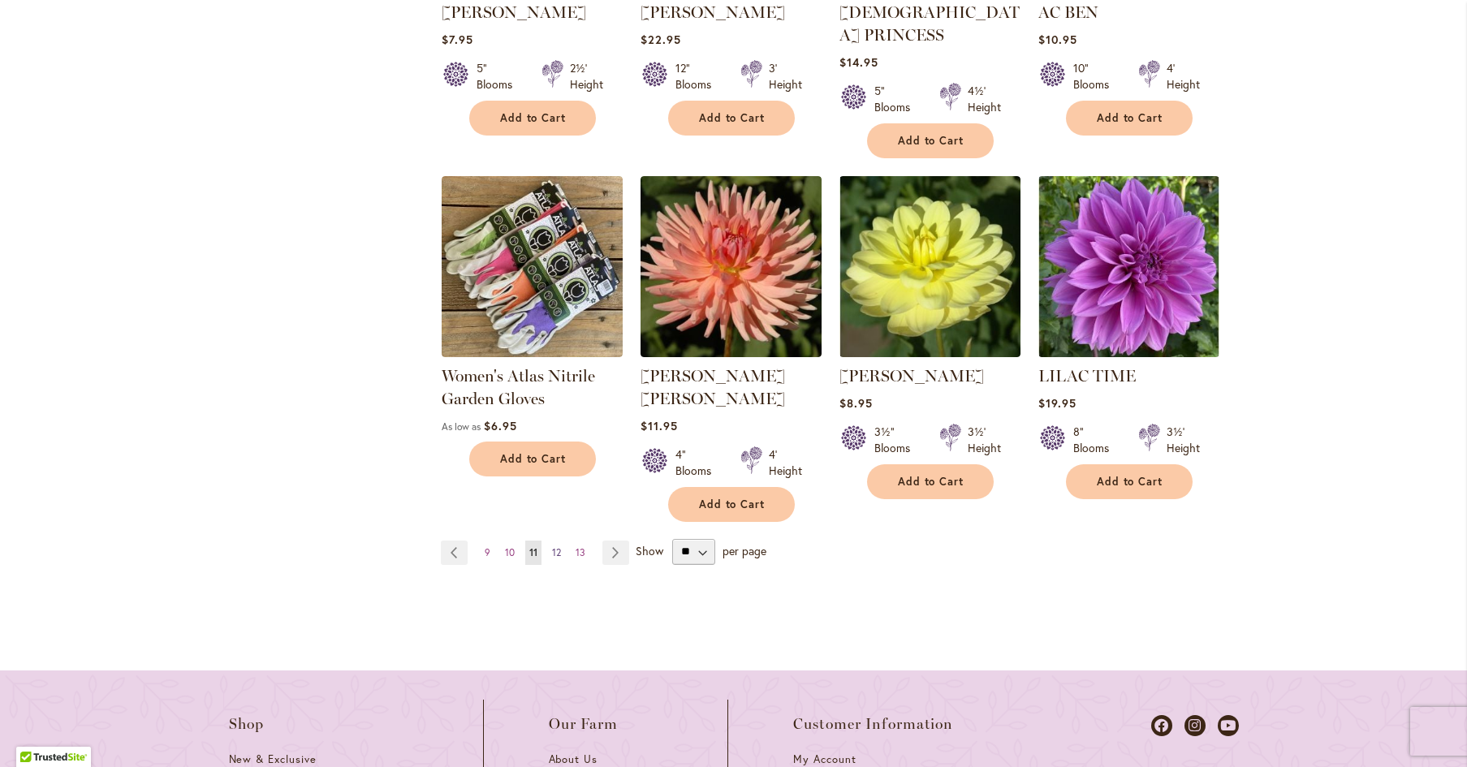
click at [556, 546] on span "12" at bounding box center [556, 552] width 9 height 12
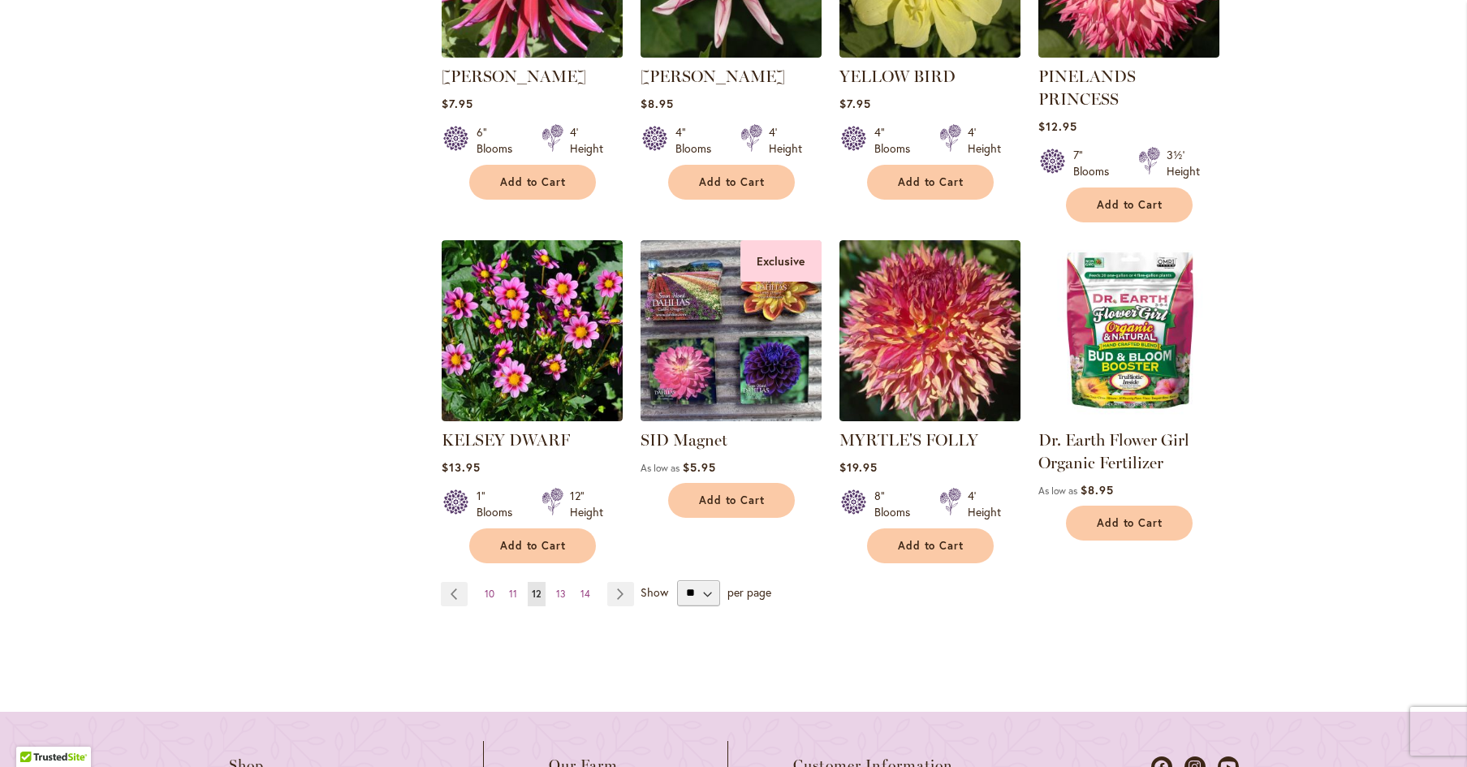
scroll to position [1467, 0]
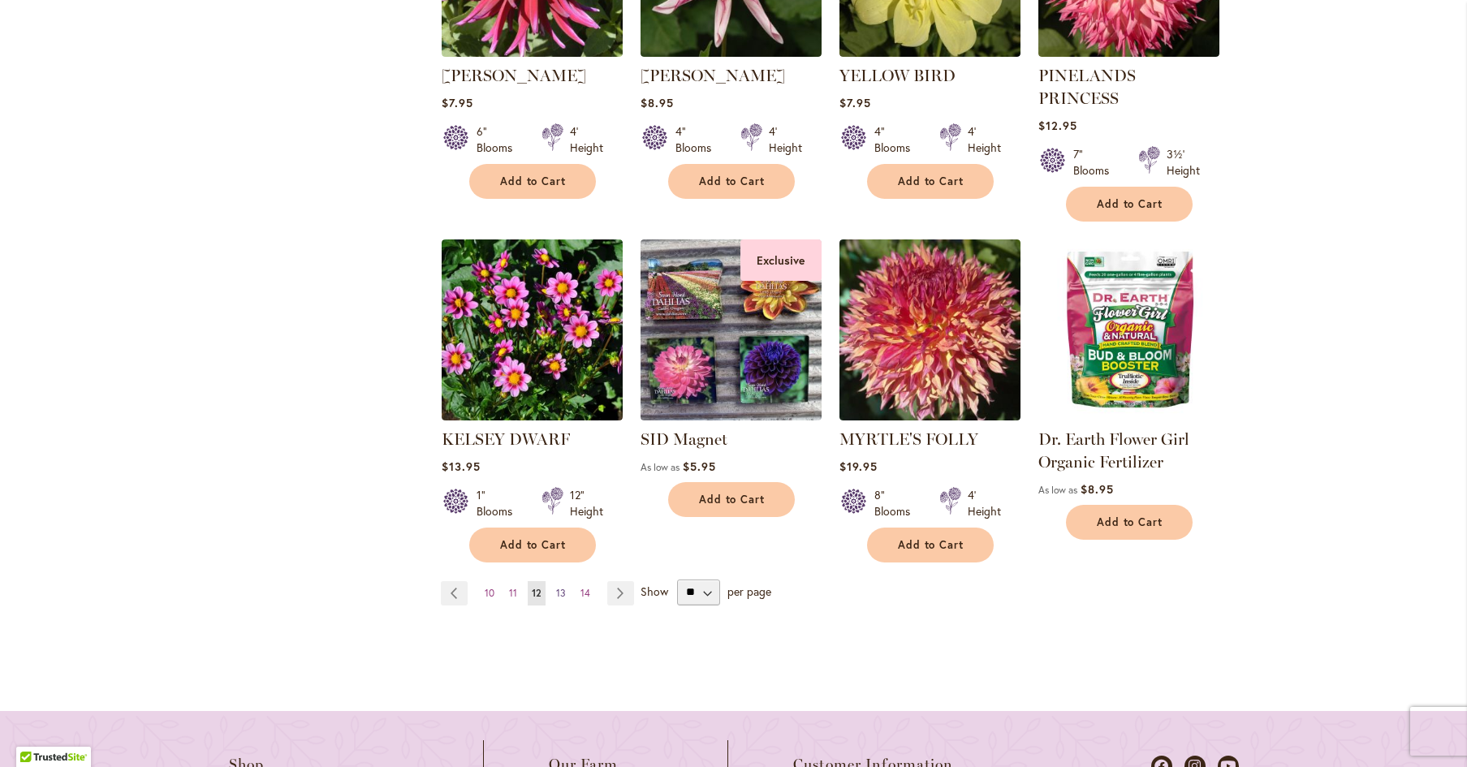
click at [560, 587] on span "13" at bounding box center [561, 593] width 10 height 12
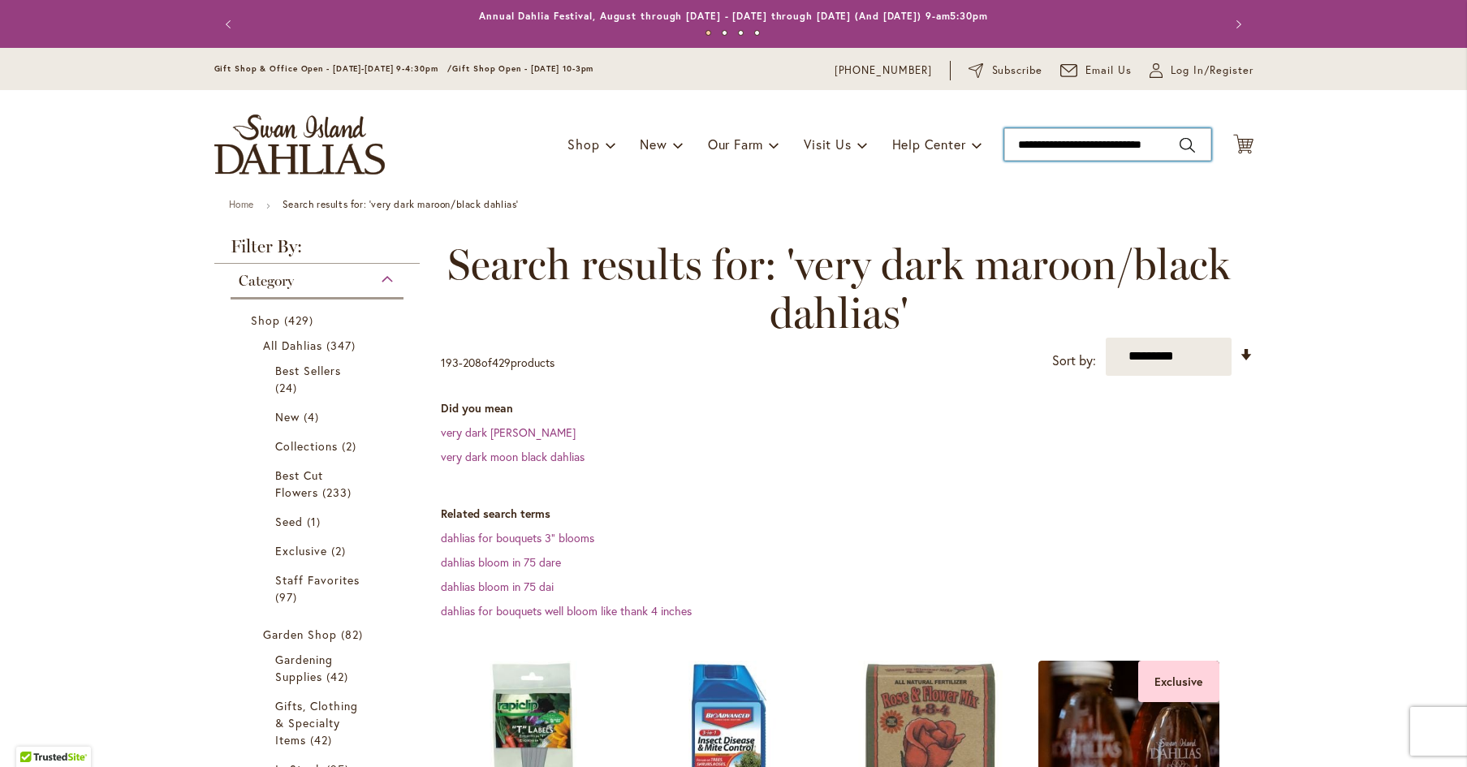
drag, startPoint x: 1174, startPoint y: 148, endPoint x: 1023, endPoint y: 131, distance: 151.8
click at [1023, 132] on input "**********" at bounding box center [1107, 144] width 207 height 32
drag, startPoint x: 1162, startPoint y: 142, endPoint x: 1143, endPoint y: 143, distance: 19.5
click at [1142, 144] on input "**********" at bounding box center [1107, 144] width 207 height 32
click at [1187, 143] on button "Search" at bounding box center [1186, 145] width 15 height 26
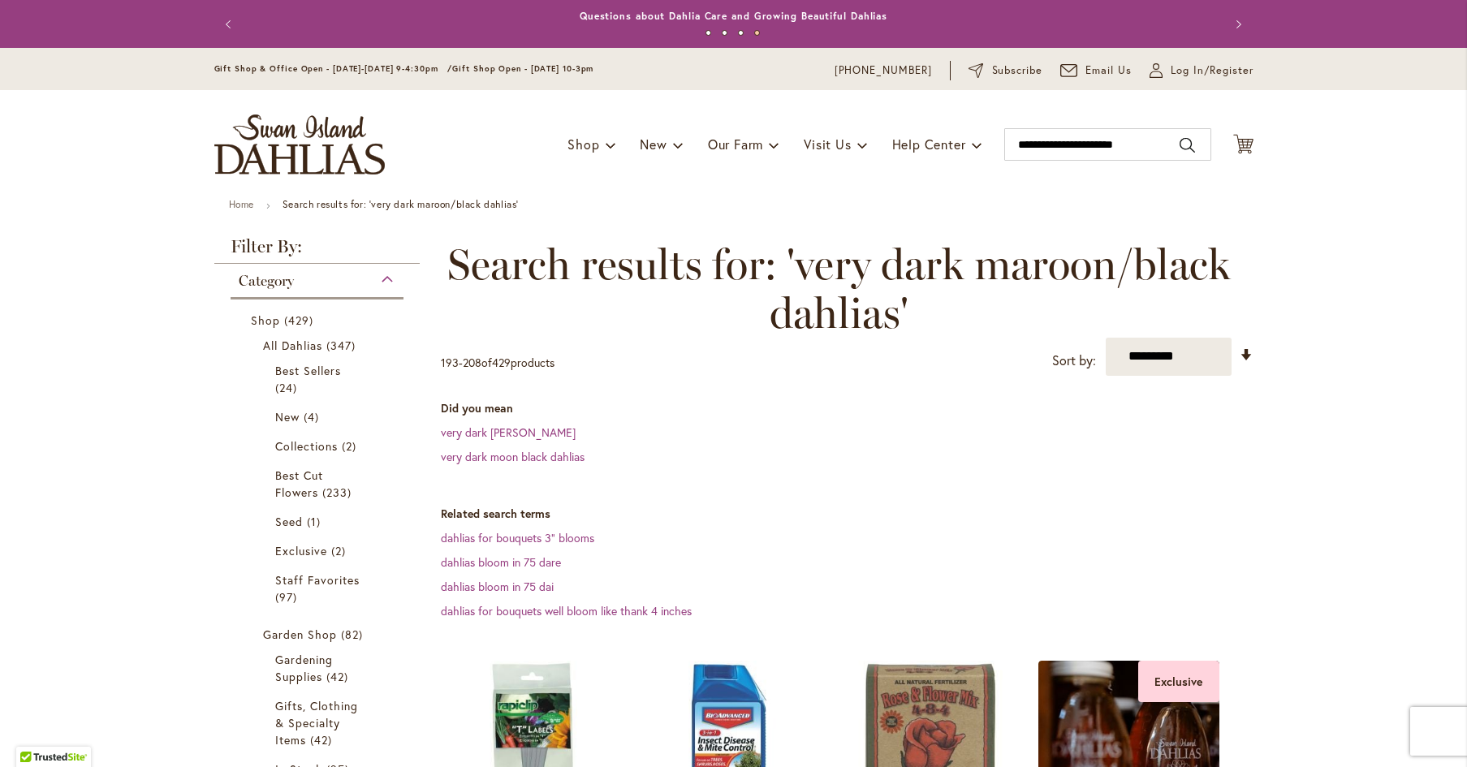
type input "**********"
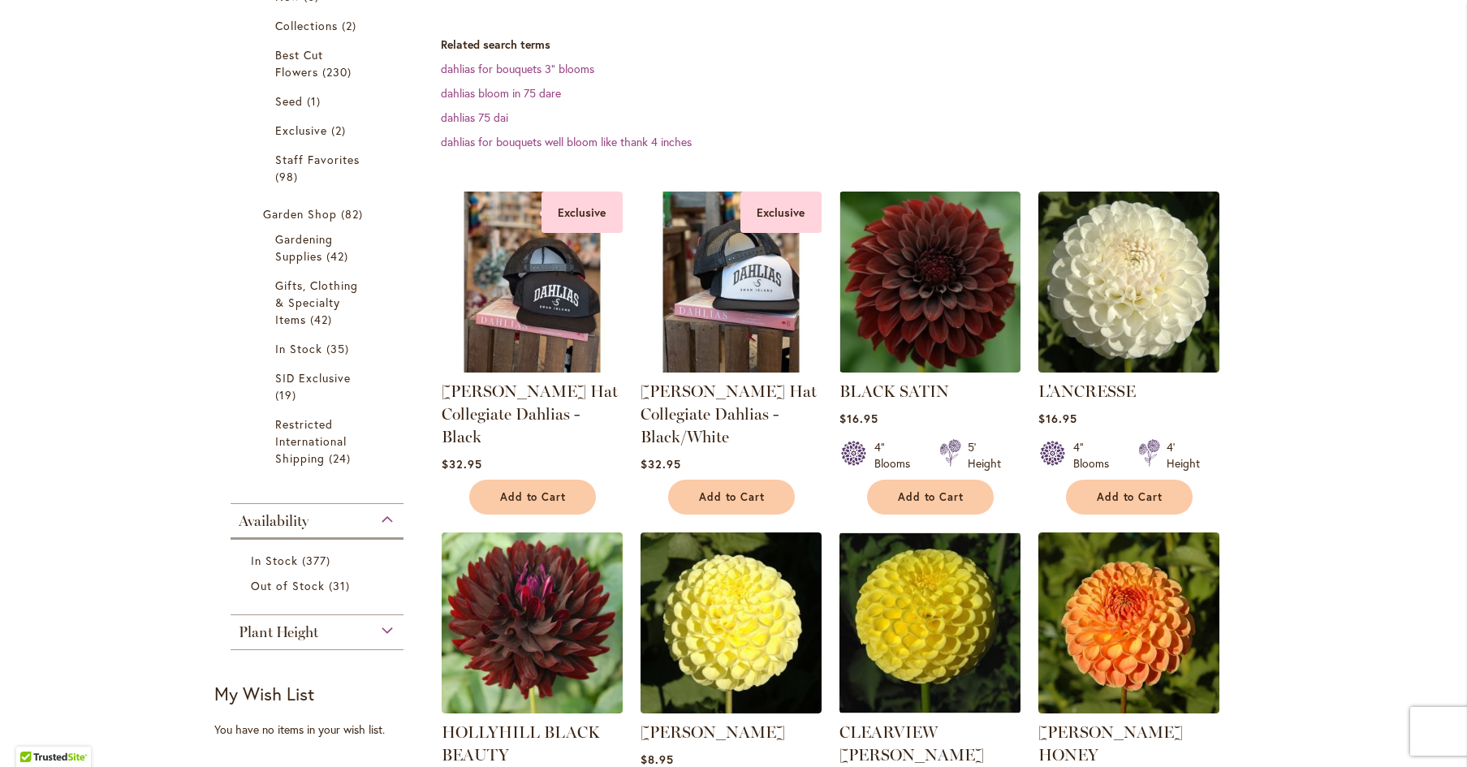
scroll to position [427, 0]
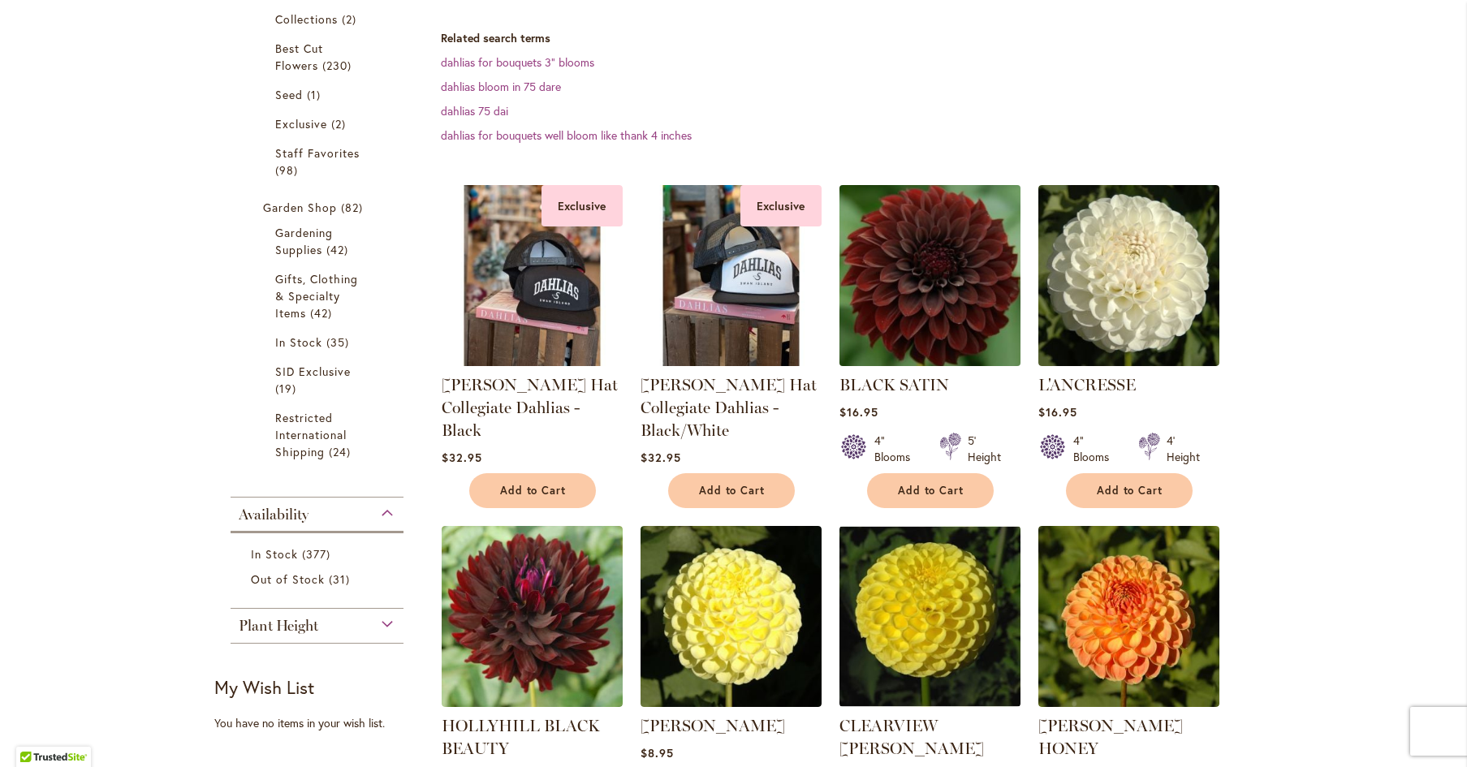
click at [923, 299] on img at bounding box center [929, 275] width 190 height 190
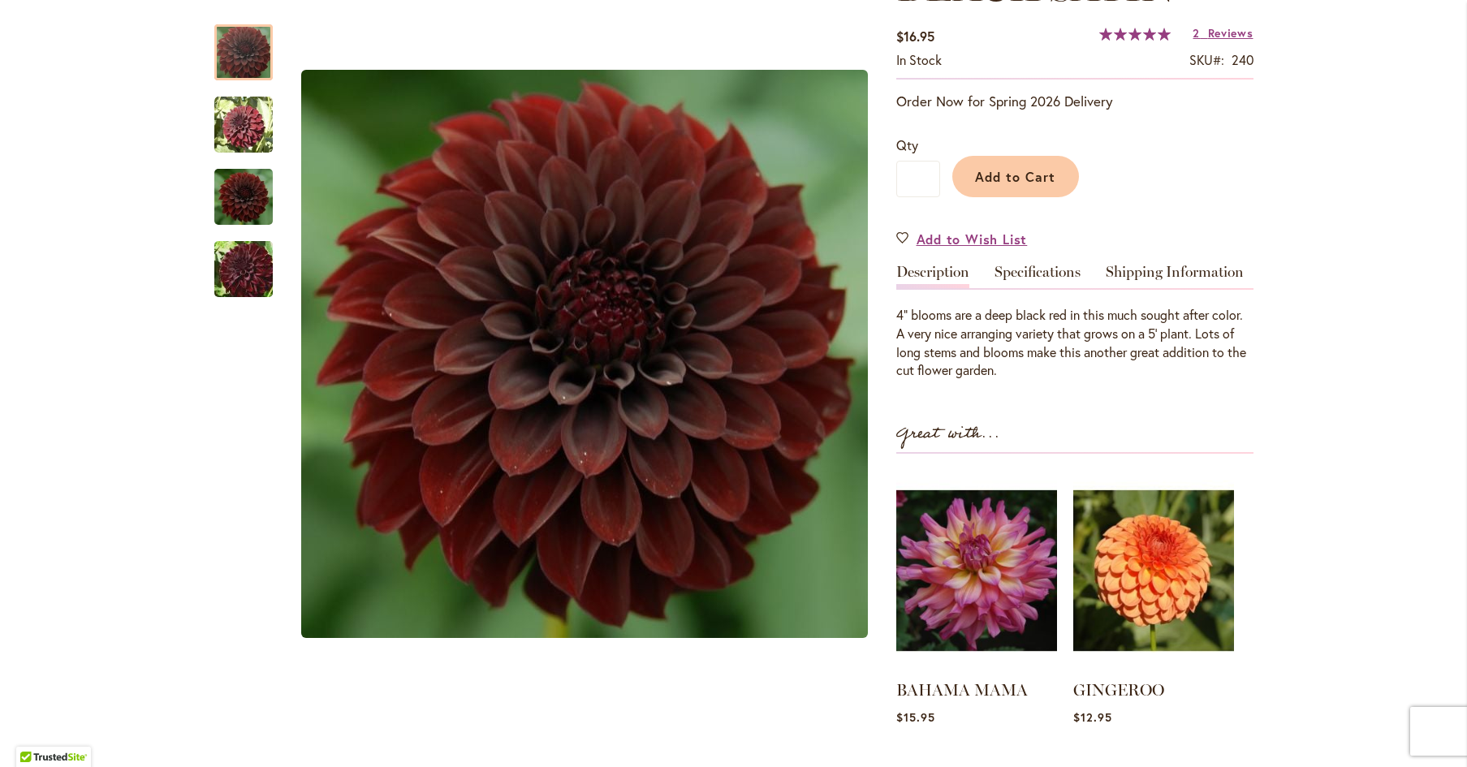
scroll to position [281, 0]
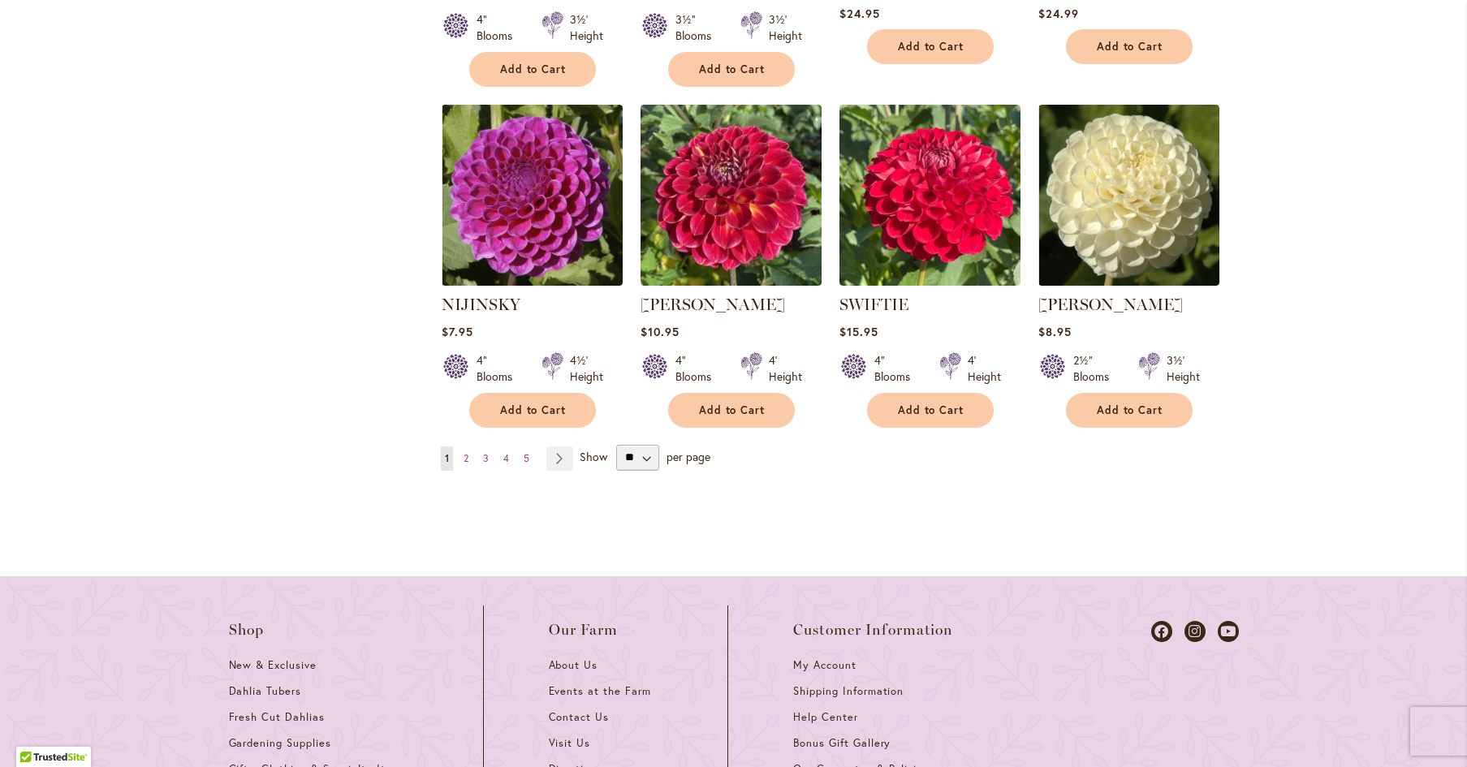
scroll to position [1559, 0]
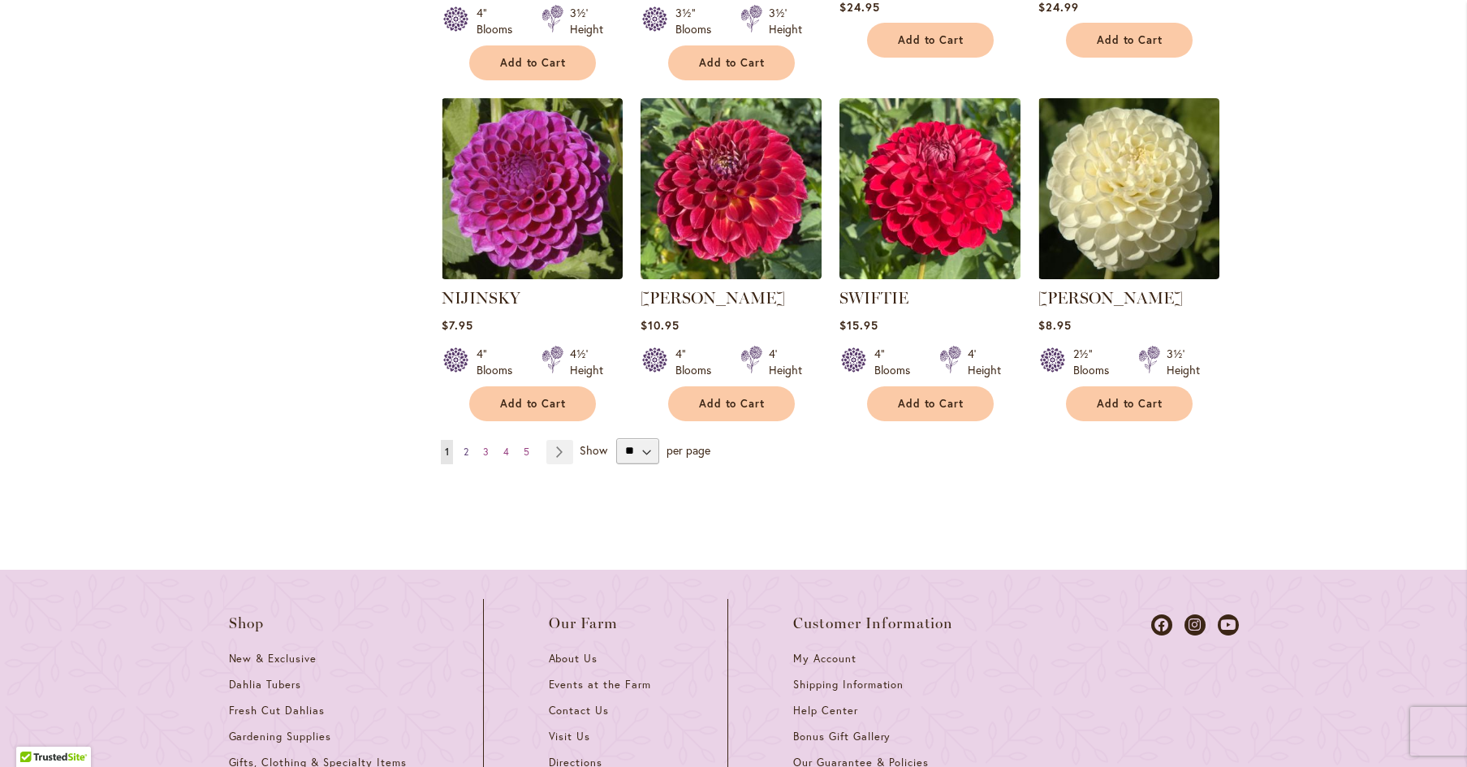
click at [468, 451] on span "2" at bounding box center [465, 452] width 5 height 12
